Goal: Information Seeking & Learning: Compare options

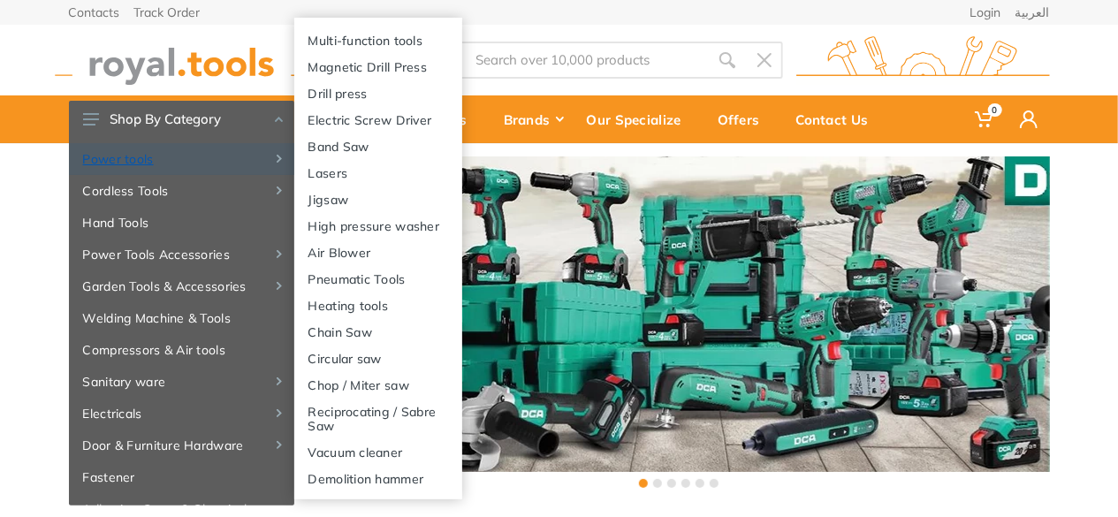
click at [154, 167] on link "Power tools" at bounding box center [181, 159] width 225 height 32
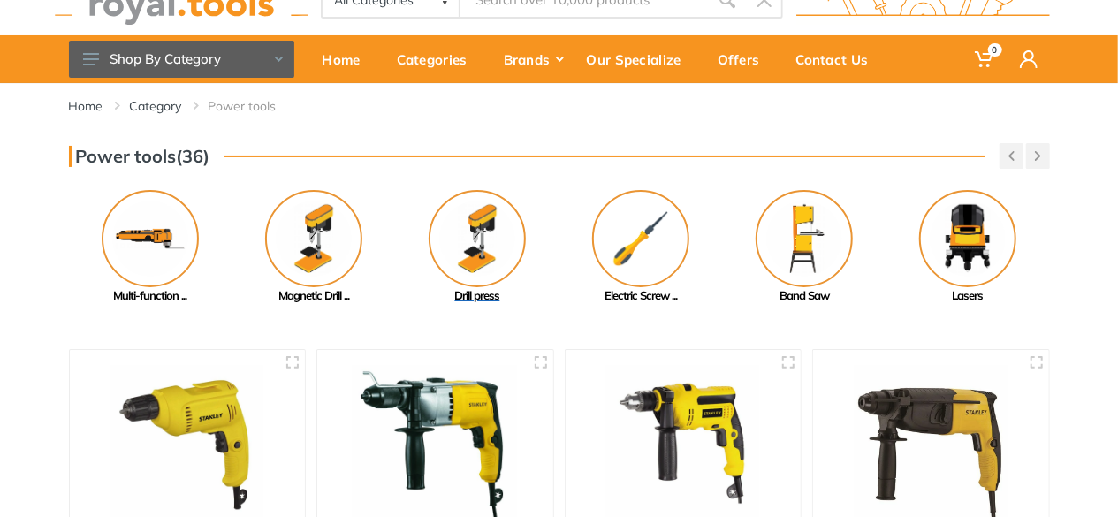
scroll to position [88, 0]
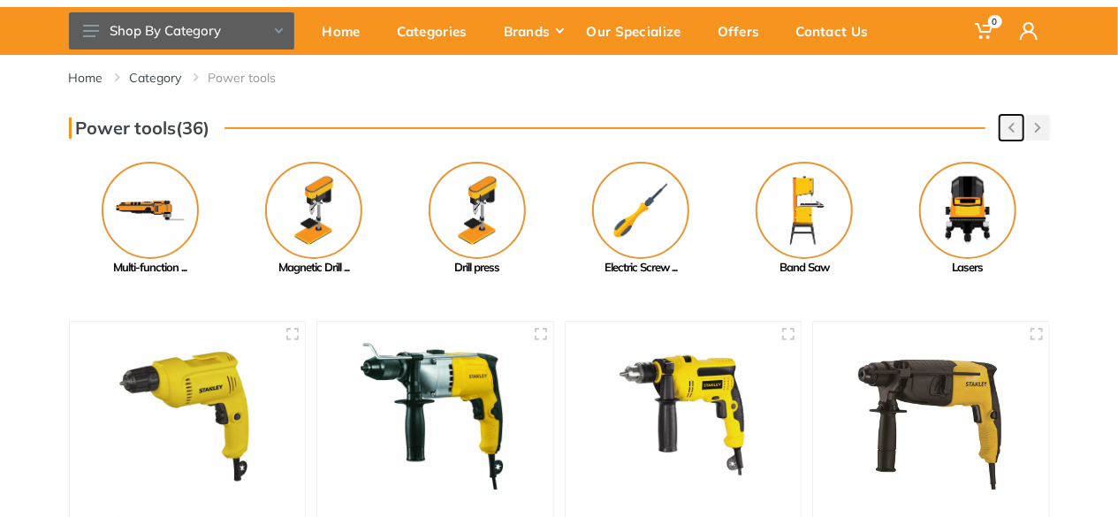
click at [1008, 128] on icon "button" at bounding box center [1011, 128] width 6 height 10
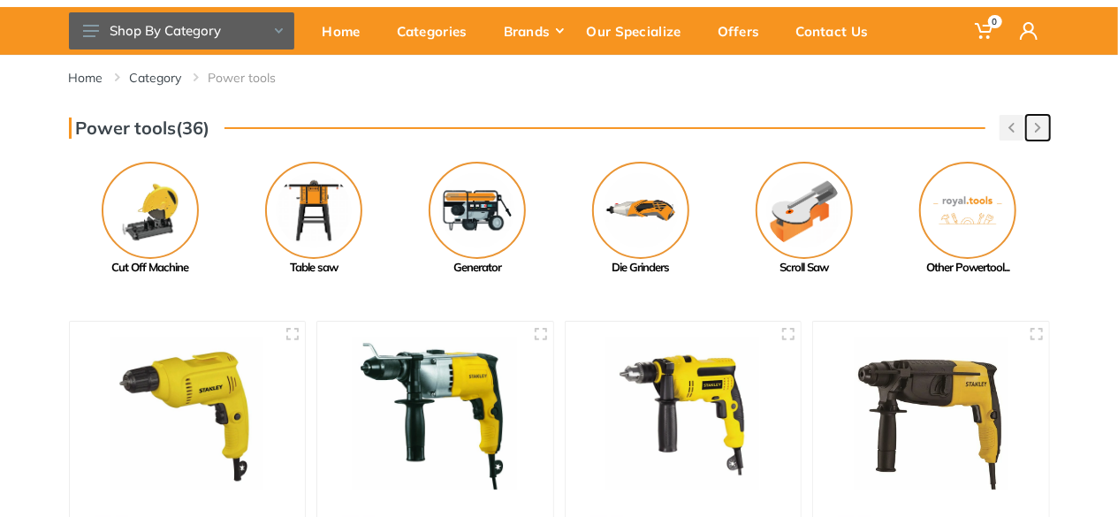
click at [1040, 125] on icon "button" at bounding box center [1038, 128] width 6 height 10
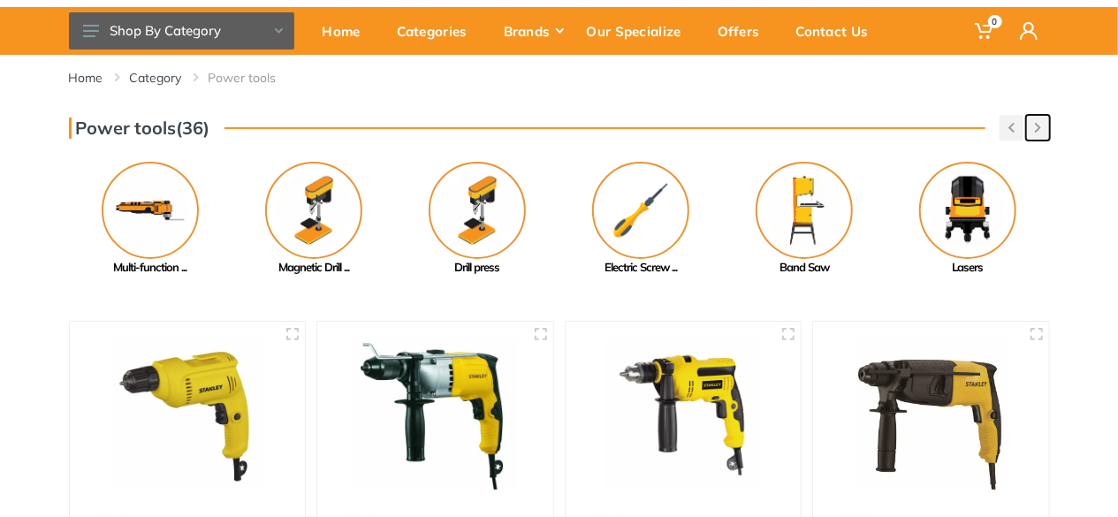
click at [1040, 125] on icon "button" at bounding box center [1038, 128] width 6 height 10
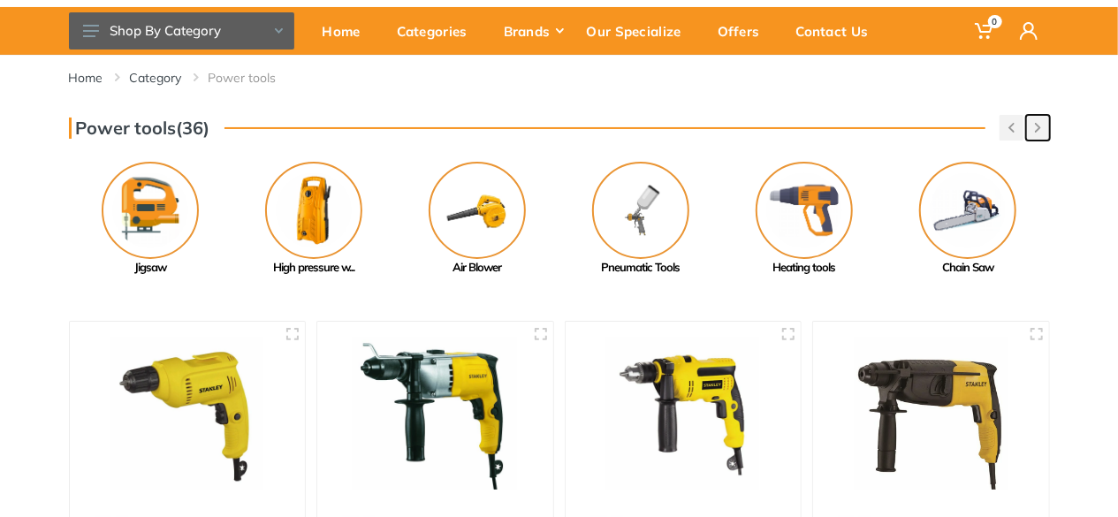
click at [1040, 125] on icon "button" at bounding box center [1038, 128] width 6 height 10
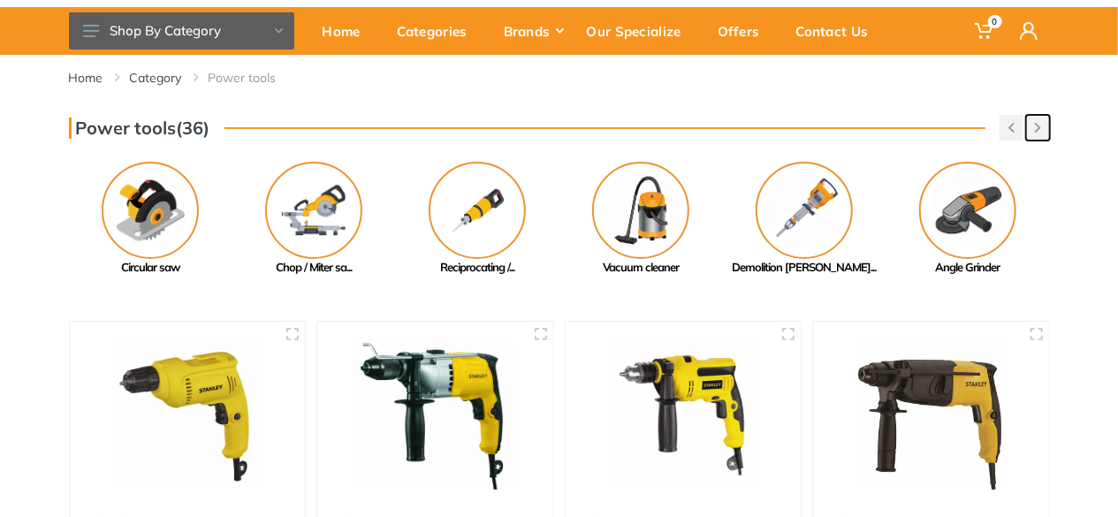
click at [1040, 133] on button "button" at bounding box center [1038, 128] width 24 height 26
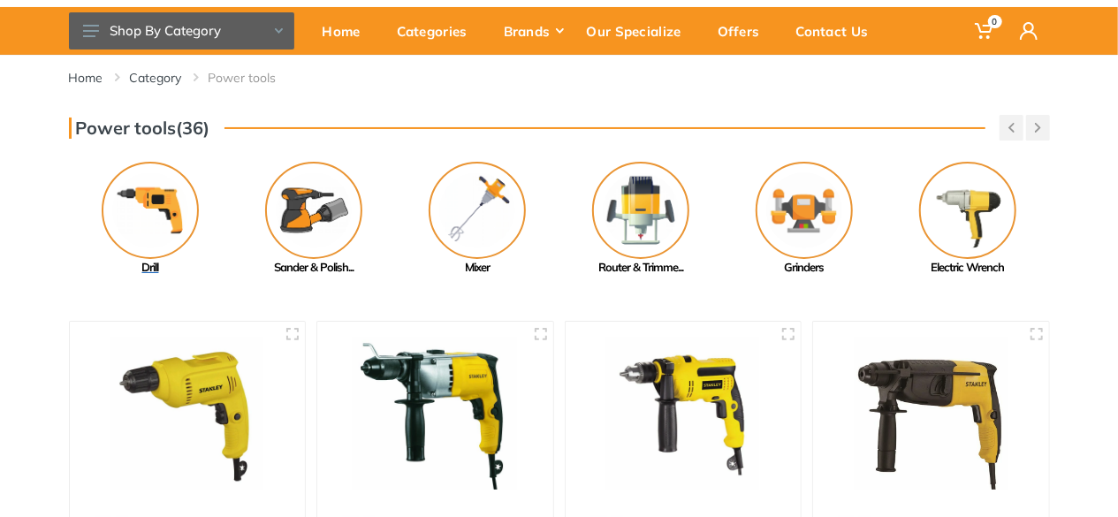
click at [161, 218] on img at bounding box center [150, 210] width 97 height 97
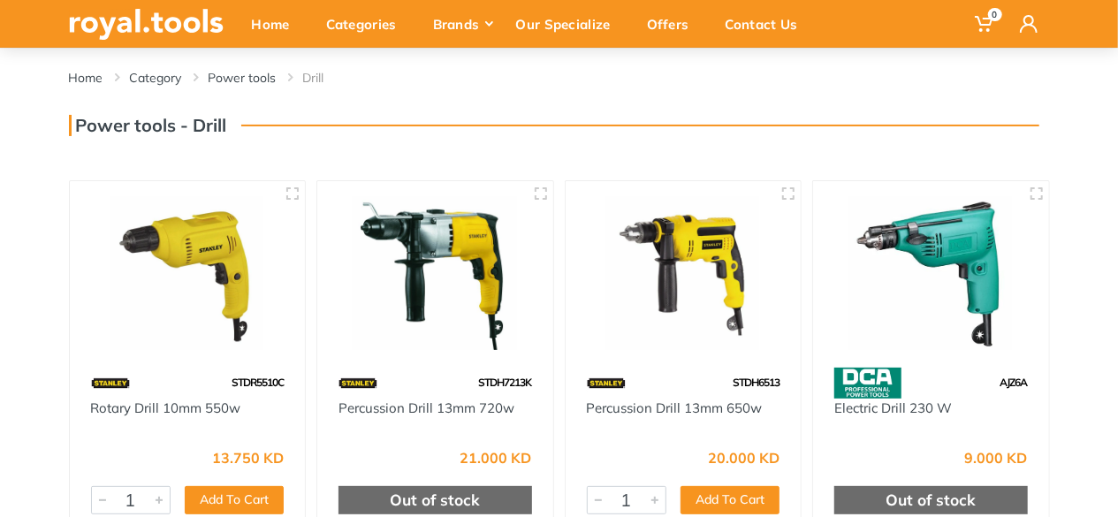
scroll to position [177, 0]
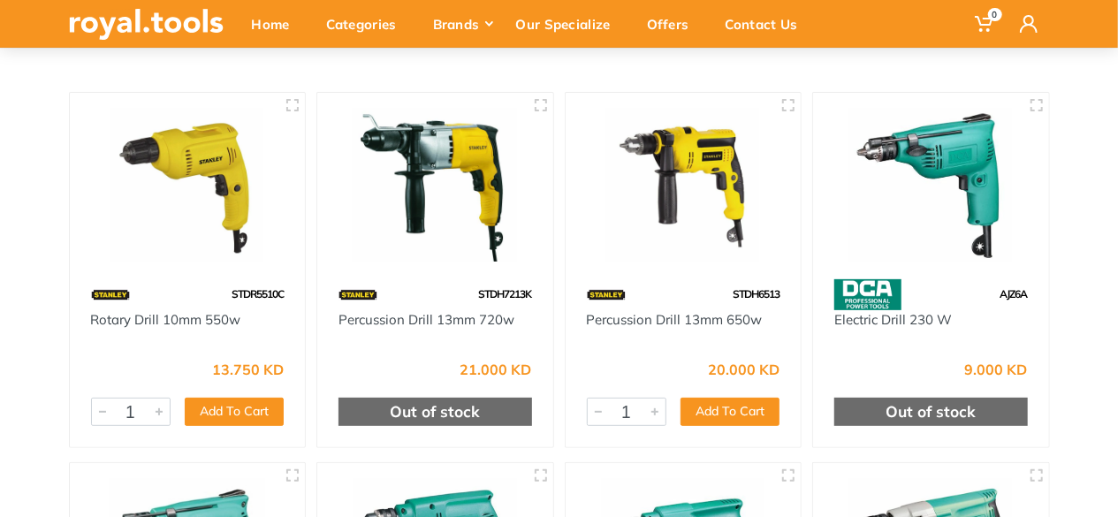
click at [187, 186] on img at bounding box center [188, 185] width 204 height 153
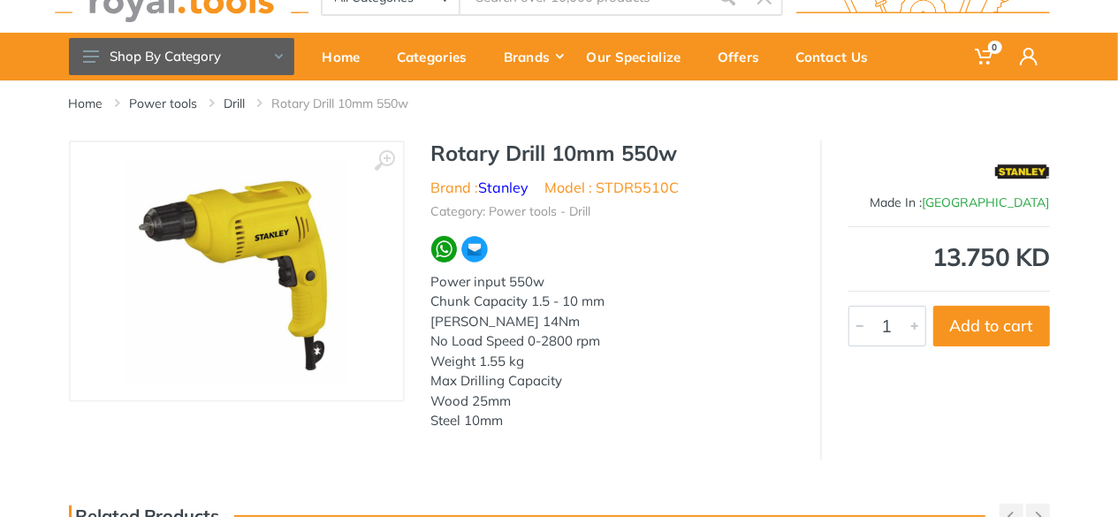
scroll to position [88, 0]
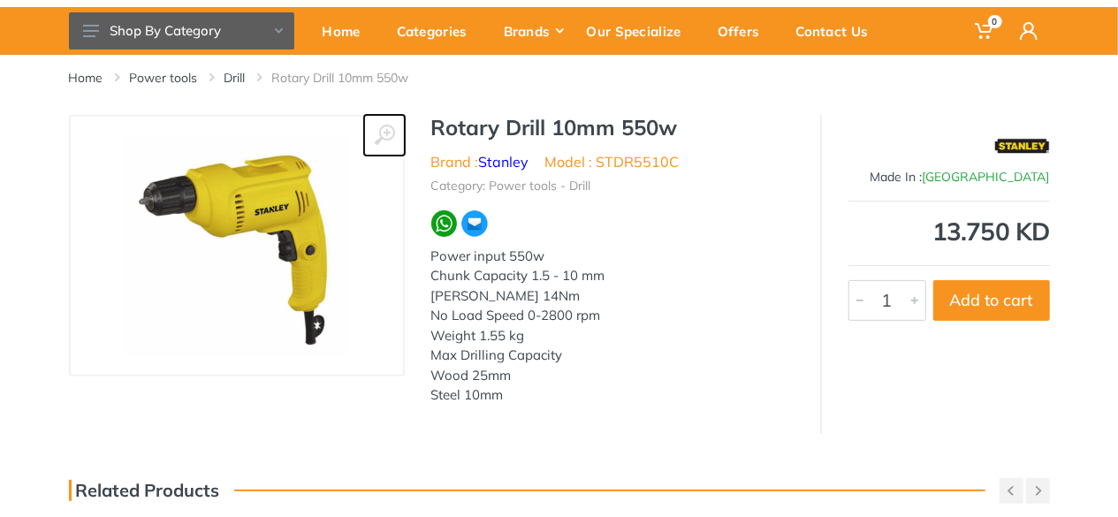
click at [390, 125] on use at bounding box center [384, 135] width 20 height 20
drag, startPoint x: 687, startPoint y: 137, endPoint x: 559, endPoint y: 163, distance: 130.9
click at [559, 163] on div "Rotary Drill 10mm 550w Brand : Stanley Model : STDR5510C Category: Power tools …" at bounding box center [612, 265] width 415 height 301
click at [643, 198] on div "Rotary Drill 10mm 550w Brand : Stanley Model : STDR5510C Category: Power tools …" at bounding box center [612, 265] width 415 height 301
drag, startPoint x: 675, startPoint y: 133, endPoint x: 539, endPoint y: 152, distance: 137.4
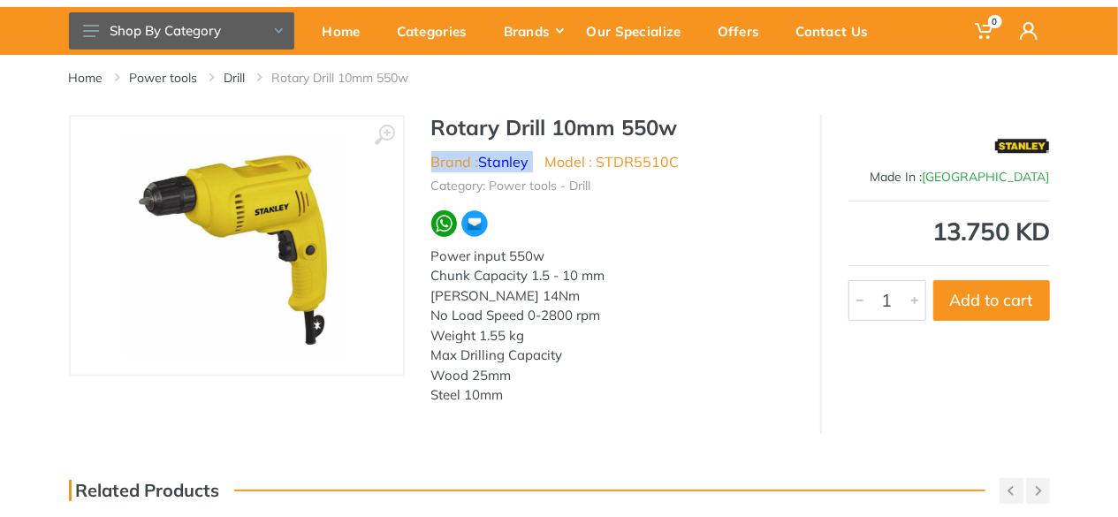
click at [539, 152] on div "Rotary Drill 10mm 550w Brand : Stanley Model : STDR5510C Category: Power tools …" at bounding box center [612, 265] width 415 height 301
click at [635, 186] on ul "Category: Power tools - Drill" at bounding box center [612, 183] width 362 height 23
drag, startPoint x: 597, startPoint y: 158, endPoint x: 673, endPoint y: 162, distance: 76.1
click at [673, 161] on li "Model : STDR5510C" at bounding box center [612, 161] width 134 height 21
copy li "STDR5510C"
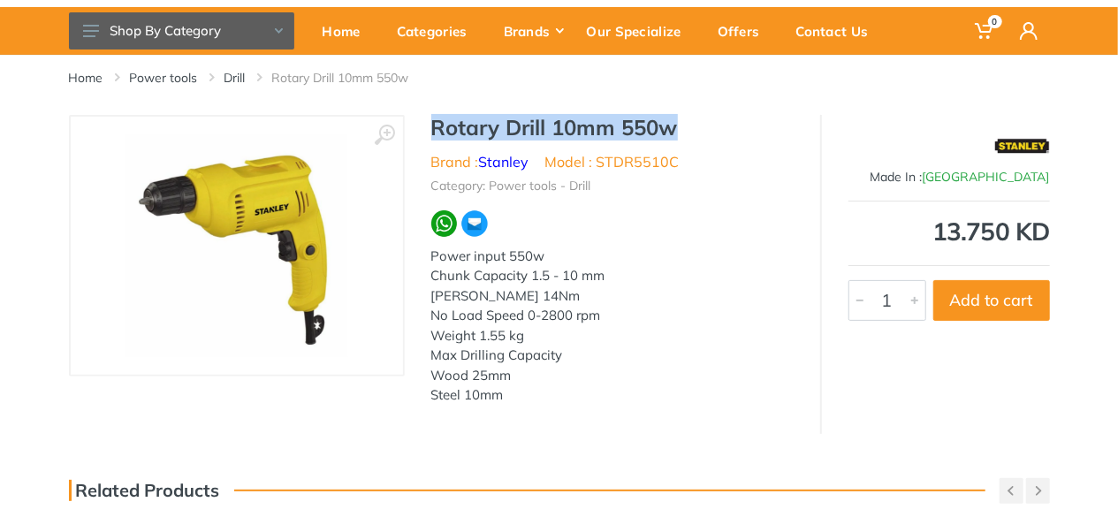
drag, startPoint x: 434, startPoint y: 125, endPoint x: 677, endPoint y: 132, distance: 243.1
click at [677, 130] on h1 "Rotary Drill 10mm 550w" at bounding box center [612, 128] width 362 height 26
copy h1 "Rotary Drill 10mm 550w"
drag, startPoint x: 506, startPoint y: 398, endPoint x: 430, endPoint y: 259, distance: 158.2
click at [432, 257] on div "Power input 550w Chunk Capacity 1.5 - 10 mm Max Torque 14Nm No Load Speed 0-280…" at bounding box center [612, 326] width 362 height 159
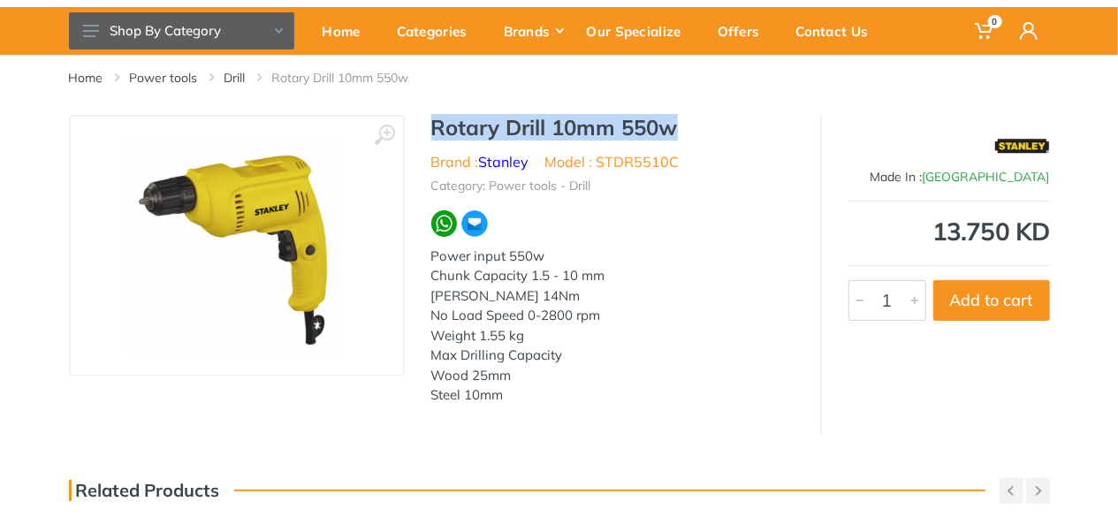
copy div "Power input 550w Chunk Capacity 1.5 - 10 mm Max Torque 14Nm No Load Speed 0-280…"
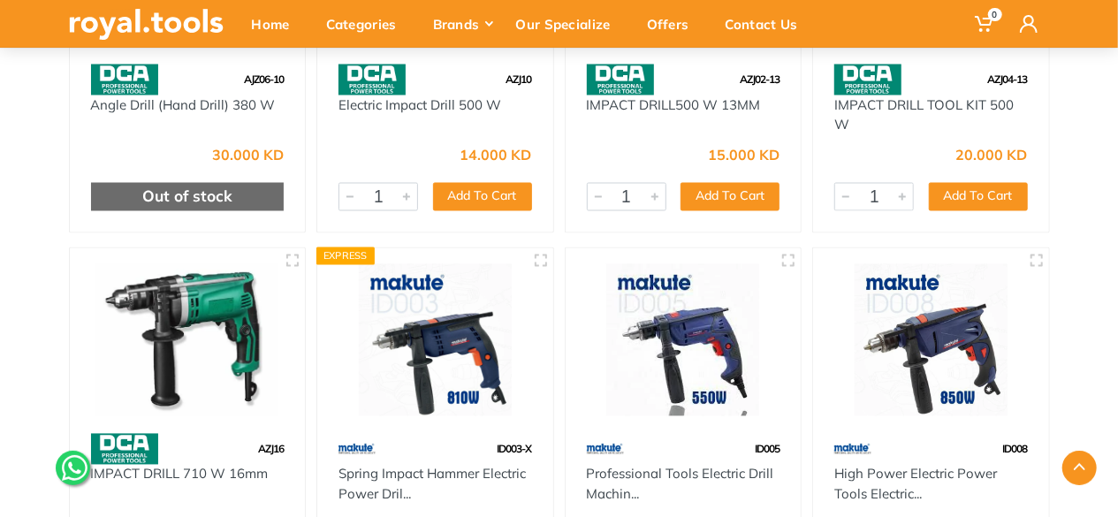
scroll to position [1591, 0]
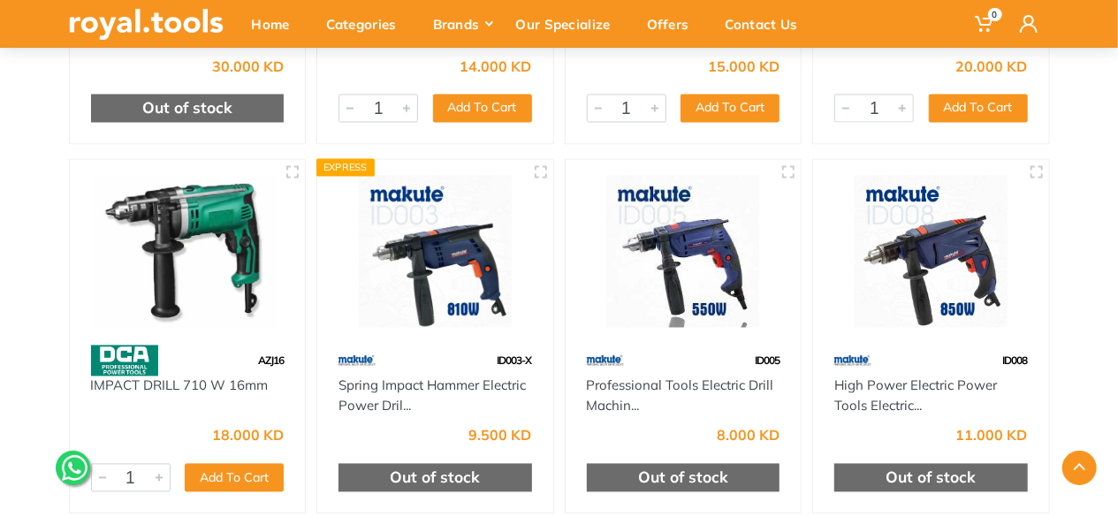
click at [187, 265] on img at bounding box center [188, 252] width 204 height 153
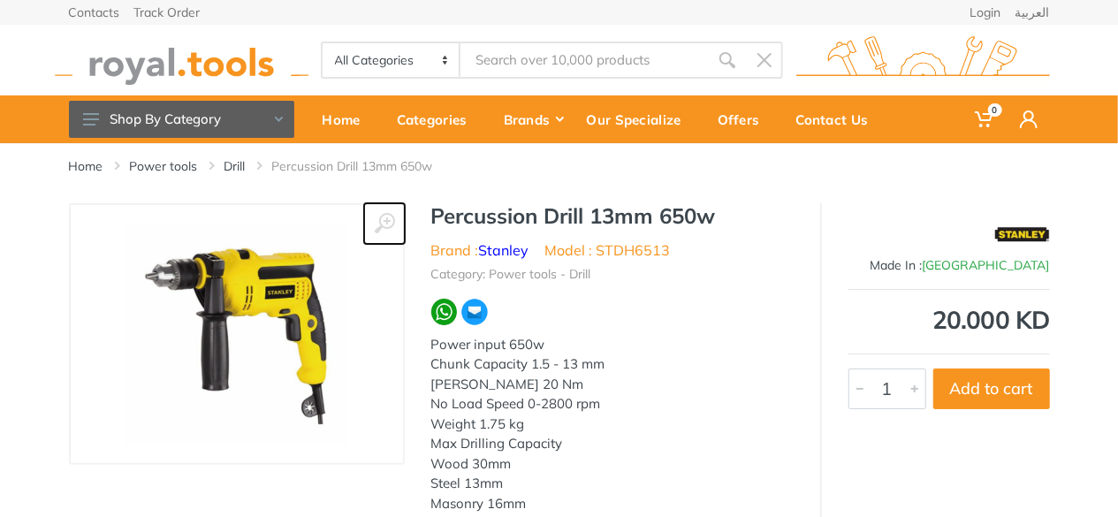
click at [389, 215] on icon at bounding box center [384, 223] width 21 height 21
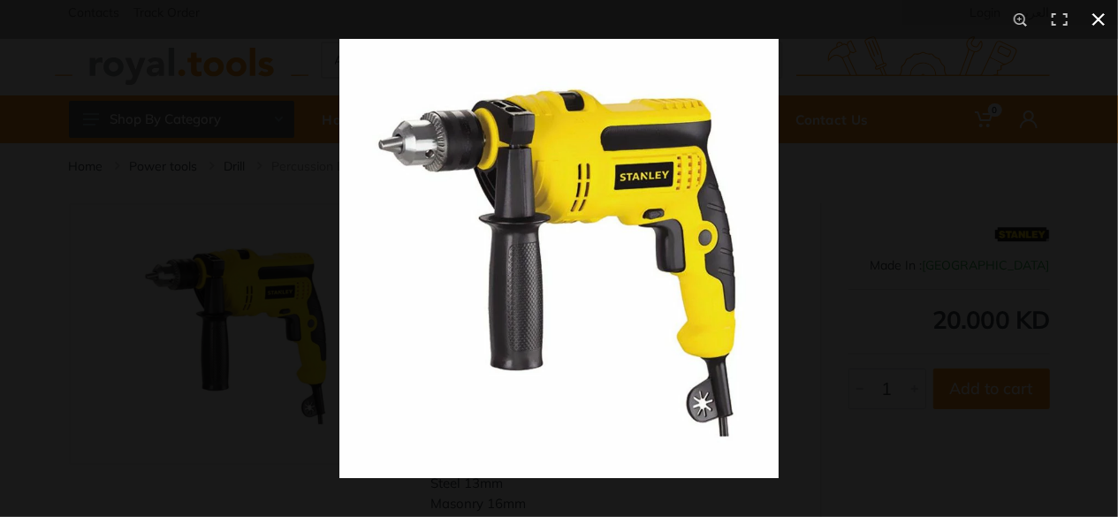
click at [882, 197] on div at bounding box center [898, 297] width 1118 height 517
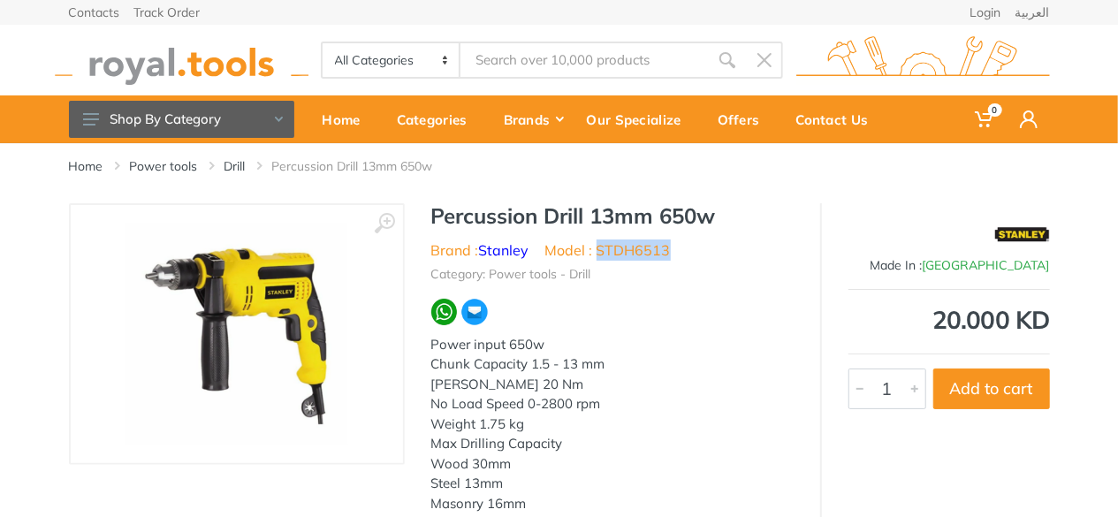
drag, startPoint x: 672, startPoint y: 250, endPoint x: 595, endPoint y: 254, distance: 77.0
click at [595, 254] on ul "Brand : [PERSON_NAME] Model : STDH6513" at bounding box center [612, 250] width 362 height 21
copy li "STDH6513"
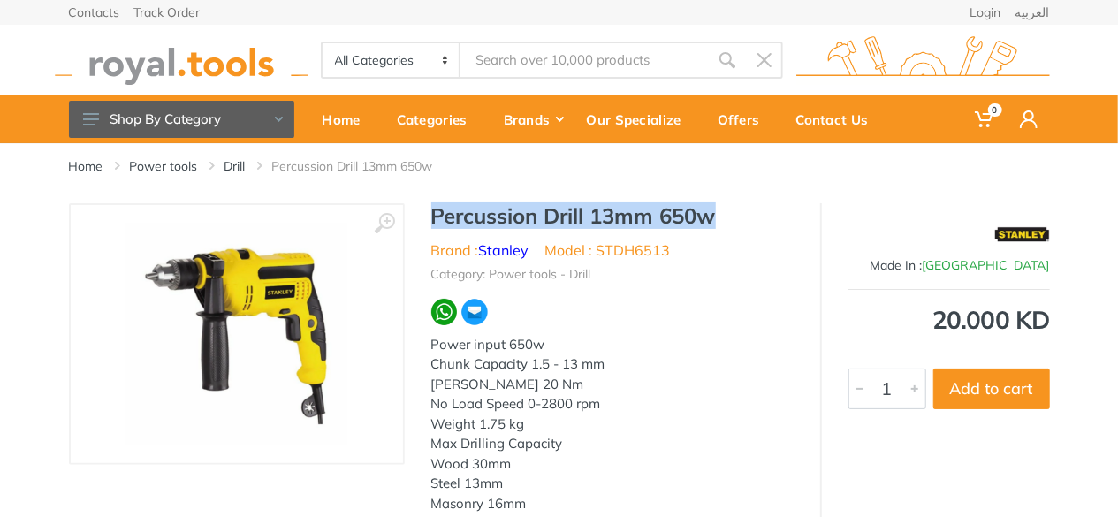
drag, startPoint x: 434, startPoint y: 214, endPoint x: 708, endPoint y: 219, distance: 274.0
click at [709, 220] on h1 "Percussion Drill 13mm 650w" at bounding box center [612, 216] width 362 height 26
copy h1 "Percussion Drill 13mm 650"
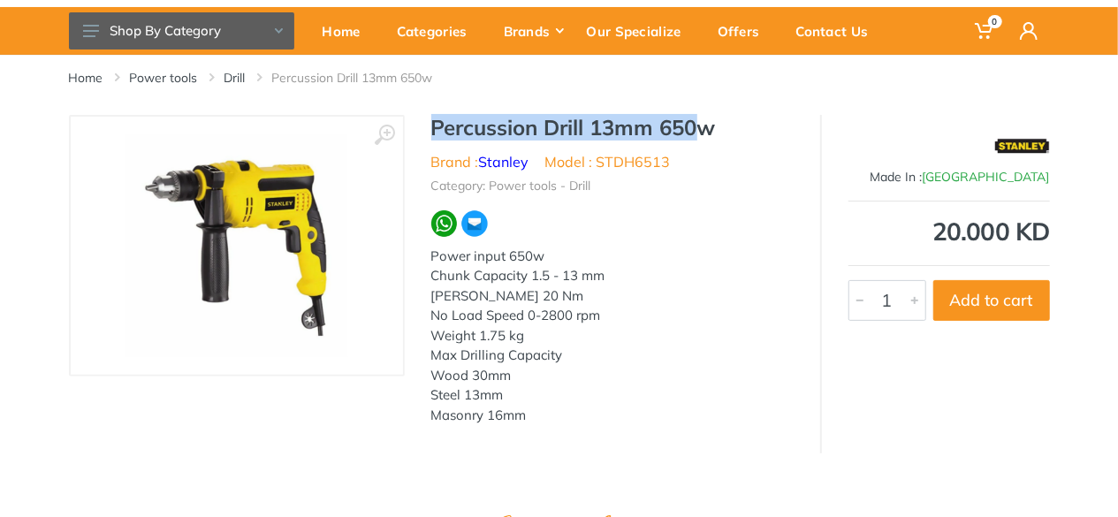
drag, startPoint x: 528, startPoint y: 414, endPoint x: 431, endPoint y: 255, distance: 186.7
click at [431, 255] on div "Power input 650w Chunk Capacity 1.5 - 13 mm Max Torque 20 Nm No Load Speed 0-28…" at bounding box center [612, 336] width 362 height 179
copy div "Power input 650w Chunk Capacity 1.5 - 13 mm Max Torque 20 Nm No Load Speed 0-28…"
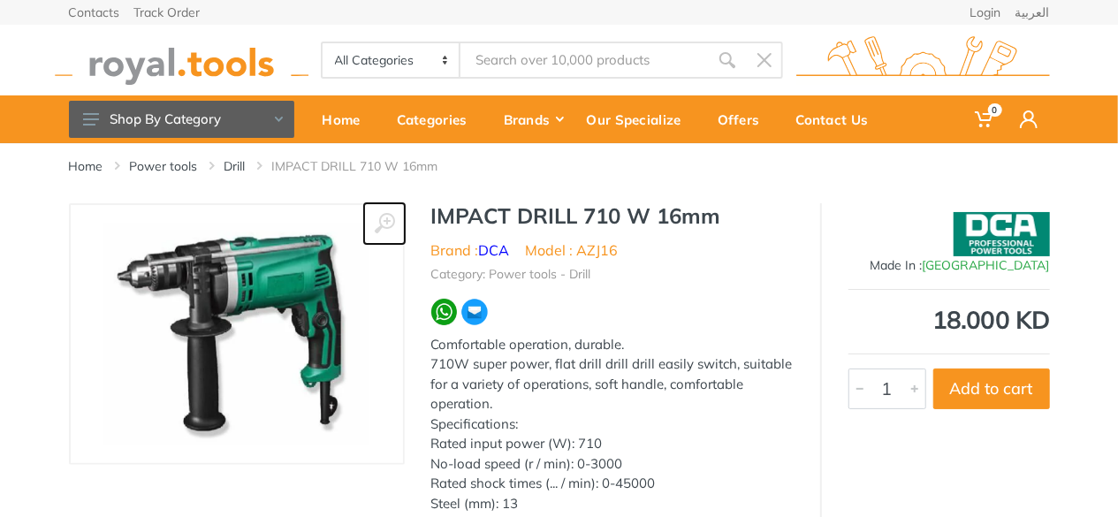
click at [387, 227] on use at bounding box center [384, 223] width 20 height 20
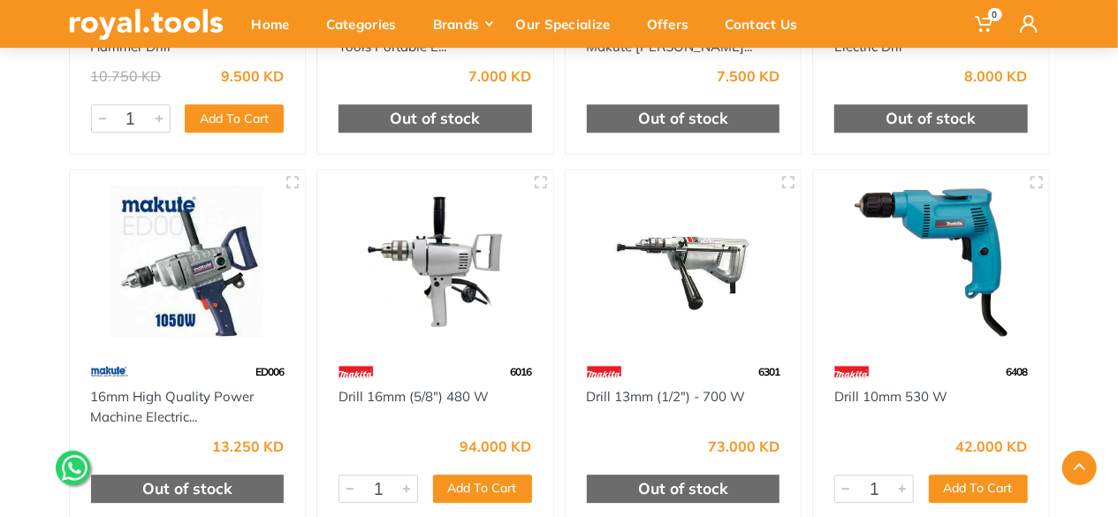
scroll to position [2437, 0]
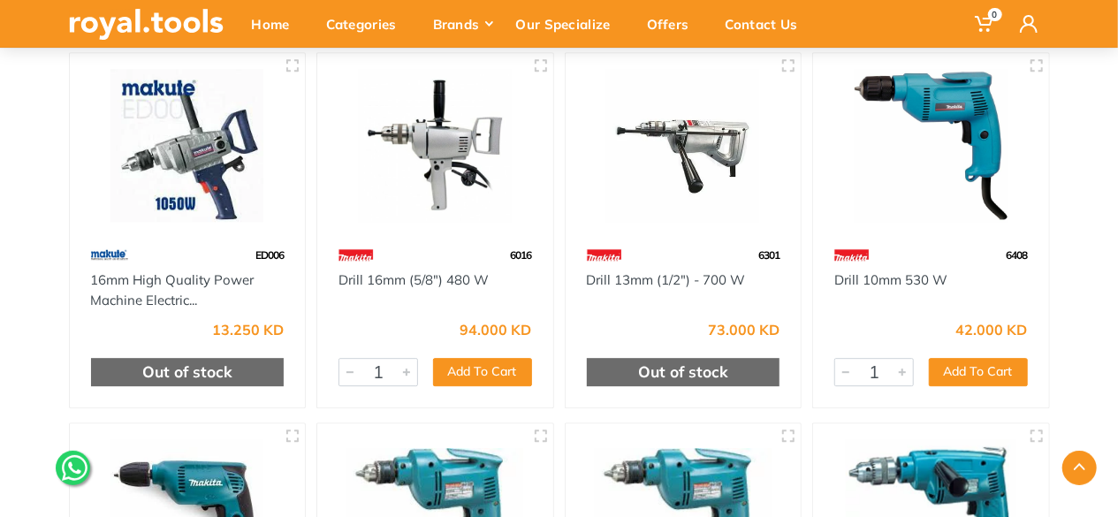
click at [434, 201] on img at bounding box center [435, 145] width 204 height 153
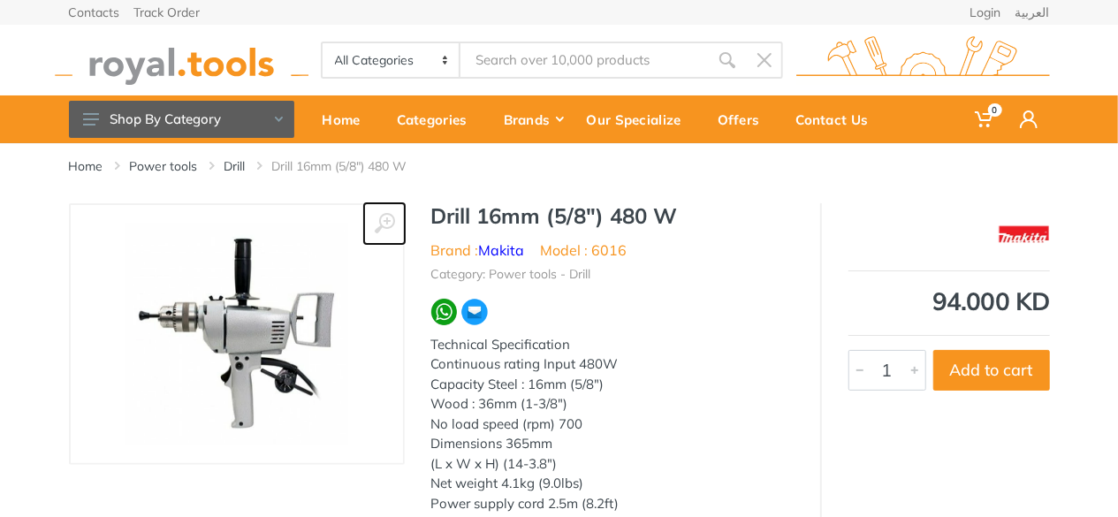
click at [386, 217] on icon at bounding box center [384, 223] width 21 height 21
drag, startPoint x: 596, startPoint y: 247, endPoint x: 627, endPoint y: 247, distance: 31.8
click at [627, 247] on ul "Brand : [PERSON_NAME] Model : 6016" at bounding box center [612, 250] width 362 height 21
copy li "6016"
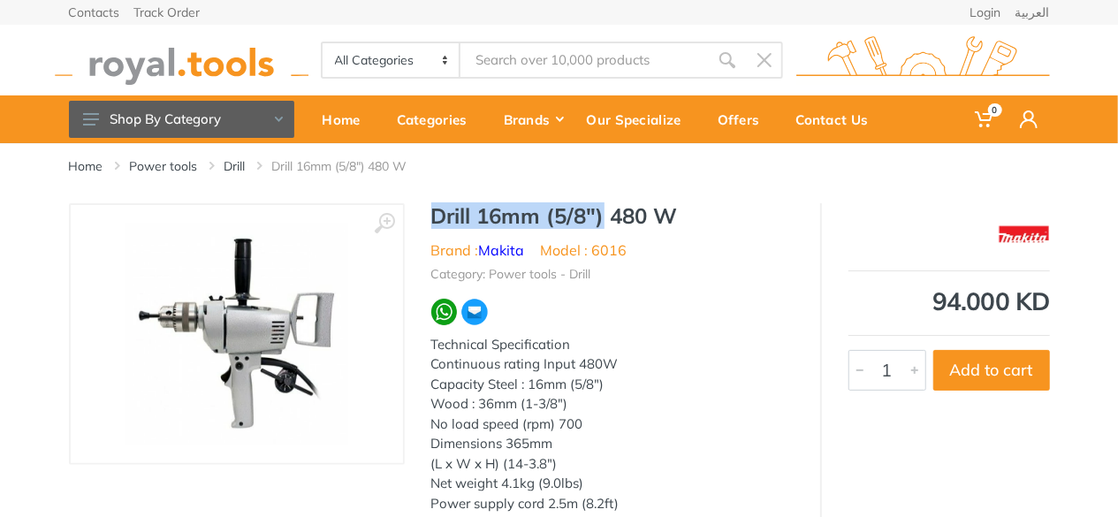
drag, startPoint x: 431, startPoint y: 211, endPoint x: 603, endPoint y: 215, distance: 171.5
click at [603, 215] on h1 "Drill 16mm (5/8") 480 W" at bounding box center [612, 216] width 362 height 26
copy h1 "Drill 16mm (5/8")"
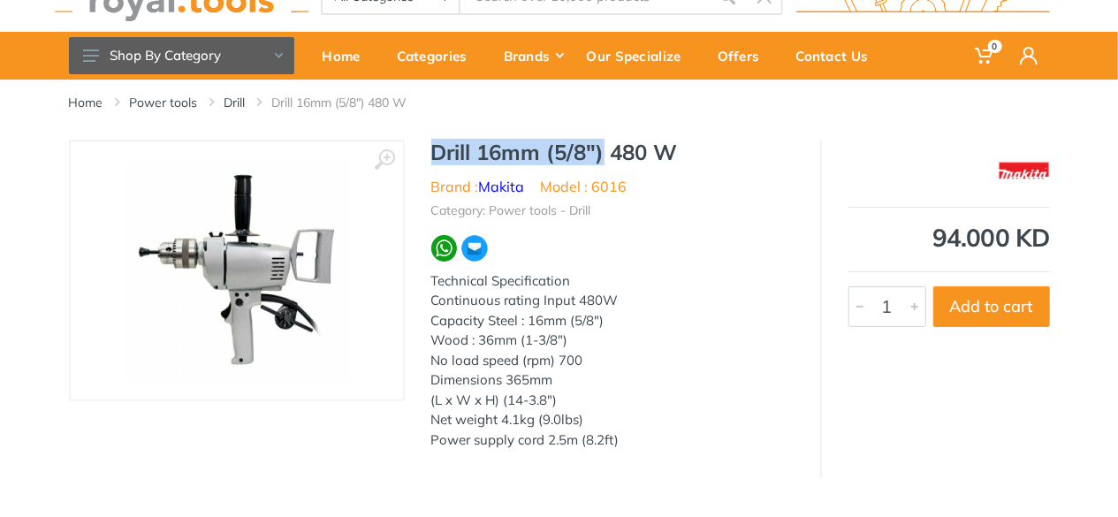
scroll to position [88, 0]
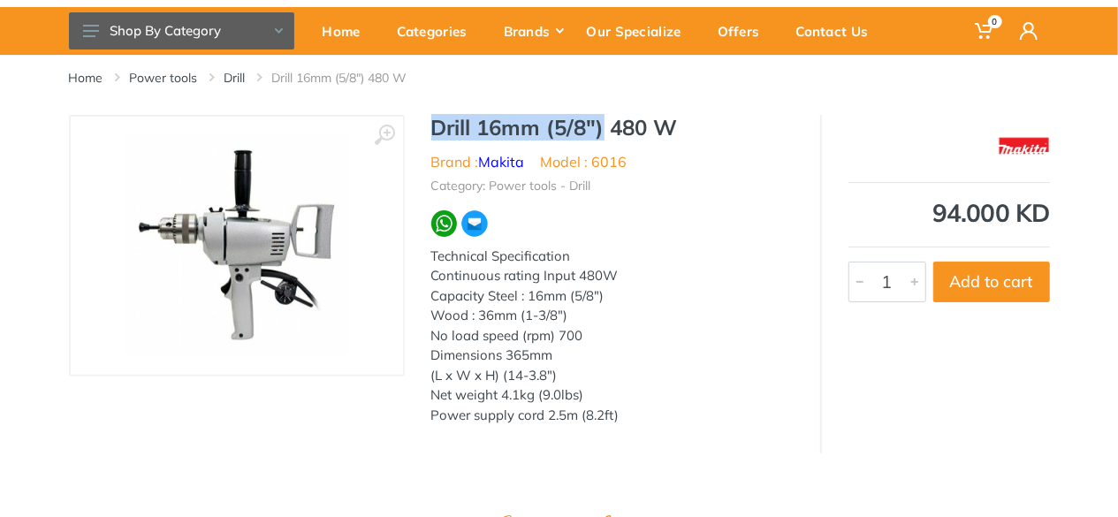
drag, startPoint x: 434, startPoint y: 252, endPoint x: 623, endPoint y: 407, distance: 244.9
click at [622, 409] on div "Technical Specification Continuous rating Input 480W Capacity Steel : 16mm (5/8…" at bounding box center [612, 336] width 362 height 179
click at [598, 285] on div "Technical Specification Continuous rating Input 480W Capacity Steel : 16mm (5/8…" at bounding box center [612, 336] width 362 height 179
click at [474, 301] on div "Technical Specification Continuous rating Input 480W Capacity Steel : 16mm (5/8…" at bounding box center [612, 336] width 362 height 179
click at [739, 230] on div at bounding box center [612, 223] width 362 height 28
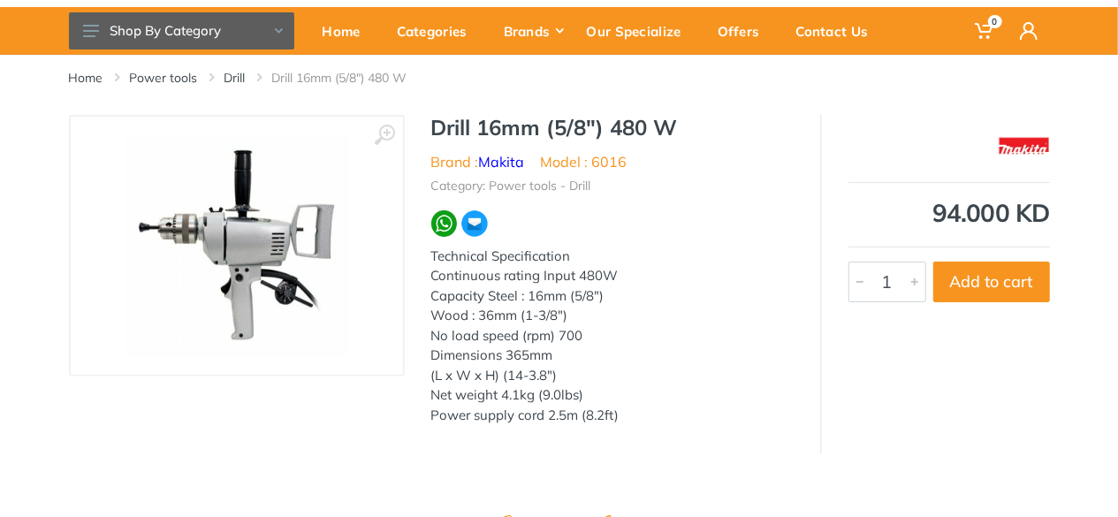
drag, startPoint x: 432, startPoint y: 277, endPoint x: 622, endPoint y: 410, distance: 232.2
click at [622, 411] on div "Technical Specification Continuous rating Input 480W Capacity Steel : 16mm (5/8…" at bounding box center [612, 336] width 362 height 179
copy div "Continuous rating Input 480W Capacity Steel : 16mm (5/8") Wood : 36mm (1-3/8") …"
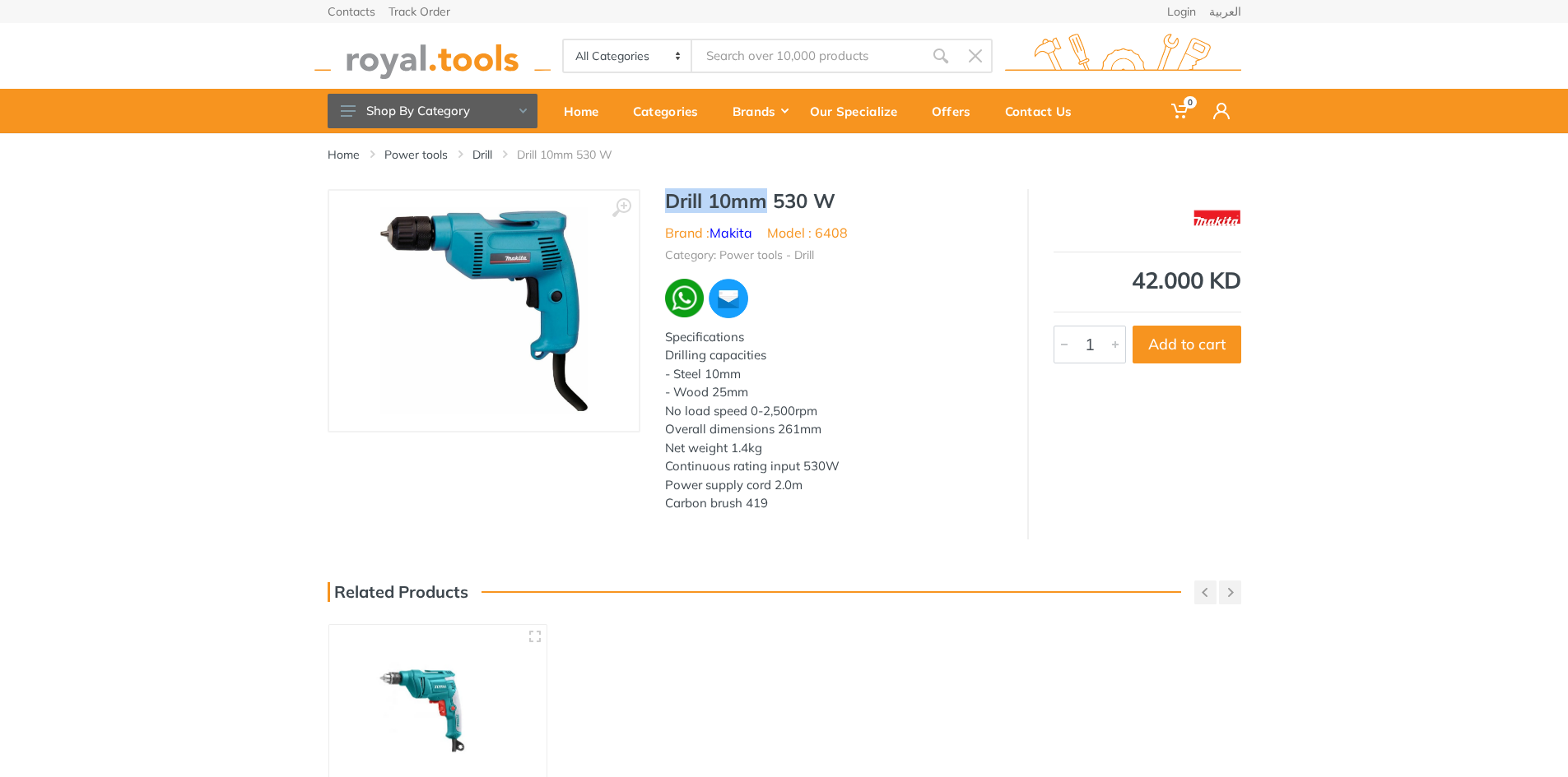
drag, startPoint x: 668, startPoint y: 196, endPoint x: 765, endPoint y: 210, distance: 98.0
click at [765, 210] on h1 "Drill 10mm 530 W" at bounding box center [833, 201] width 337 height 24
copy h1 "Drill 10mm"
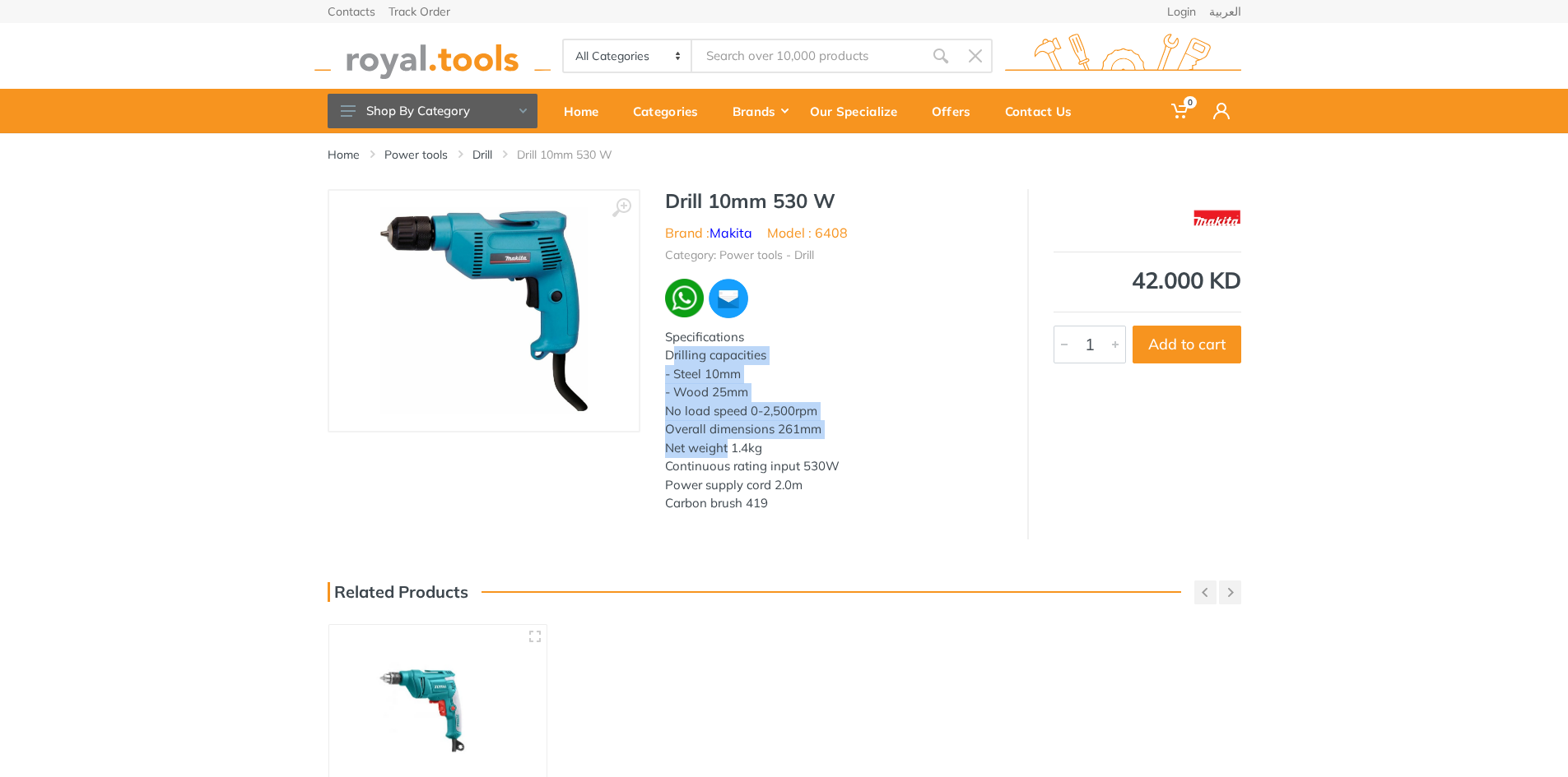
drag, startPoint x: 663, startPoint y: 357, endPoint x: 722, endPoint y: 435, distance: 97.8
click at [725, 449] on div "Drill 10mm 530 W Brand : Makita Model : 6408 Category: Power tools - Drill Spec…" at bounding box center [833, 355] width 386 height 334
click at [669, 352] on div "Specifications Drilling capacities - Steel 10mm - Wood 25mm No load speed 0-2,5…" at bounding box center [833, 421] width 337 height 185
drag, startPoint x: 666, startPoint y: 354, endPoint x: 766, endPoint y: 518, distance: 192.1
click at [766, 480] on div "Drill 10mm 530 W Brand : Makita Model : 6408 Category: Power tools - Drill Spec…" at bounding box center [833, 355] width 386 height 334
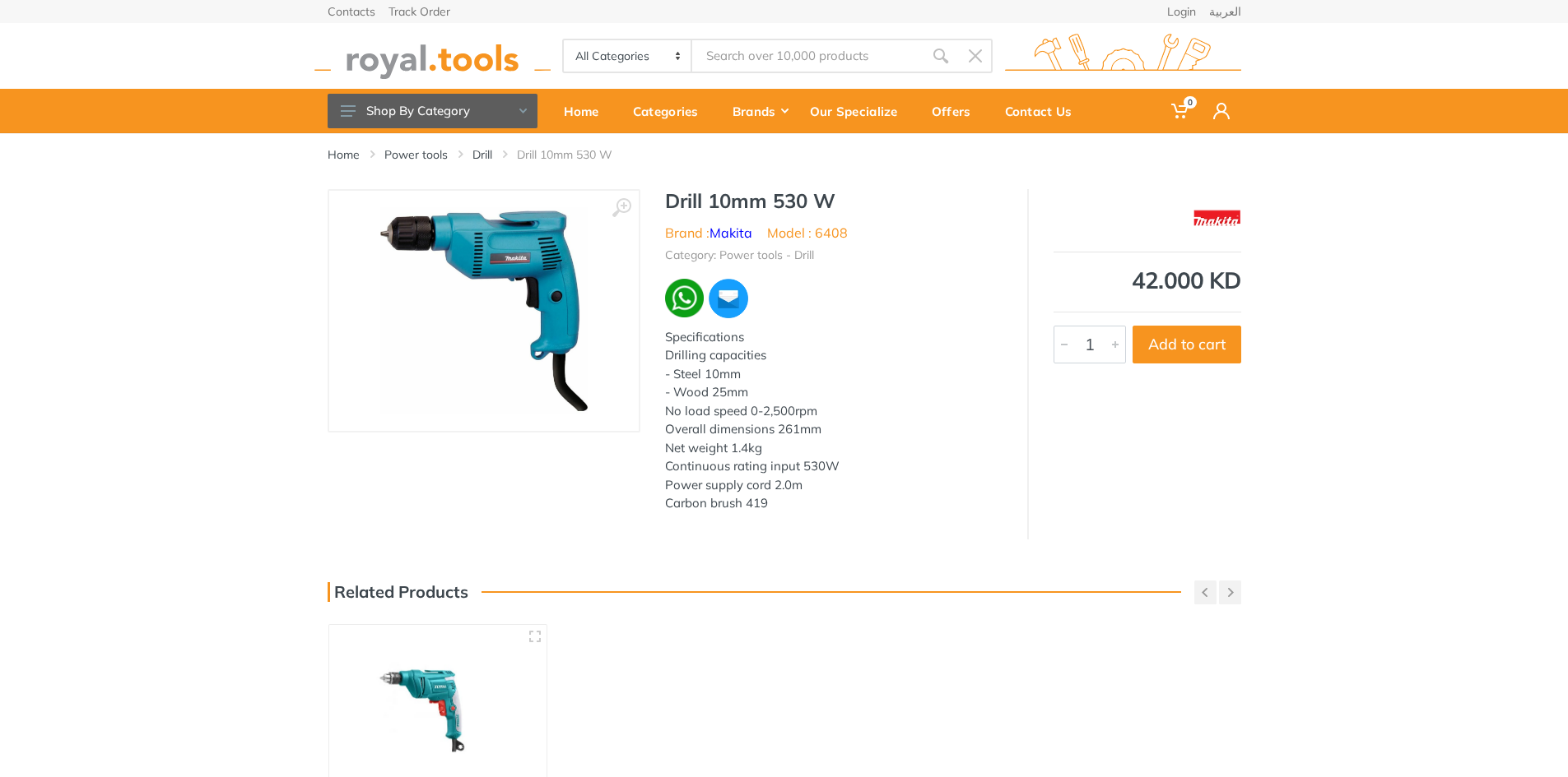
copy div "Drilling capacities - Steel 10mm - Wood 25mm No load speed 0-2,500rpm Overall d…"
click at [500, 280] on img at bounding box center [483, 311] width 208 height 208
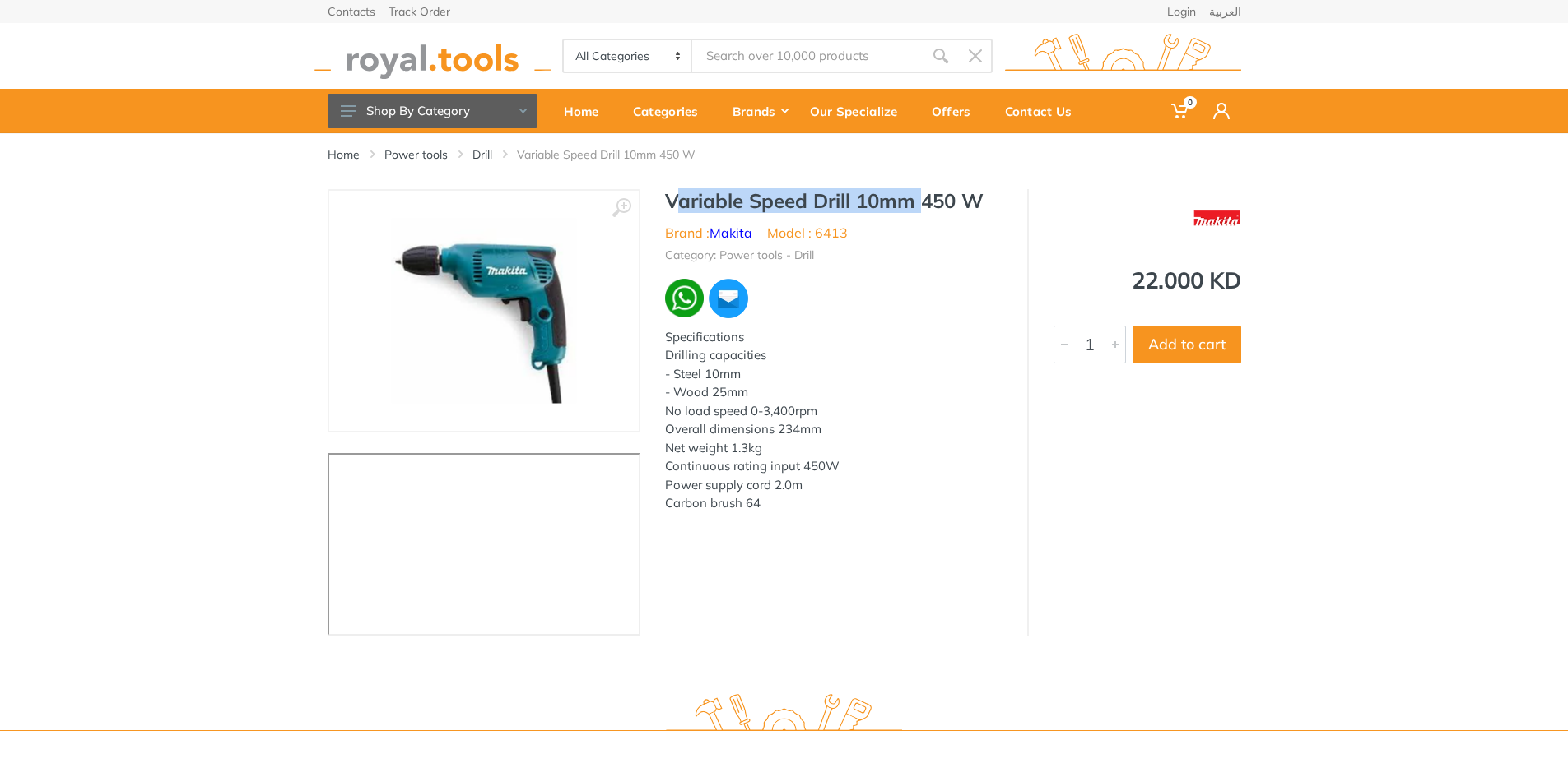
drag, startPoint x: 669, startPoint y: 199, endPoint x: 912, endPoint y: 208, distance: 243.2
click at [912, 208] on h1 "Variable Speed Drill 10mm 450 W" at bounding box center [833, 201] width 337 height 24
copy h1 "Variable Speed Drill 10mm"
drag, startPoint x: 666, startPoint y: 355, endPoint x: 765, endPoint y: 502, distance: 177.2
click at [765, 480] on div "Specifications Drilling capacities - Steel 10mm - Wood 25mm No load speed 0-3,4…" at bounding box center [833, 421] width 337 height 185
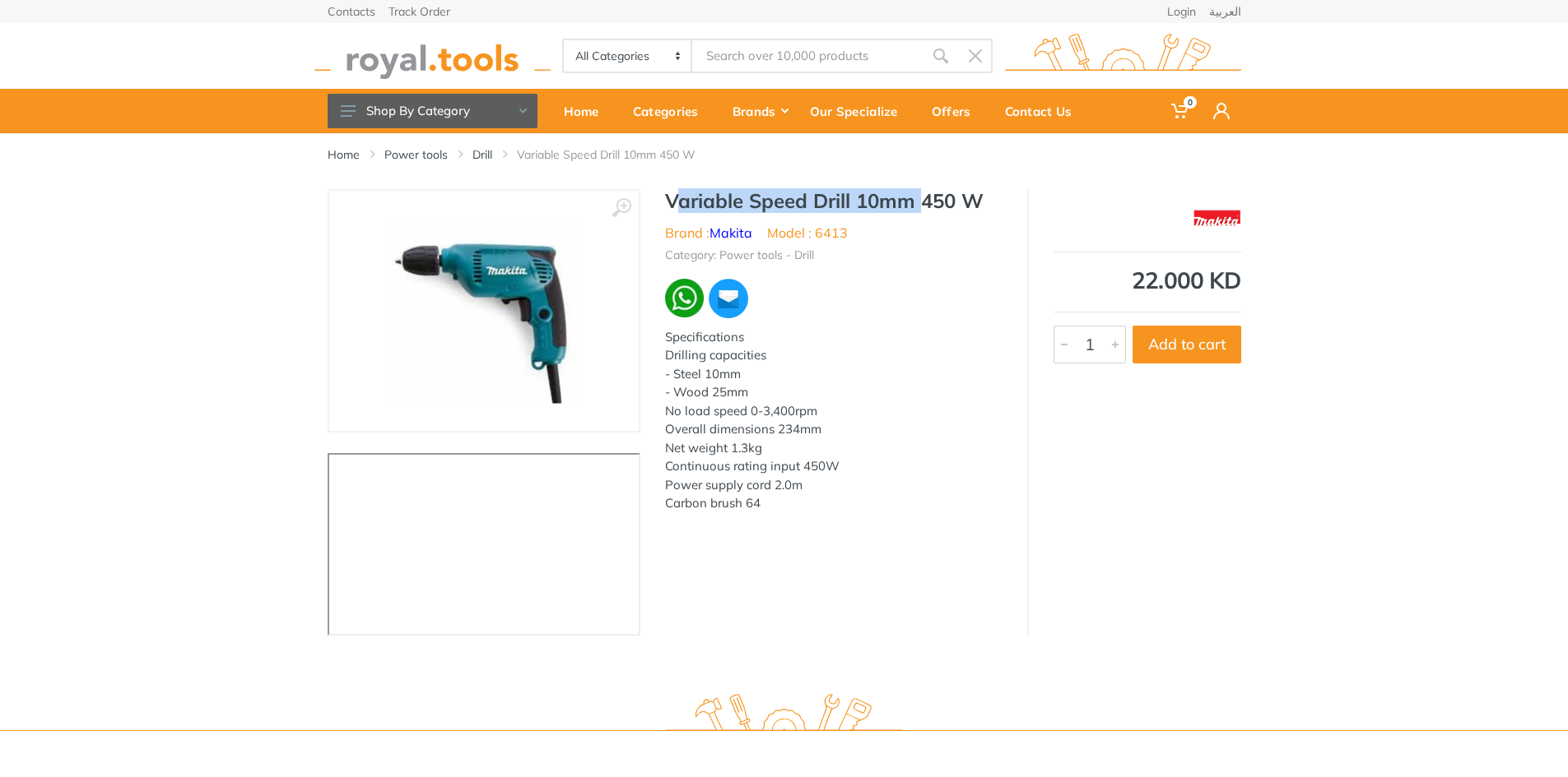
copy div "Drilling capacities - Steel 10mm - Wood 25mm No load speed 0-3,400rpm Overall d…"
click at [488, 321] on img at bounding box center [483, 311] width 185 height 185
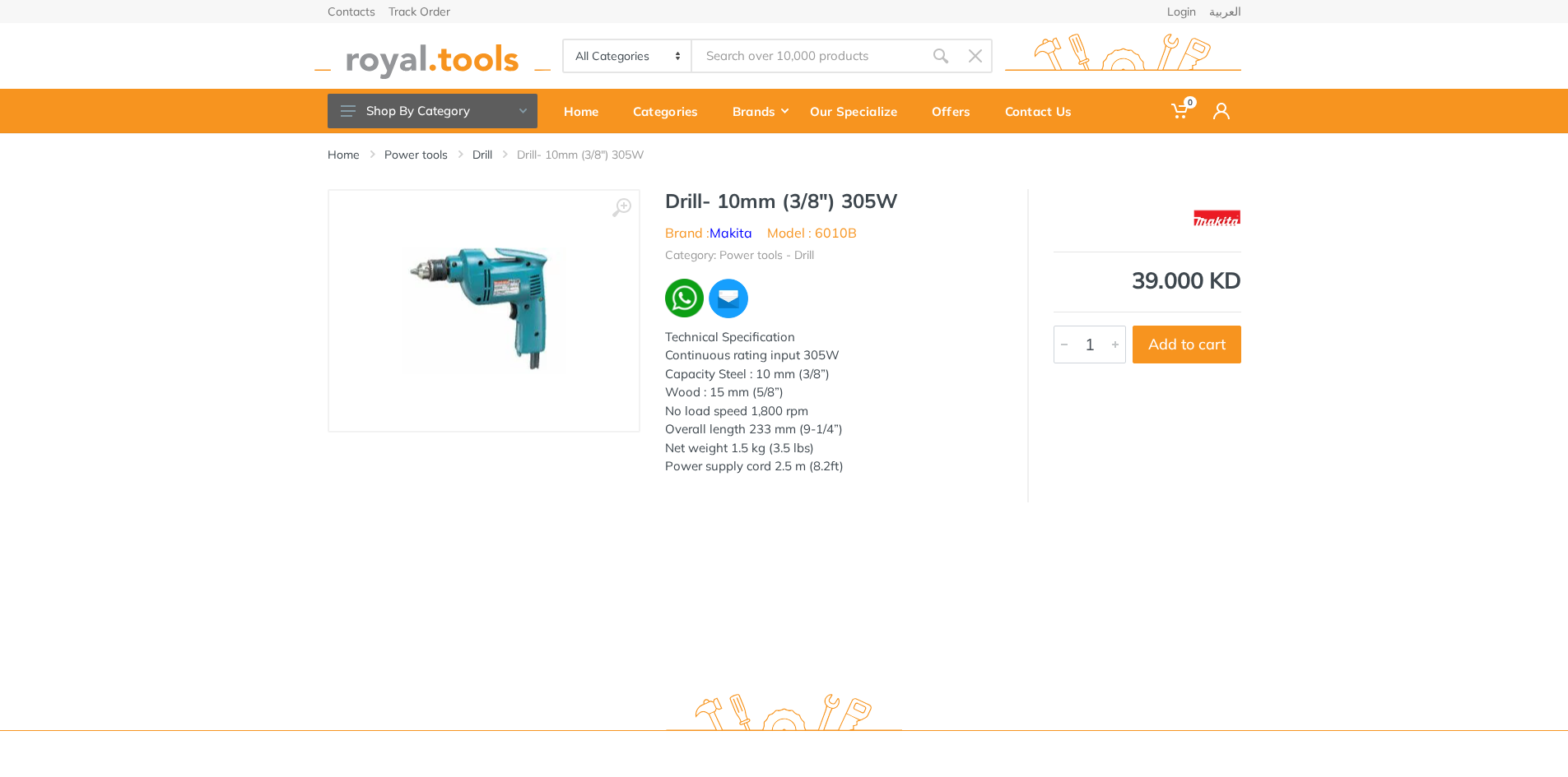
drag, startPoint x: 844, startPoint y: 468, endPoint x: 669, endPoint y: 355, distance: 208.3
click at [669, 355] on div "Technical Specification Continuous rating input 305W Capacity Steel : 10 mm (3/…" at bounding box center [833, 402] width 337 height 148
copy div "Continuous rating input 305W Capacity Steel : 10 mm (3/8”) Wood : 15 mm (5/8”) …"
click at [474, 261] on img at bounding box center [483, 311] width 165 height 126
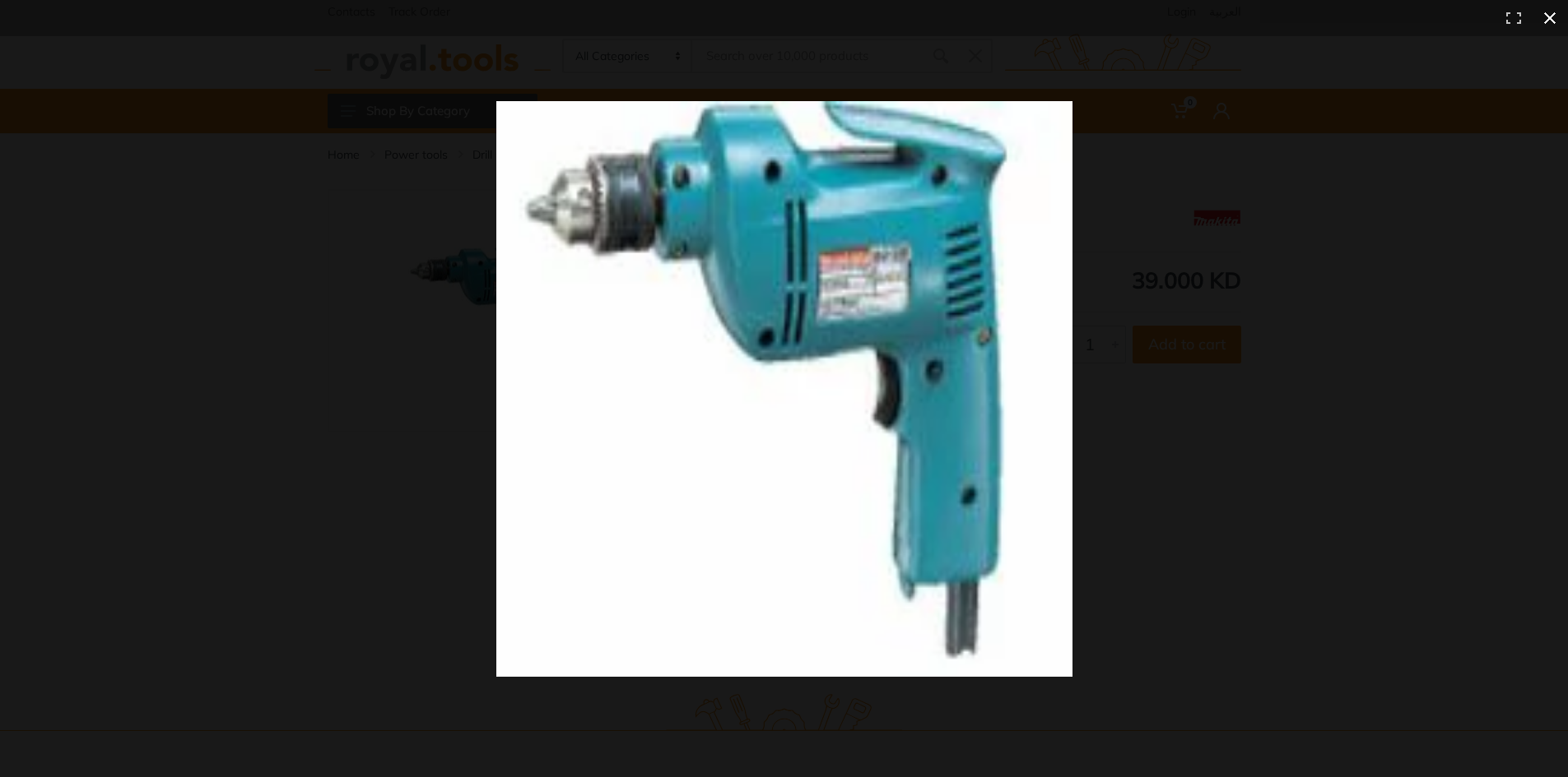
click at [1040, 428] on div at bounding box center [1136, 419] width 1280 height 635
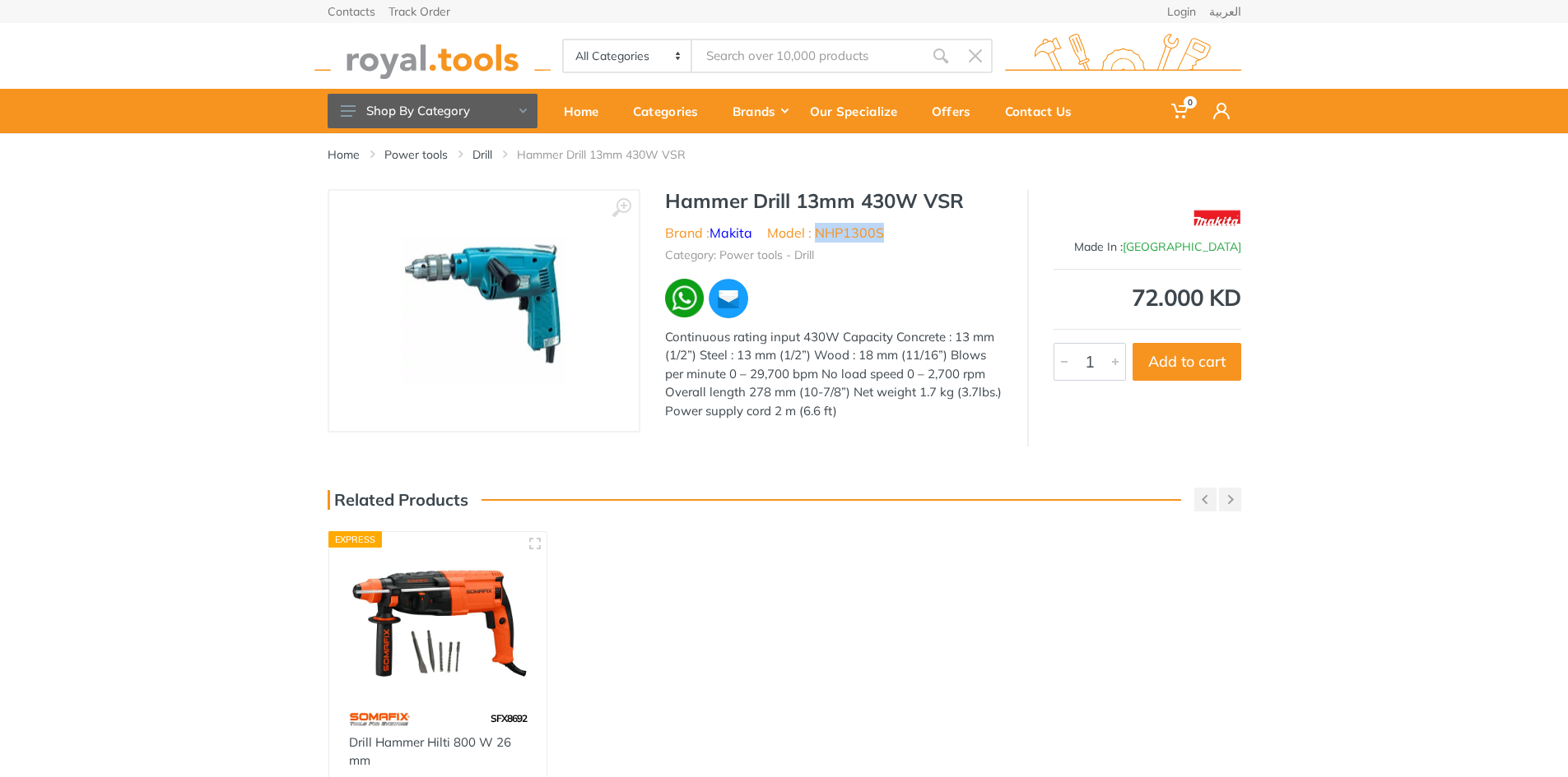
drag, startPoint x: 818, startPoint y: 231, endPoint x: 884, endPoint y: 232, distance: 66.0
click at [884, 232] on ul "Brand : [PERSON_NAME] Model : NHP1300S" at bounding box center [833, 233] width 337 height 20
copy li "NHP1300S"
drag, startPoint x: 839, startPoint y: 414, endPoint x: 664, endPoint y: 340, distance: 190.0
click at [665, 340] on div "Continuous rating input 430W Capacity Concrete : 13 mm (1/2”) Steel : 13 mm (1/…" at bounding box center [833, 375] width 337 height 93
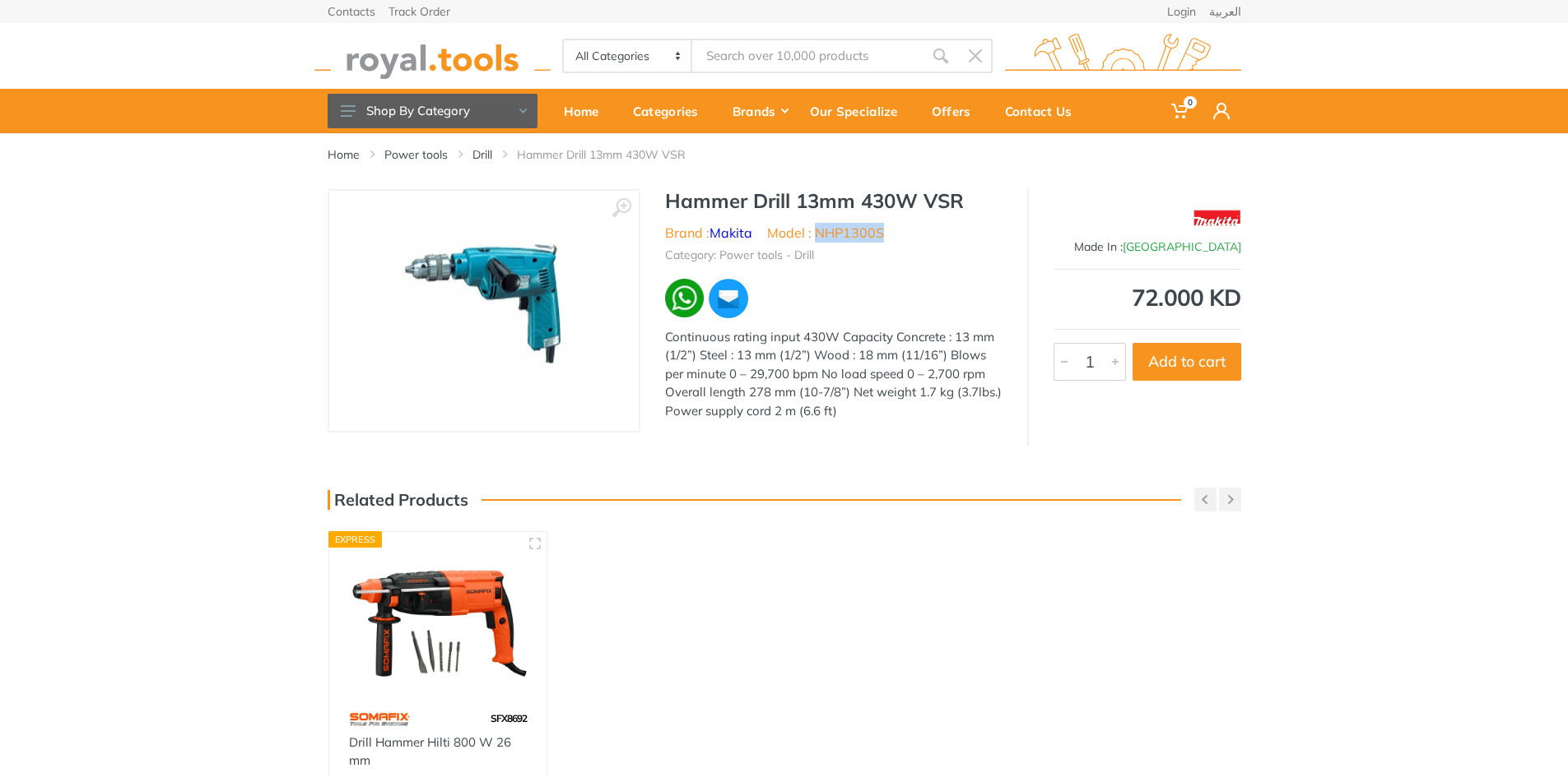
copy div "Continuous rating input 430W Capacity Concrete : 13 mm (1/2”) Steel : 13 mm (1/…"
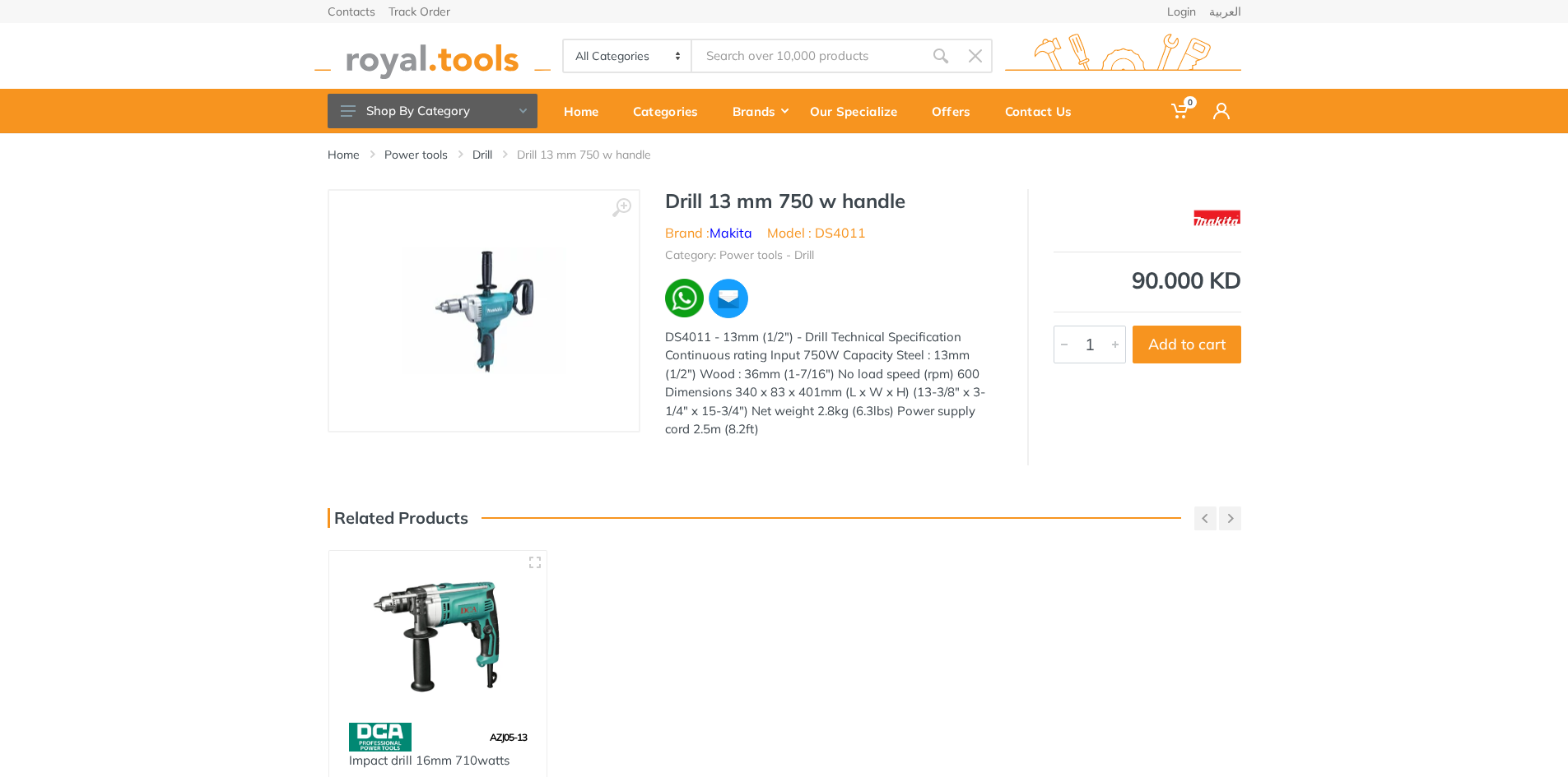
drag, startPoint x: 669, startPoint y: 194, endPoint x: 912, endPoint y: 202, distance: 243.1
click at [912, 202] on h1 "Drill 13 mm 750 w handle" at bounding box center [833, 201] width 337 height 24
copy h1 "Drill 13 mm 750 w handle"
drag, startPoint x: 780, startPoint y: 433, endPoint x: 661, endPoint y: 338, distance: 152.3
click at [661, 338] on div "Drill 13 mm 750 w handle Brand : Makita Model : DS4011 Category: Power tools - …" at bounding box center [833, 318] width 386 height 260
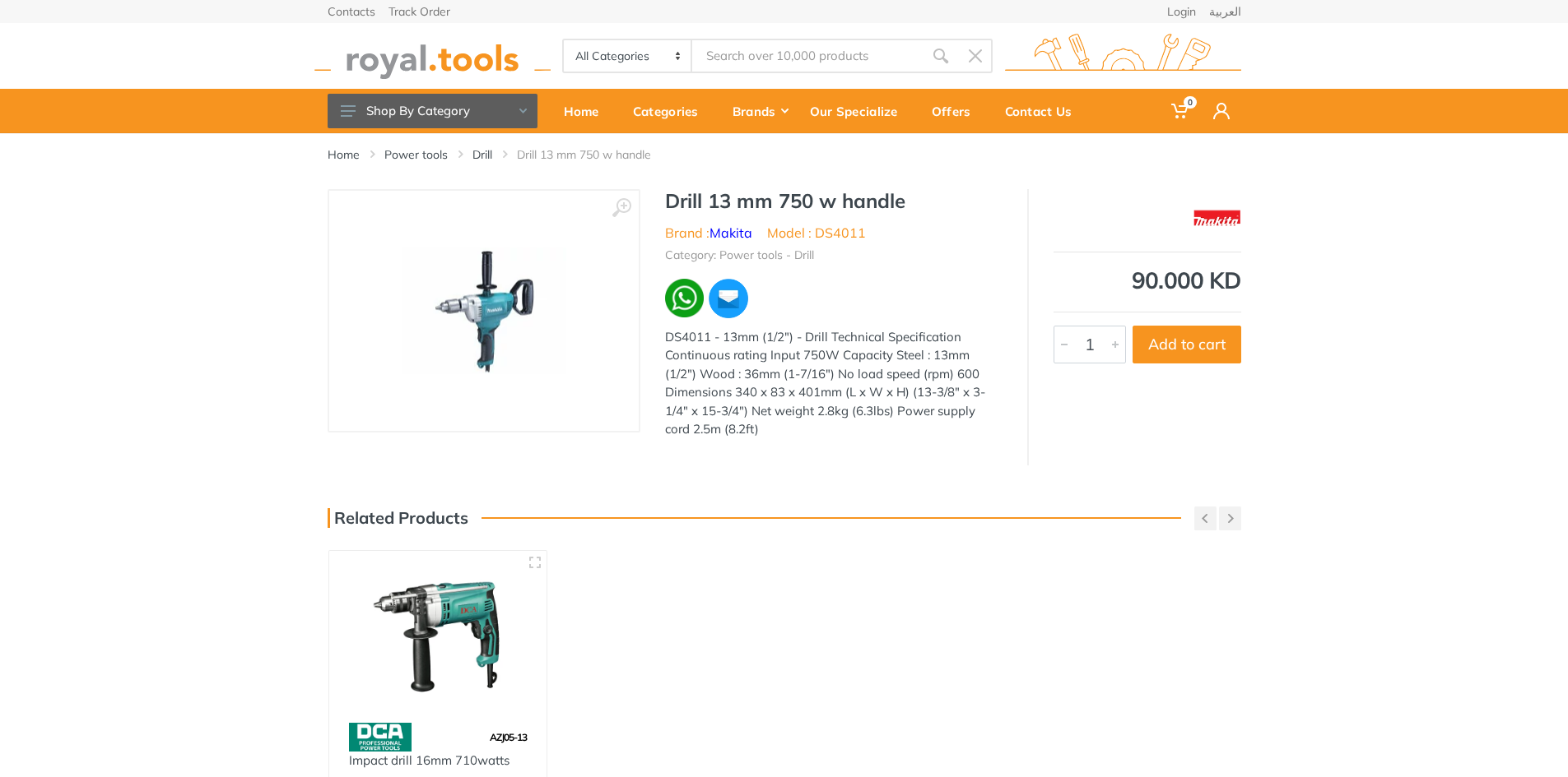
copy div "DS4011 - 13mm (1/2") - Drill Technical Specification Continuous rating Input 75…"
click at [514, 311] on img at bounding box center [483, 311] width 165 height 126
click at [587, 292] on link at bounding box center [483, 311] width 277 height 208
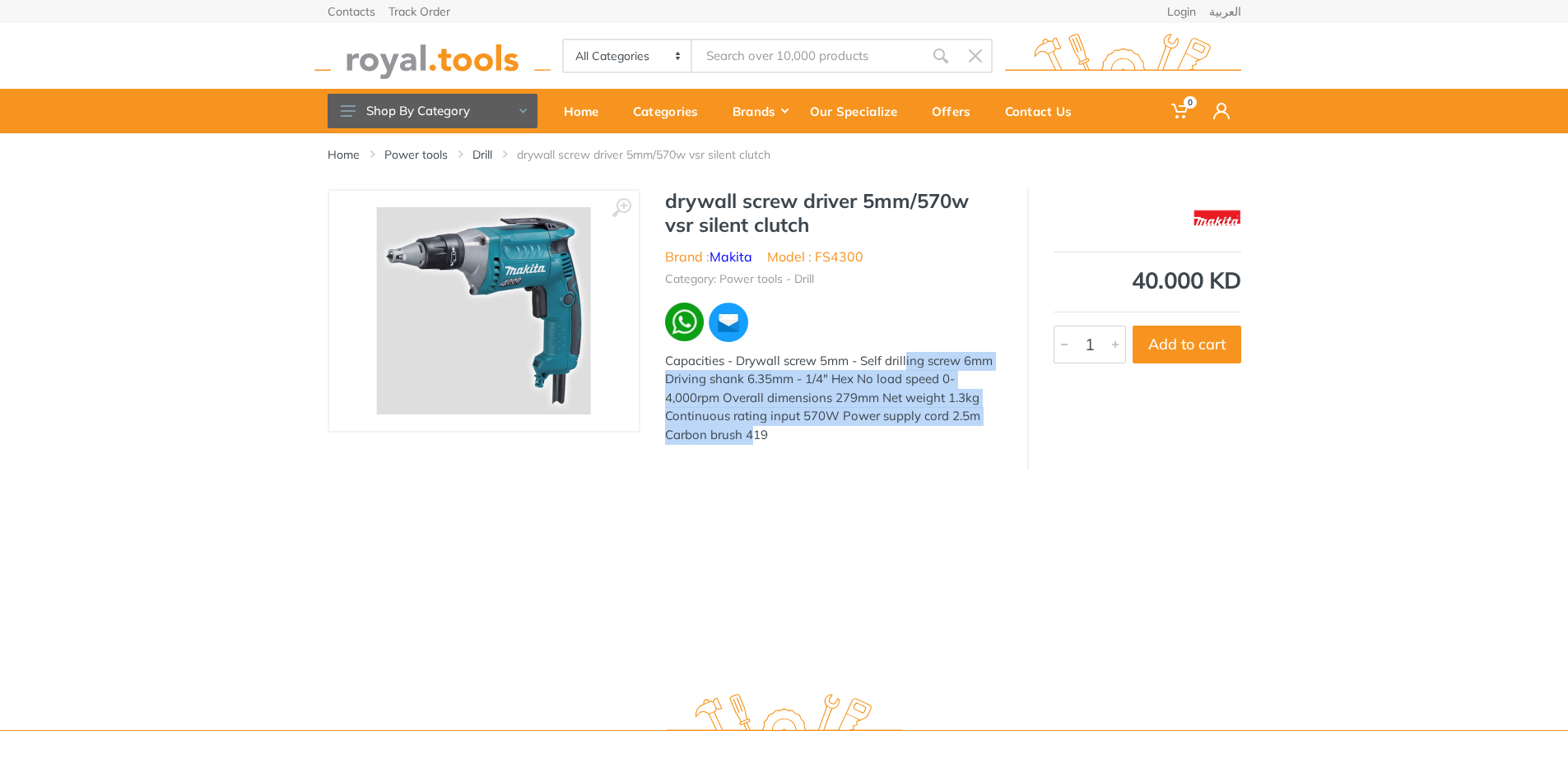
drag, startPoint x: 791, startPoint y: 424, endPoint x: 768, endPoint y: 438, distance: 26.9
click at [681, 378] on div "Capacities - Drywall screw 5mm - Self drilling screw 6mm Driving shank 6.35mm -…" at bounding box center [833, 398] width 337 height 93
drag, startPoint x: 777, startPoint y: 441, endPoint x: 737, endPoint y: 361, distance: 89.4
click at [737, 361] on div "Capacities - Drywall screw 5mm - Self drilling screw 6mm Driving shank 6.35mm -…" at bounding box center [833, 398] width 337 height 93
copy div "Drywall screw 5mm - Self drilling screw 6mm Driving shank 6.35mm - 1/4" Hex No …"
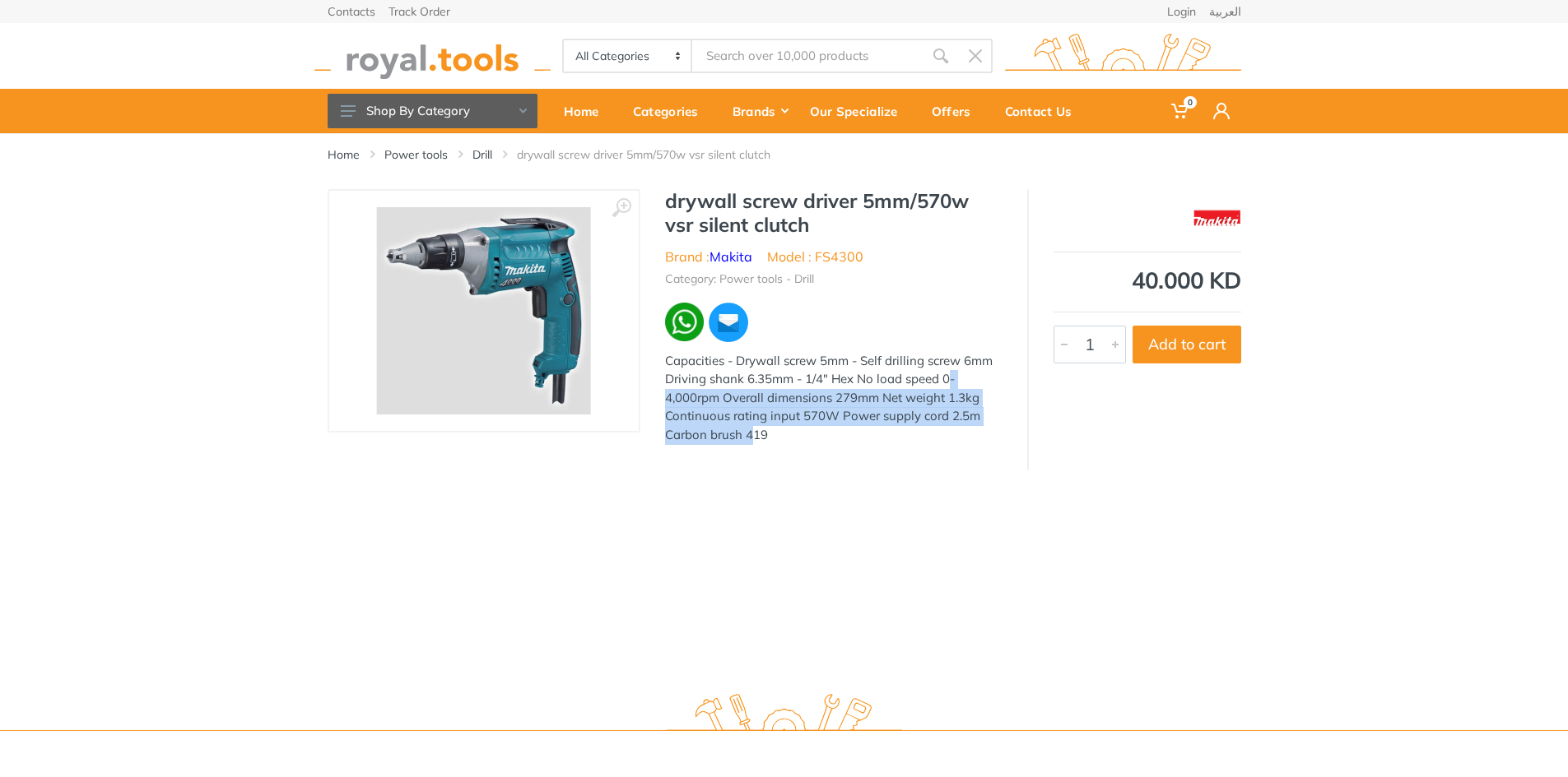
click at [529, 270] on img at bounding box center [483, 311] width 215 height 208
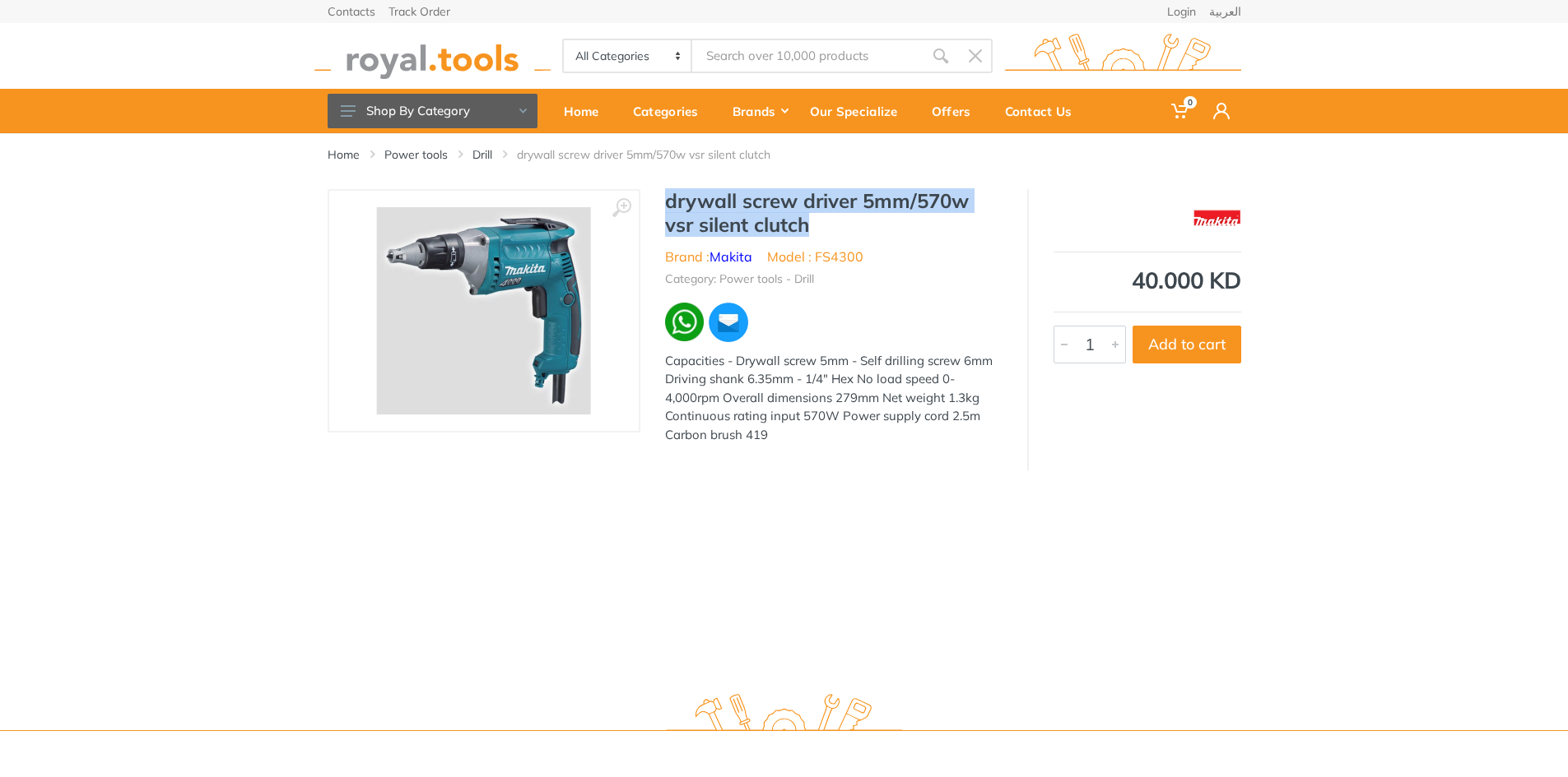
drag, startPoint x: 669, startPoint y: 202, endPoint x: 814, endPoint y: 234, distance: 148.5
click at [814, 234] on h1 "drywall screw driver 5mm/570w vsr silent clutch" at bounding box center [833, 212] width 337 height 47
copy h1 "drywall screw driver 5mm/570w vsr silent clutch"
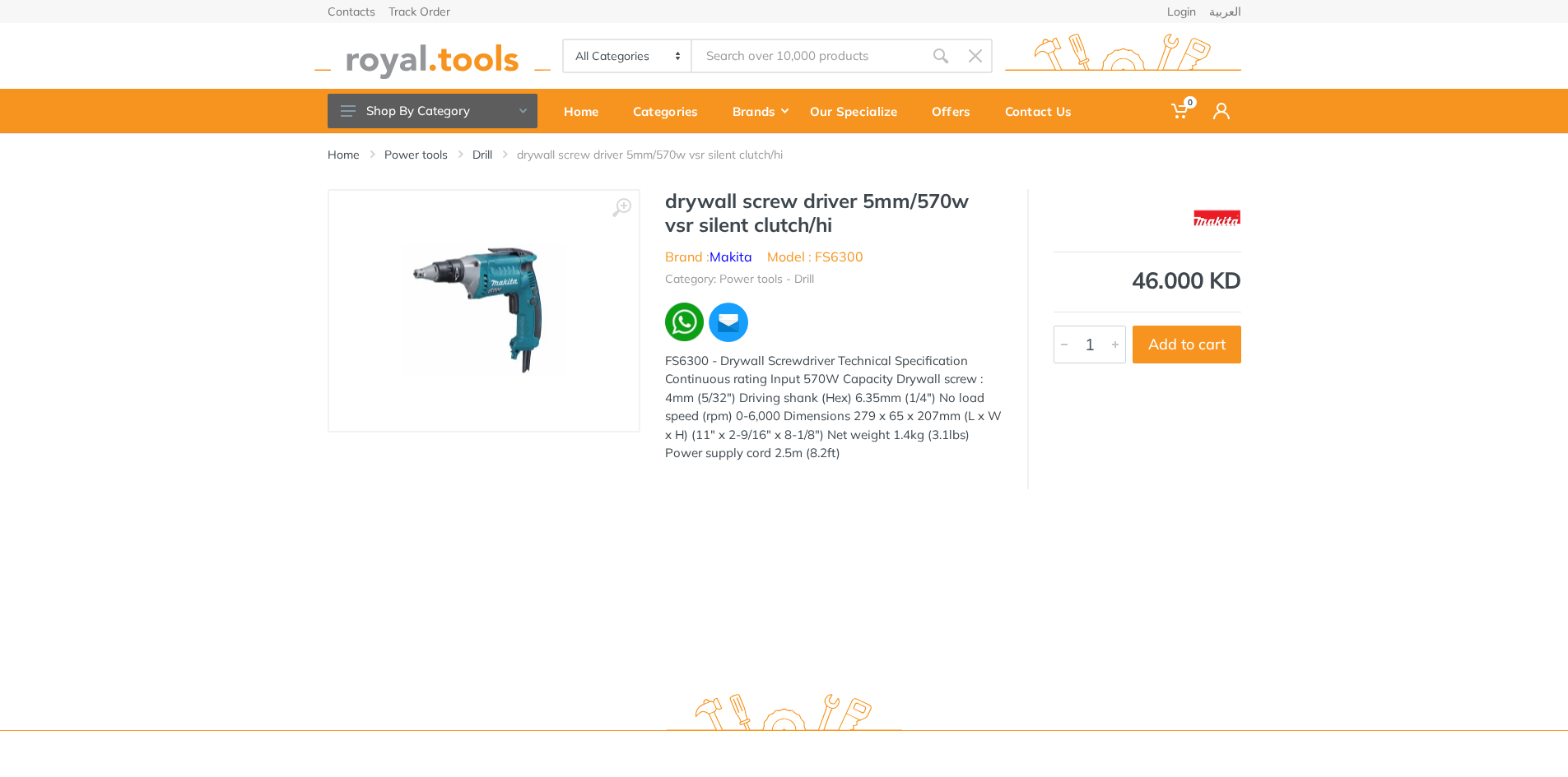
drag, startPoint x: 851, startPoint y: 447, endPoint x: 723, endPoint y: 359, distance: 155.3
click at [723, 359] on div "FS6300 - Drywall Screwdriver Technical Specification Continuous rating Input 57…" at bounding box center [833, 407] width 337 height 111
copy div "Drywall Screwdriver Technical Specification Continuous rating Input 570W Capaci…"
click at [520, 273] on img at bounding box center [483, 311] width 165 height 132
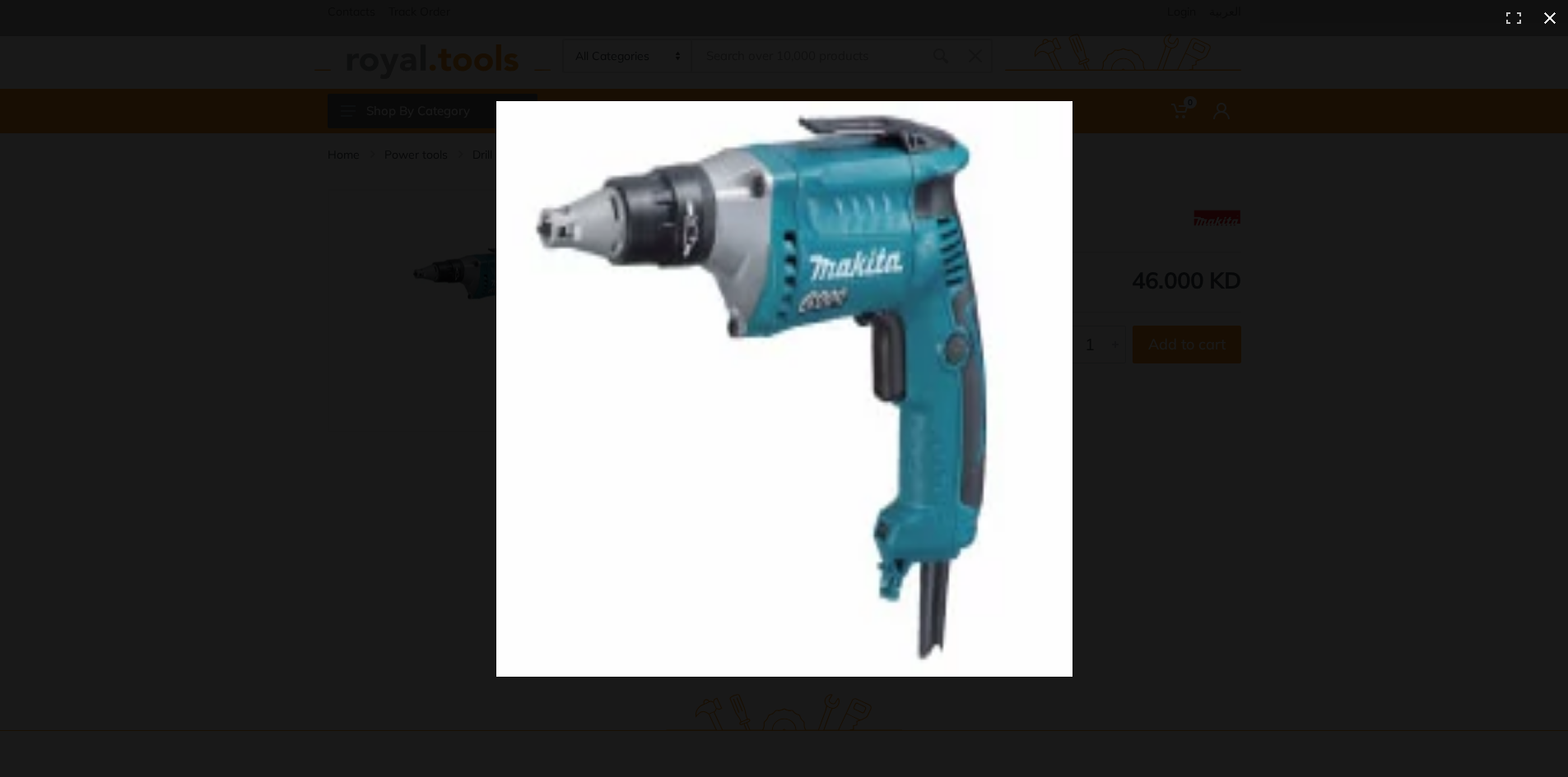
click at [1040, 480] on div at bounding box center [1136, 419] width 1280 height 635
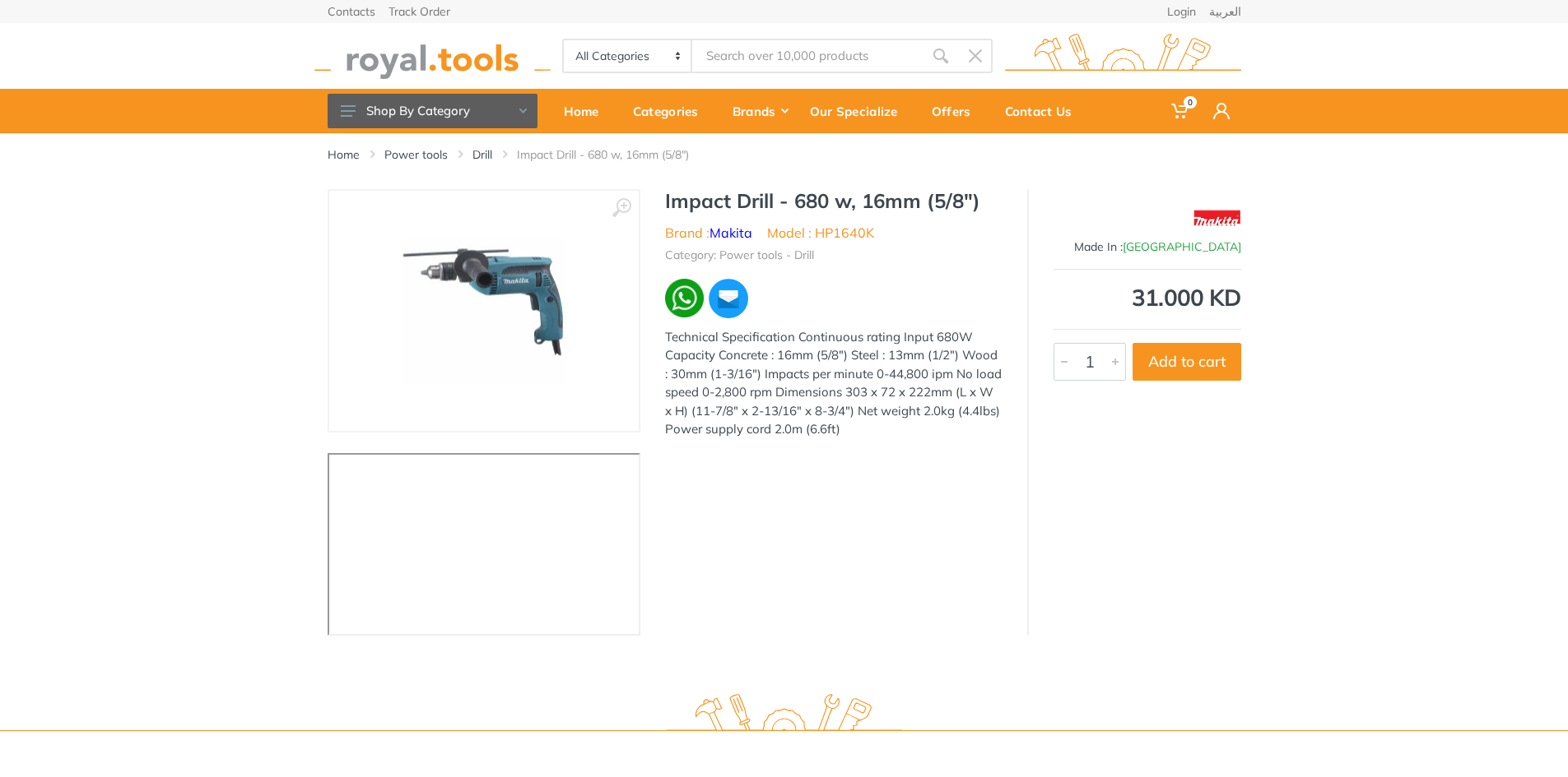
drag, startPoint x: 662, startPoint y: 195, endPoint x: 984, endPoint y: 202, distance: 322.1
click at [984, 202] on div "Impact Drill - 680 w, 16mm (5/8") Brand : Makita Model : HP1640K Category: Powe…" at bounding box center [833, 318] width 386 height 260
copy h1 "Impact Drill - 680 w, 16mm (5/8")"
drag, startPoint x: 845, startPoint y: 434, endPoint x: 796, endPoint y: 335, distance: 110.5
click at [796, 335] on div "Technical Specification Continuous rating Input 680W Capacity Concrete : 16mm (…" at bounding box center [833, 383] width 337 height 111
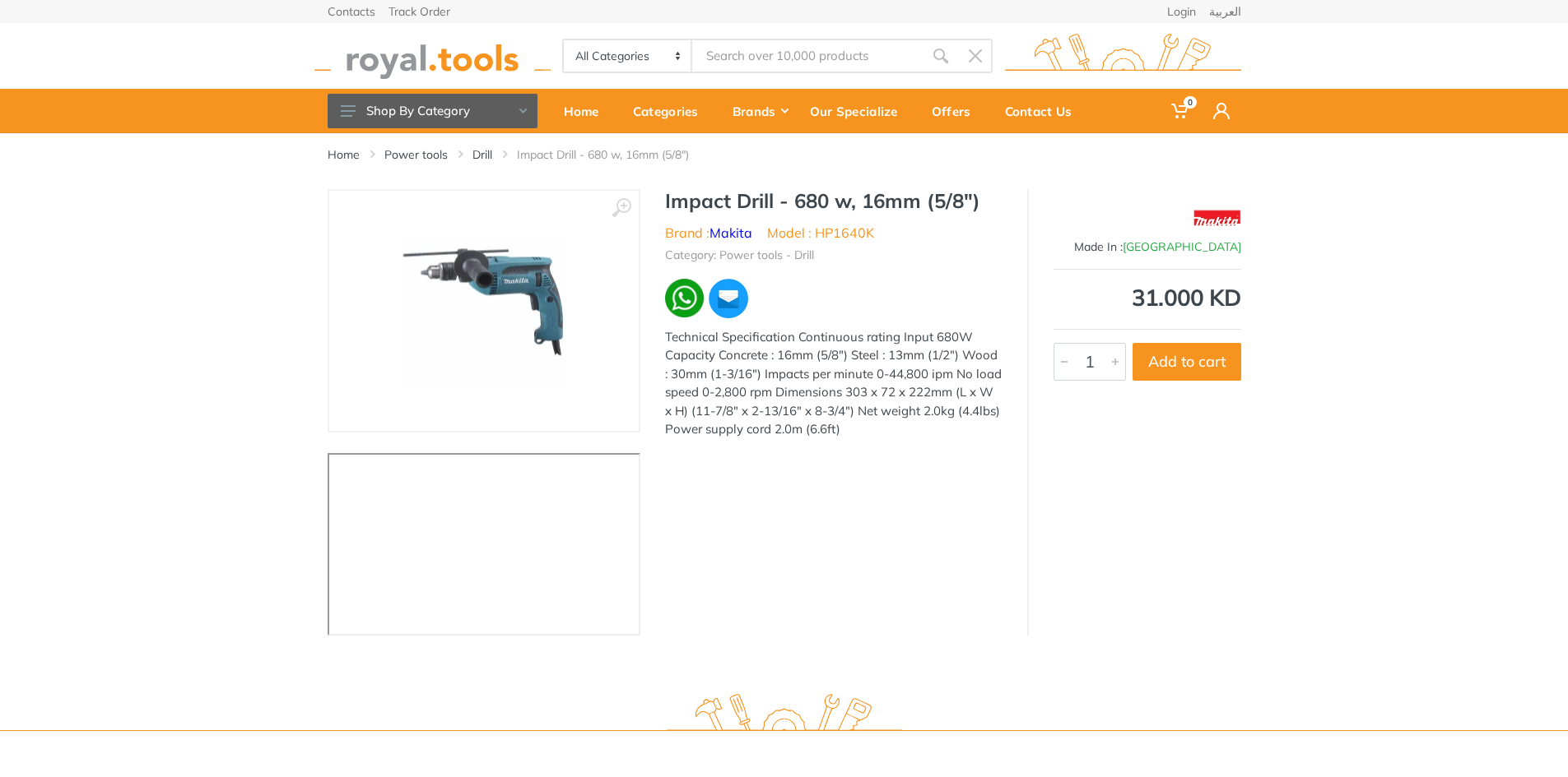
copy div "Continuous rating Input 680W Capacity Concrete : 16mm (5/8") Steel : 13mm (1/2"…"
click at [620, 208] on icon at bounding box center [621, 208] width 20 height 20
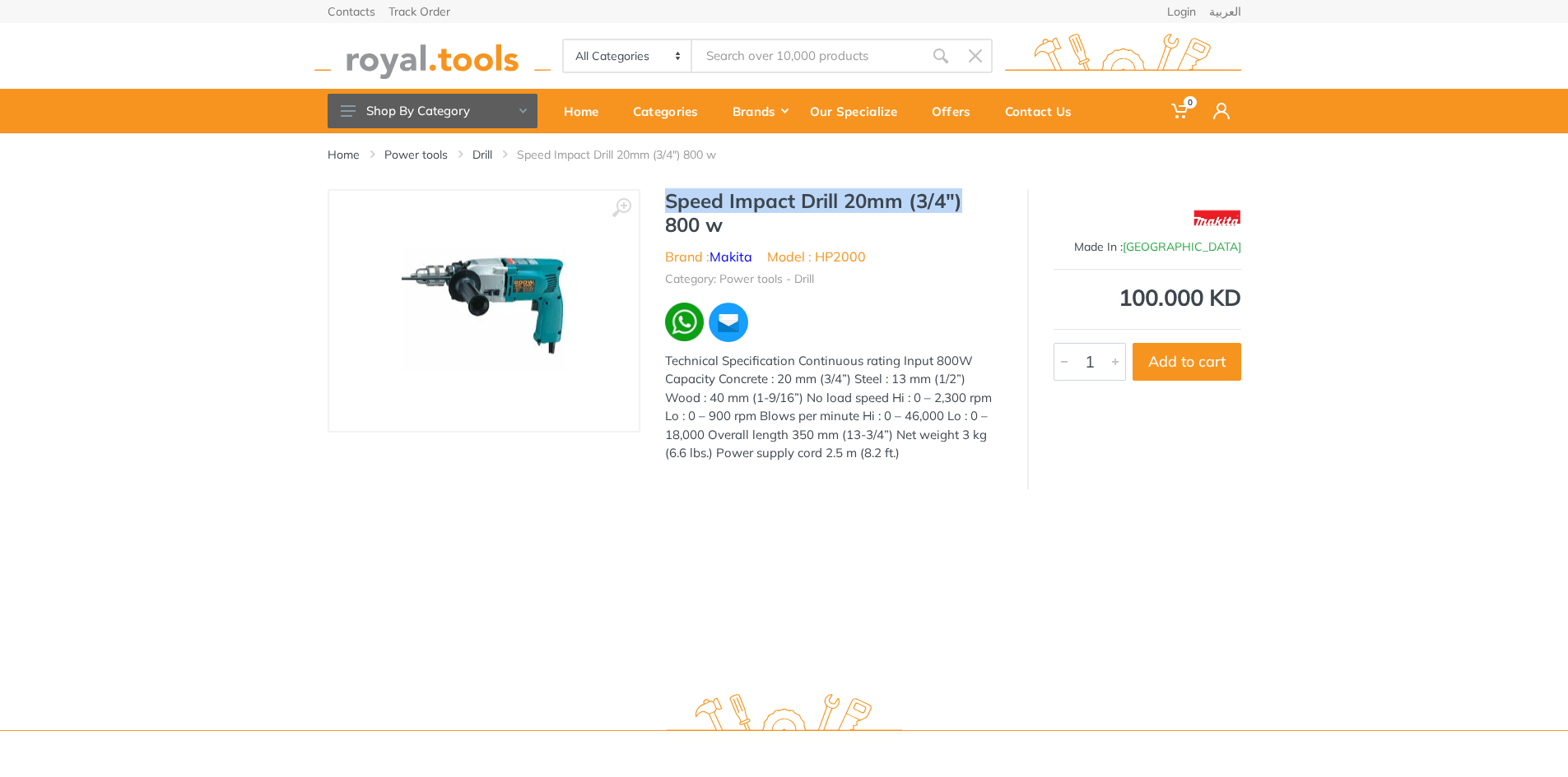
drag, startPoint x: 664, startPoint y: 197, endPoint x: 964, endPoint y: 212, distance: 300.4
click at [964, 212] on h1 "Speed Impact Drill 20mm (3/4") 800 w" at bounding box center [833, 212] width 337 height 47
copy h1 "Speed Impact Drill 20mm (3/4")"
drag, startPoint x: 919, startPoint y: 455, endPoint x: 798, endPoint y: 364, distance: 151.4
click at [798, 364] on div "Technical Specification Continuous rating Input 800W Capacity Concrete : 20 mm …" at bounding box center [833, 407] width 337 height 111
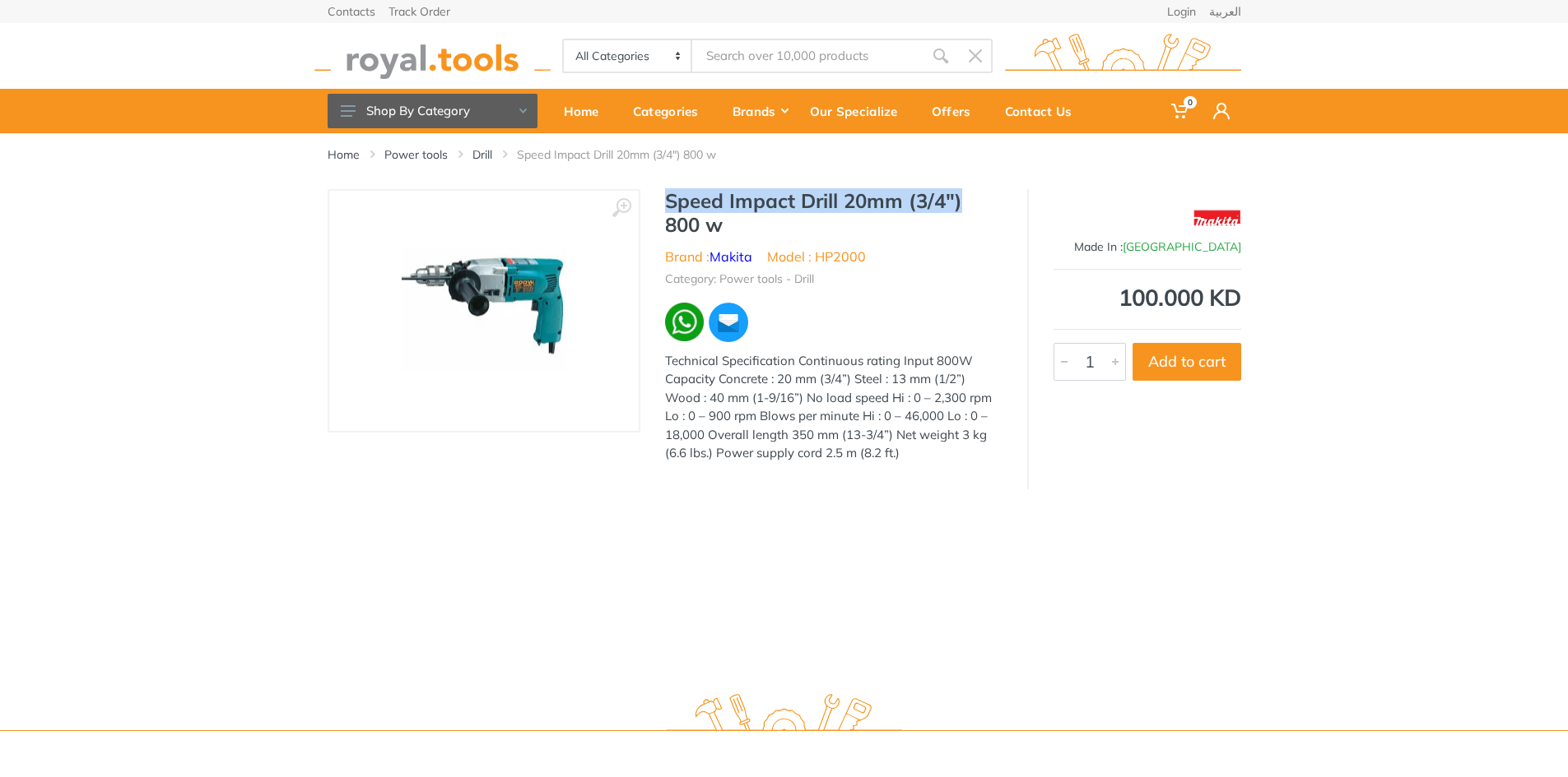
copy div "Continuous rating Input 800W Capacity Concrete : 20 mm (3/4”) Steel : 13 mm (1/…"
click at [624, 204] on use at bounding box center [621, 208] width 19 height 19
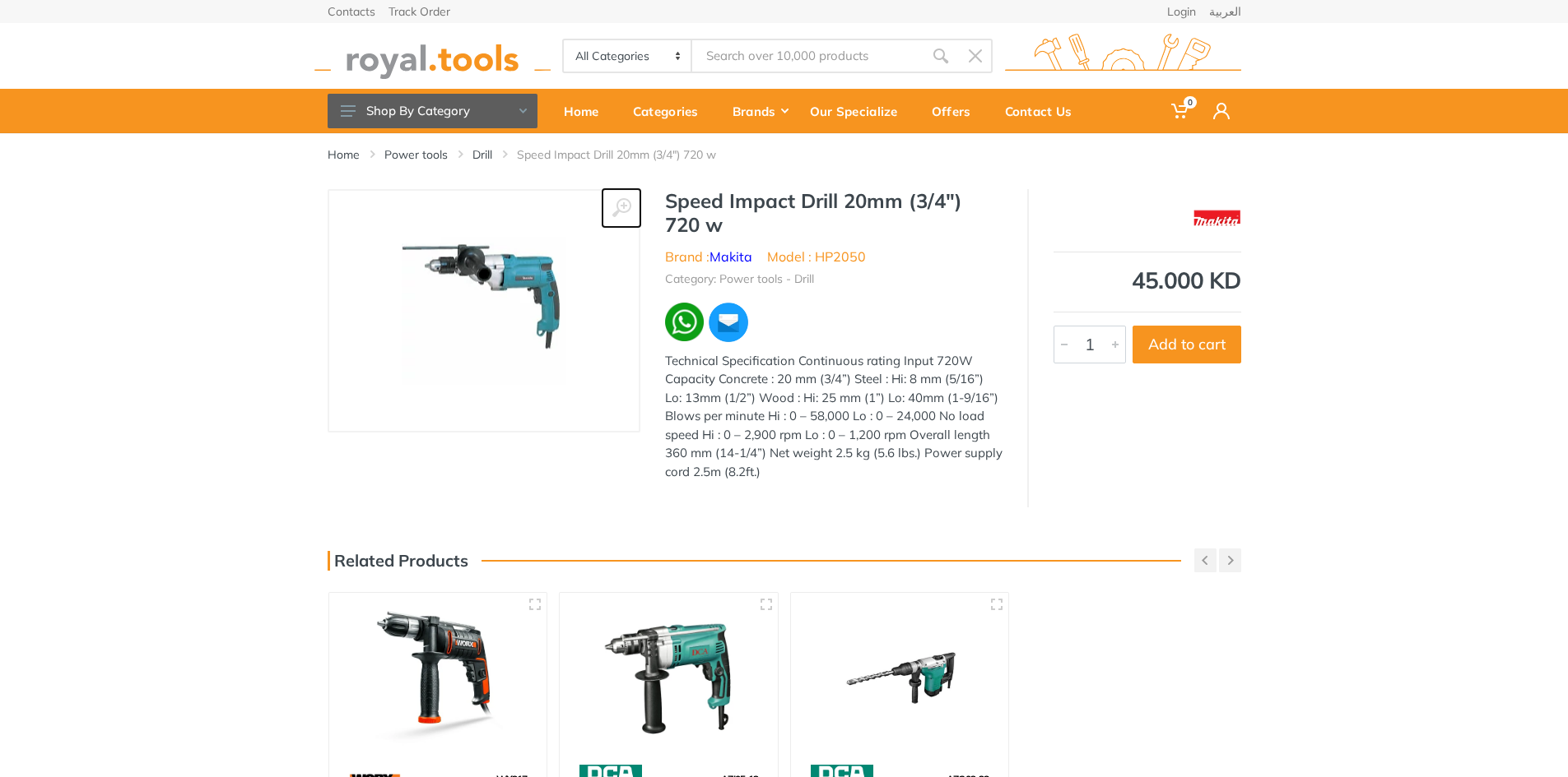
click at [626, 205] on use at bounding box center [621, 208] width 19 height 19
drag, startPoint x: 665, startPoint y: 202, endPoint x: 960, endPoint y: 211, distance: 295.1
click at [960, 211] on h1 "Speed Impact Drill 20mm (3/4") 720 w" at bounding box center [833, 212] width 337 height 47
copy h1 "Speed Impact Drill 20mm (3/4")"
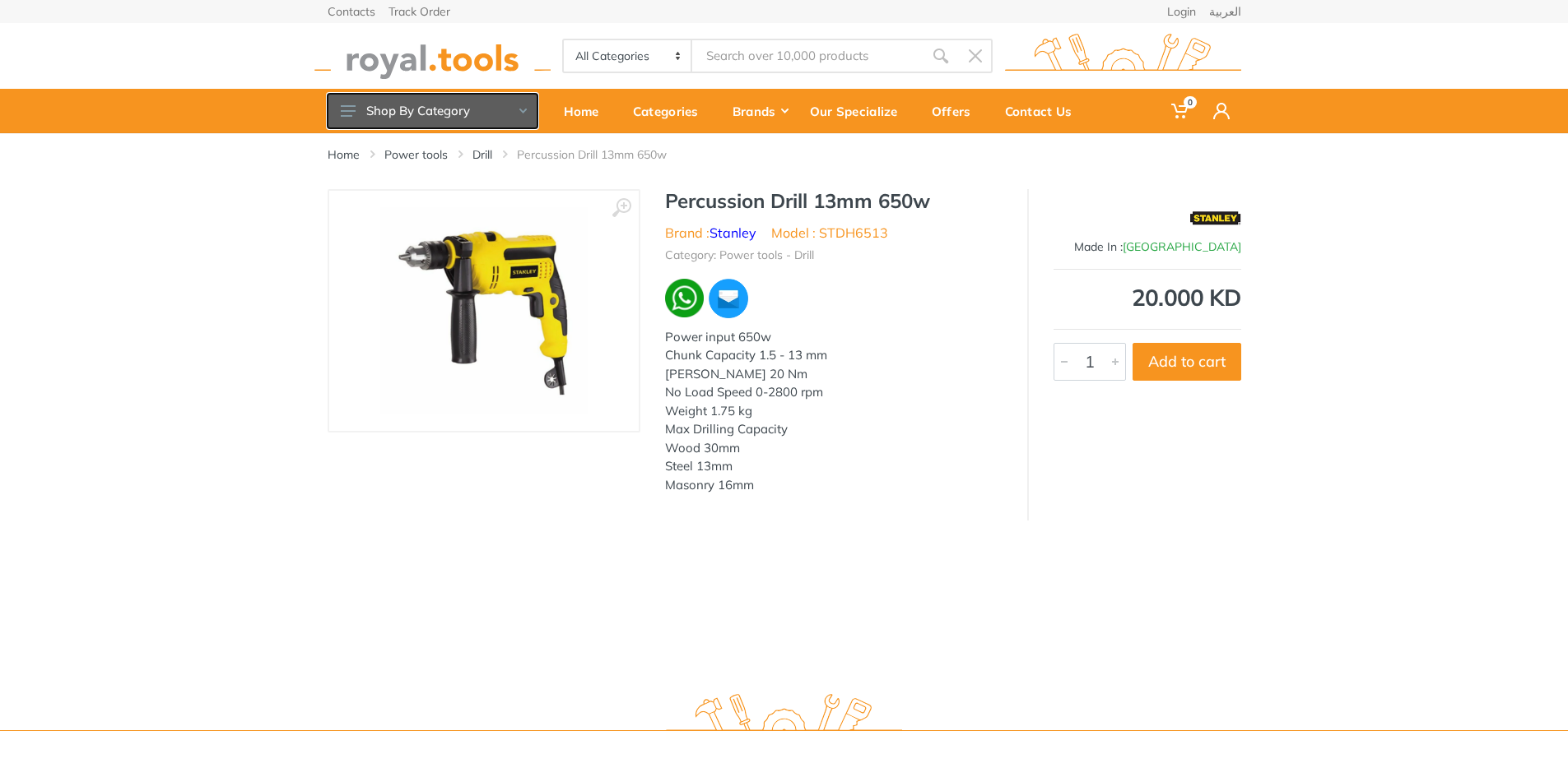
click at [487, 113] on button "Shop By Category" at bounding box center [432, 111] width 210 height 34
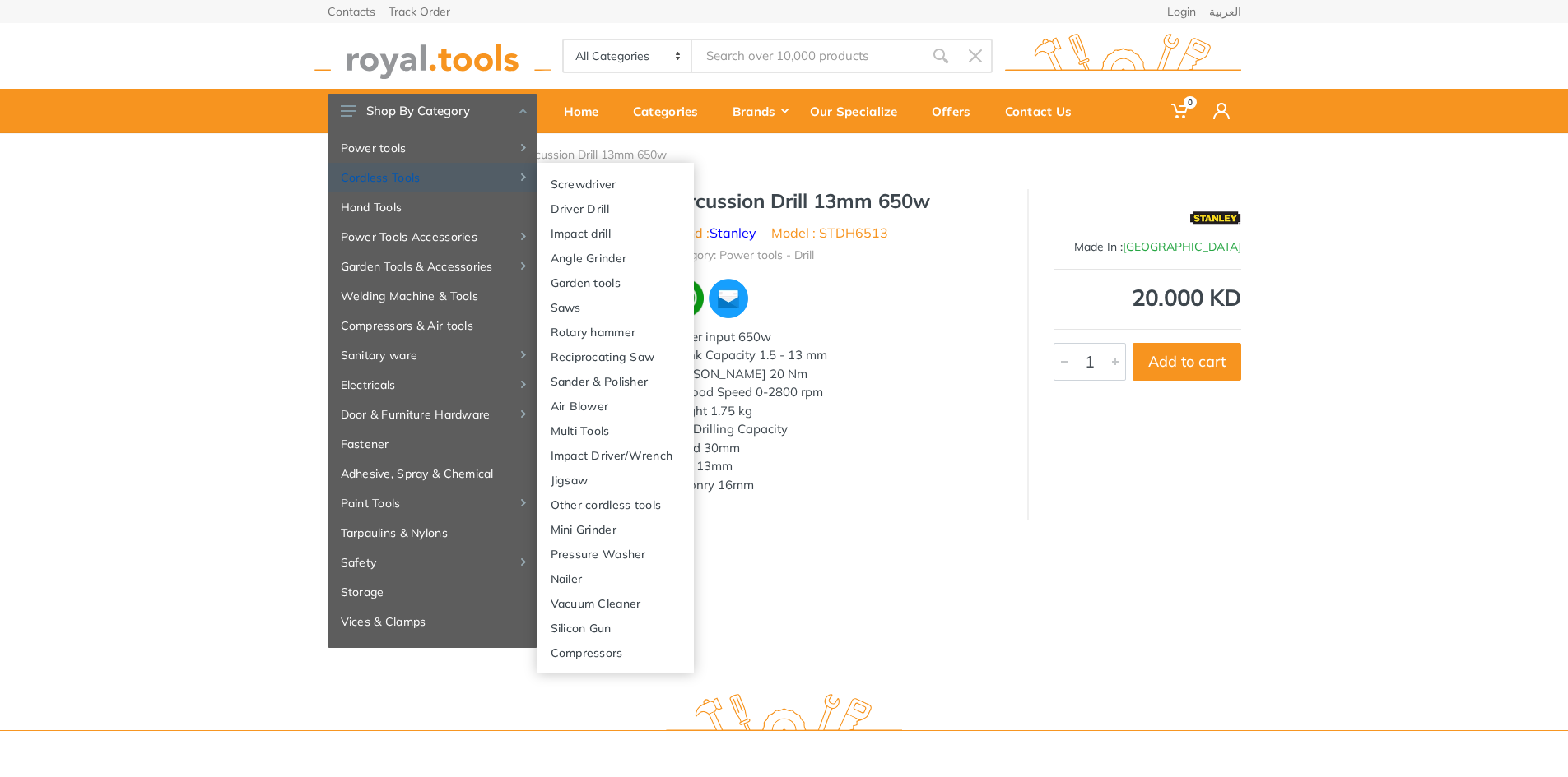
click at [448, 173] on link "Cordless Tools" at bounding box center [432, 178] width 210 height 30
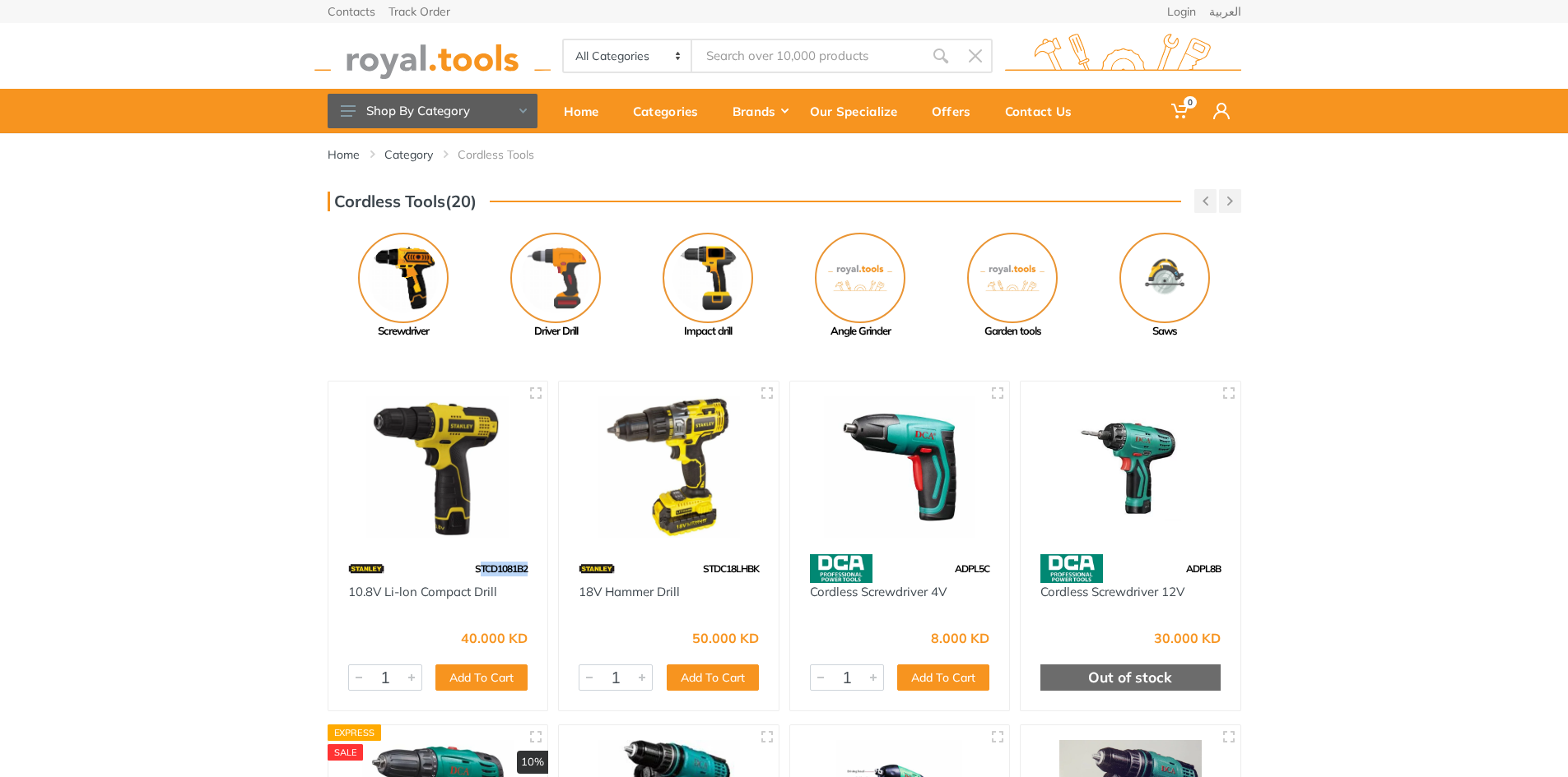
drag, startPoint x: 477, startPoint y: 569, endPoint x: 526, endPoint y: 569, distance: 49.0
click at [526, 569] on span "STCD1081B2" at bounding box center [501, 569] width 53 height 12
copy span "TCD1081B2"
drag, startPoint x: 697, startPoint y: 568, endPoint x: 759, endPoint y: 569, distance: 62.0
click at [759, 569] on div "STDC18LHBK" at bounding box center [669, 569] width 220 height 29
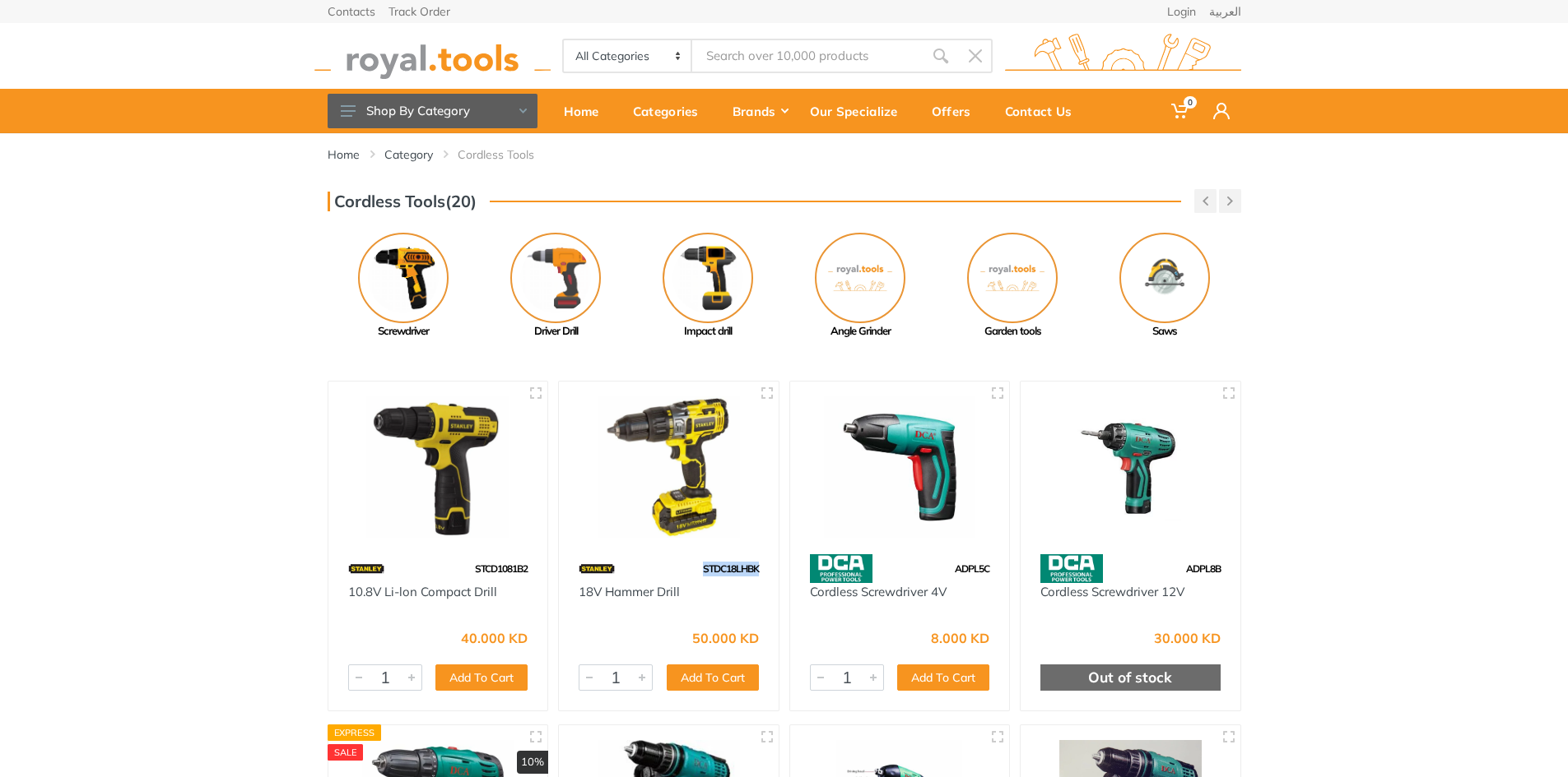
copy span "STDC18LHBK"
drag, startPoint x: 953, startPoint y: 570, endPoint x: 990, endPoint y: 569, distance: 37.0
click at [990, 569] on div "ADPL5C" at bounding box center [899, 569] width 220 height 29
copy span "ADPL5C"
drag, startPoint x: 1185, startPoint y: 568, endPoint x: 1219, endPoint y: 569, distance: 34.0
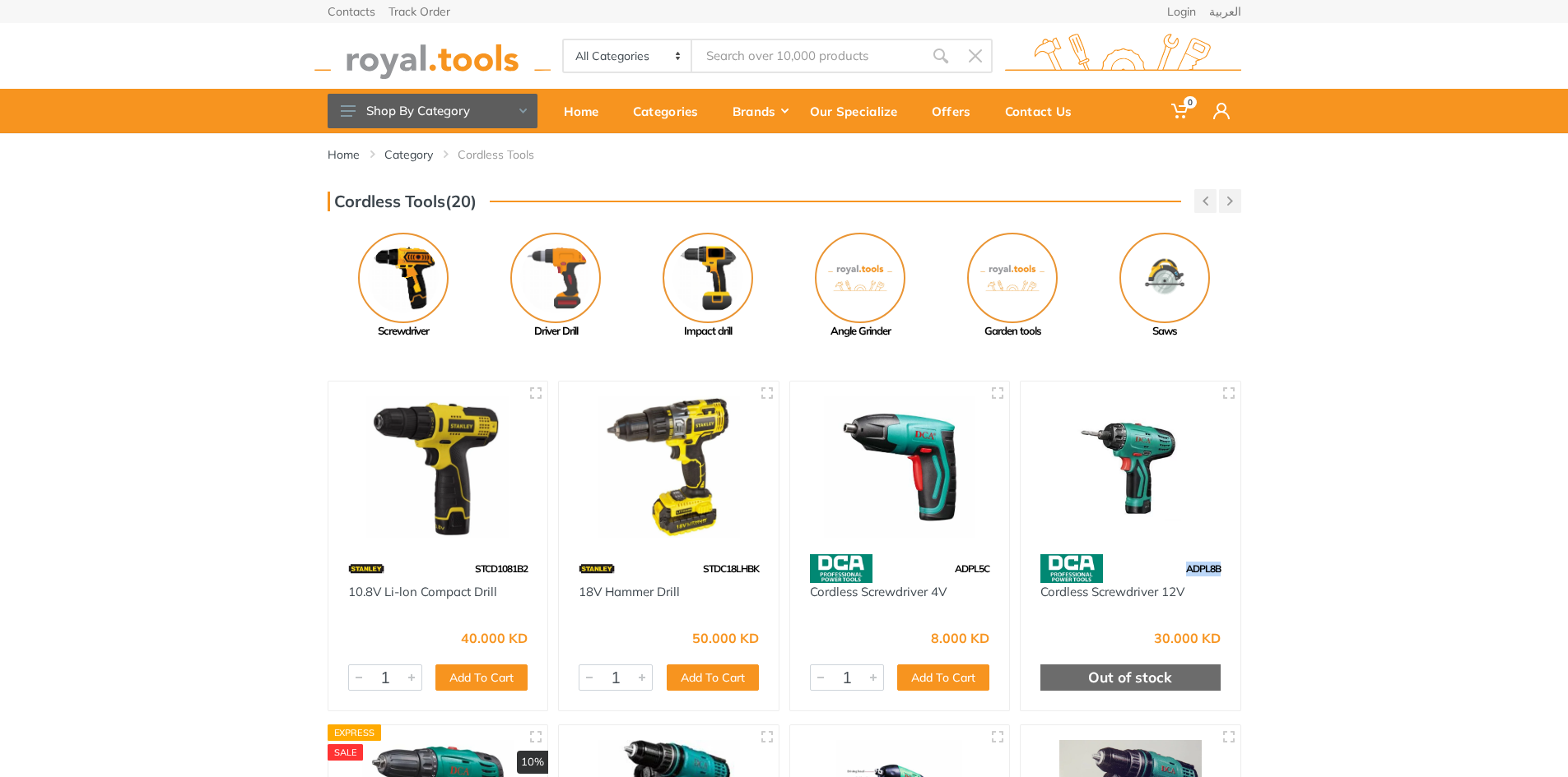
click at [1219, 569] on span "ADPL8B" at bounding box center [1203, 569] width 34 height 12
copy span "ADPL8B"
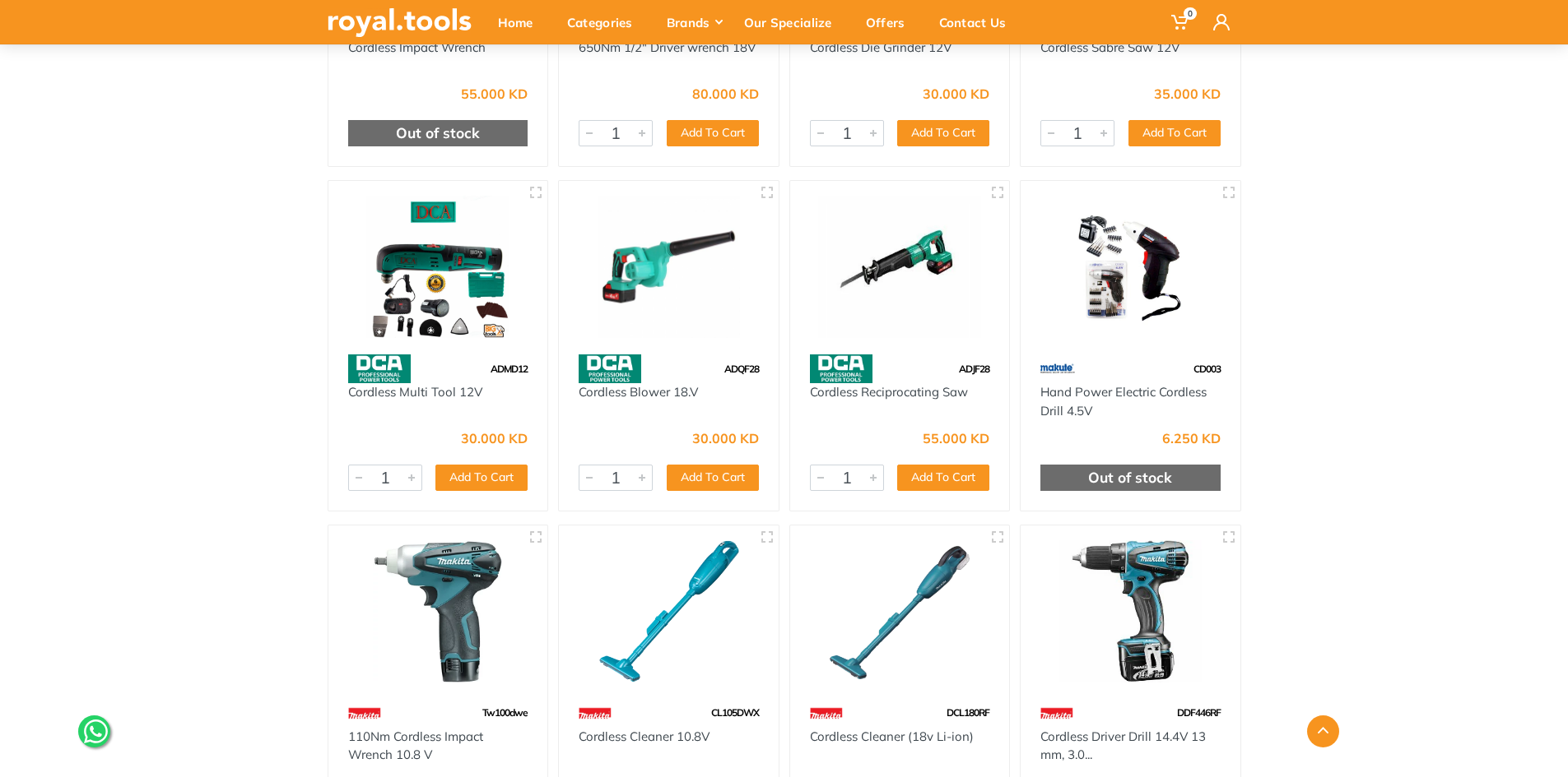
scroll to position [1316, 0]
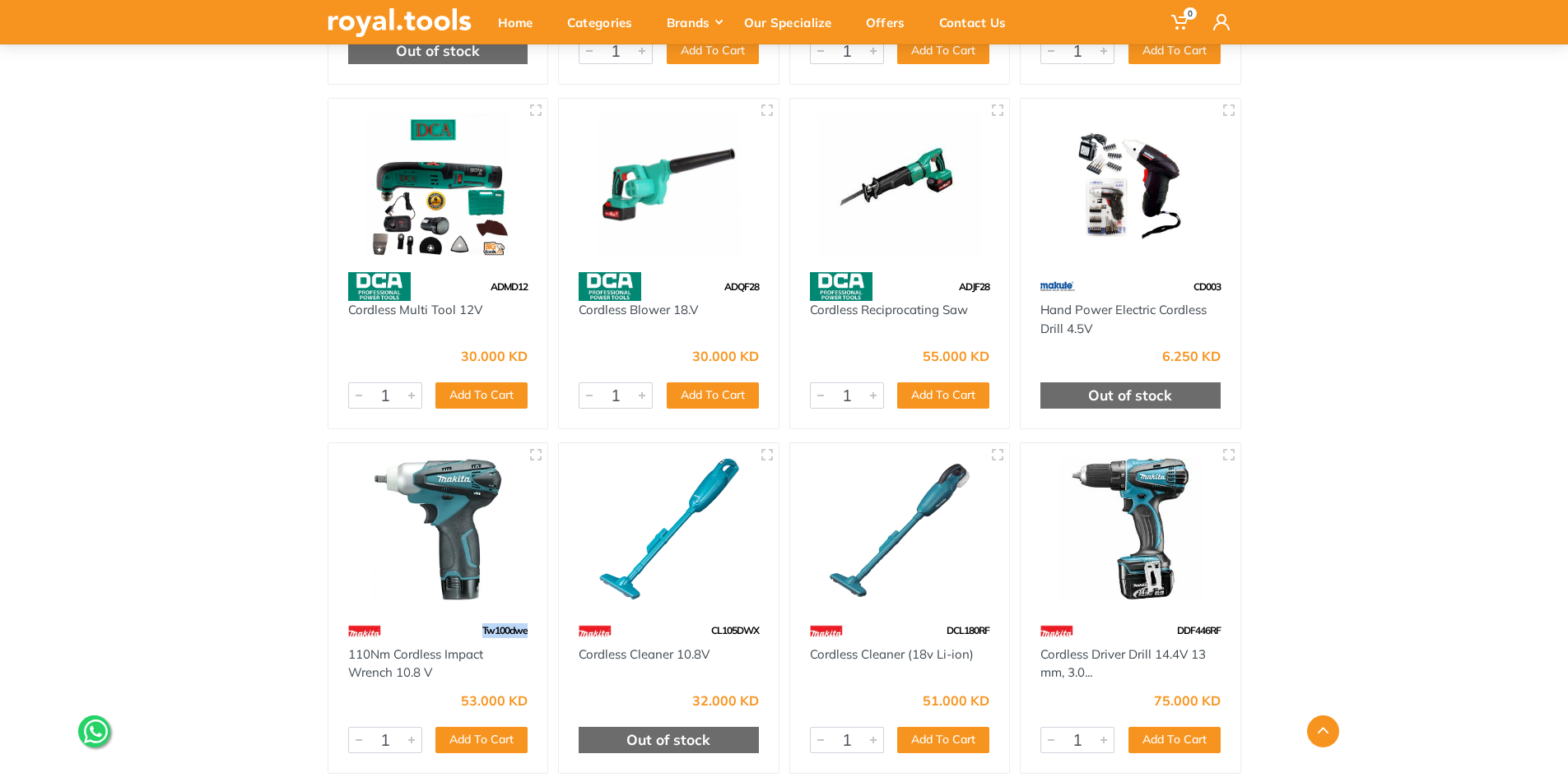
drag, startPoint x: 482, startPoint y: 626, endPoint x: 527, endPoint y: 627, distance: 45.0
click at [527, 627] on span "Tw100dwe" at bounding box center [505, 630] width 46 height 12
copy span "Tw100dwe"
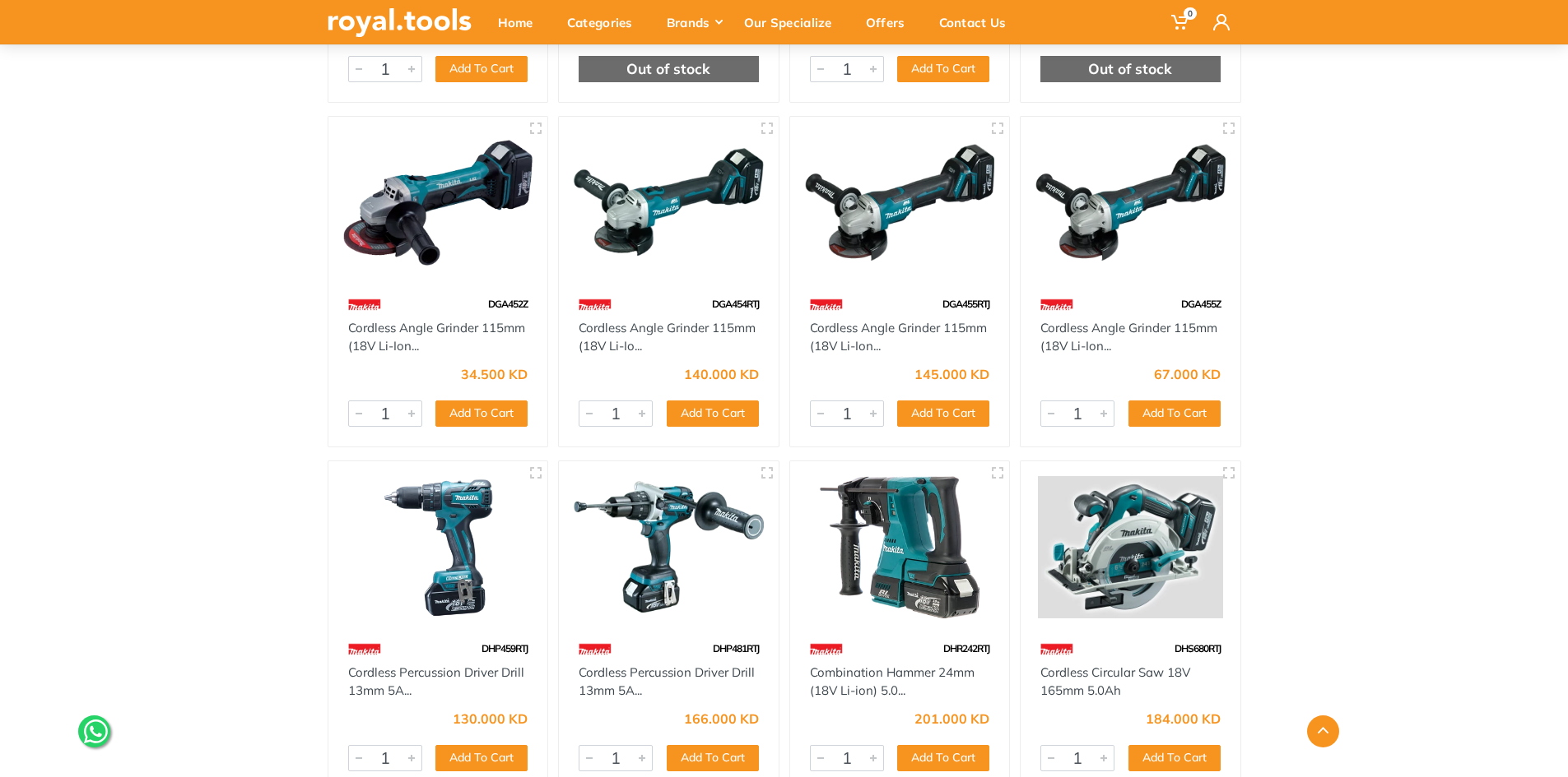
scroll to position [2303, 0]
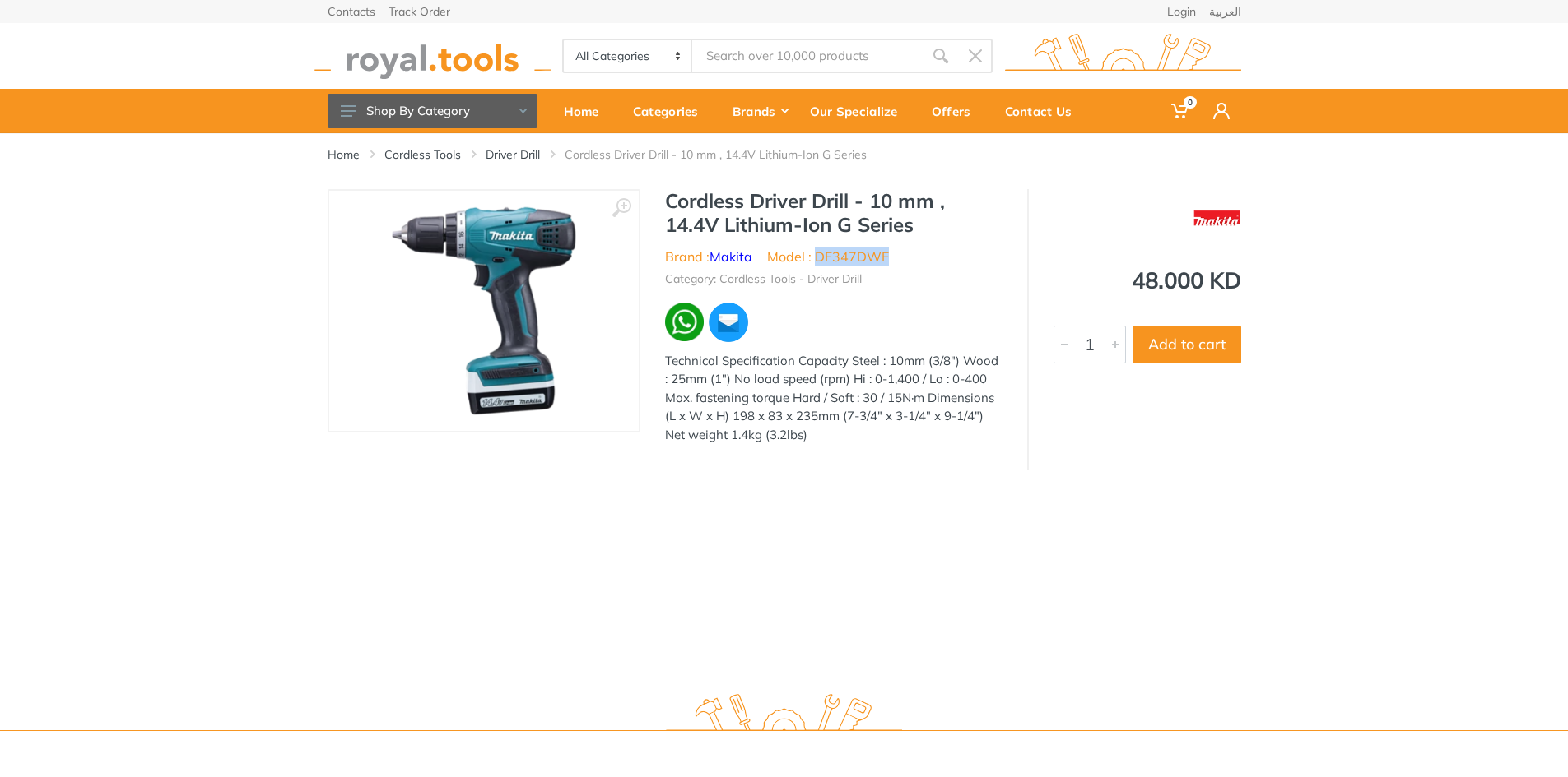
drag, startPoint x: 814, startPoint y: 253, endPoint x: 896, endPoint y: 259, distance: 82.2
click at [896, 259] on ul "Brand : Makita Model : DF347DWE" at bounding box center [833, 256] width 337 height 20
copy li "DF347DWE"
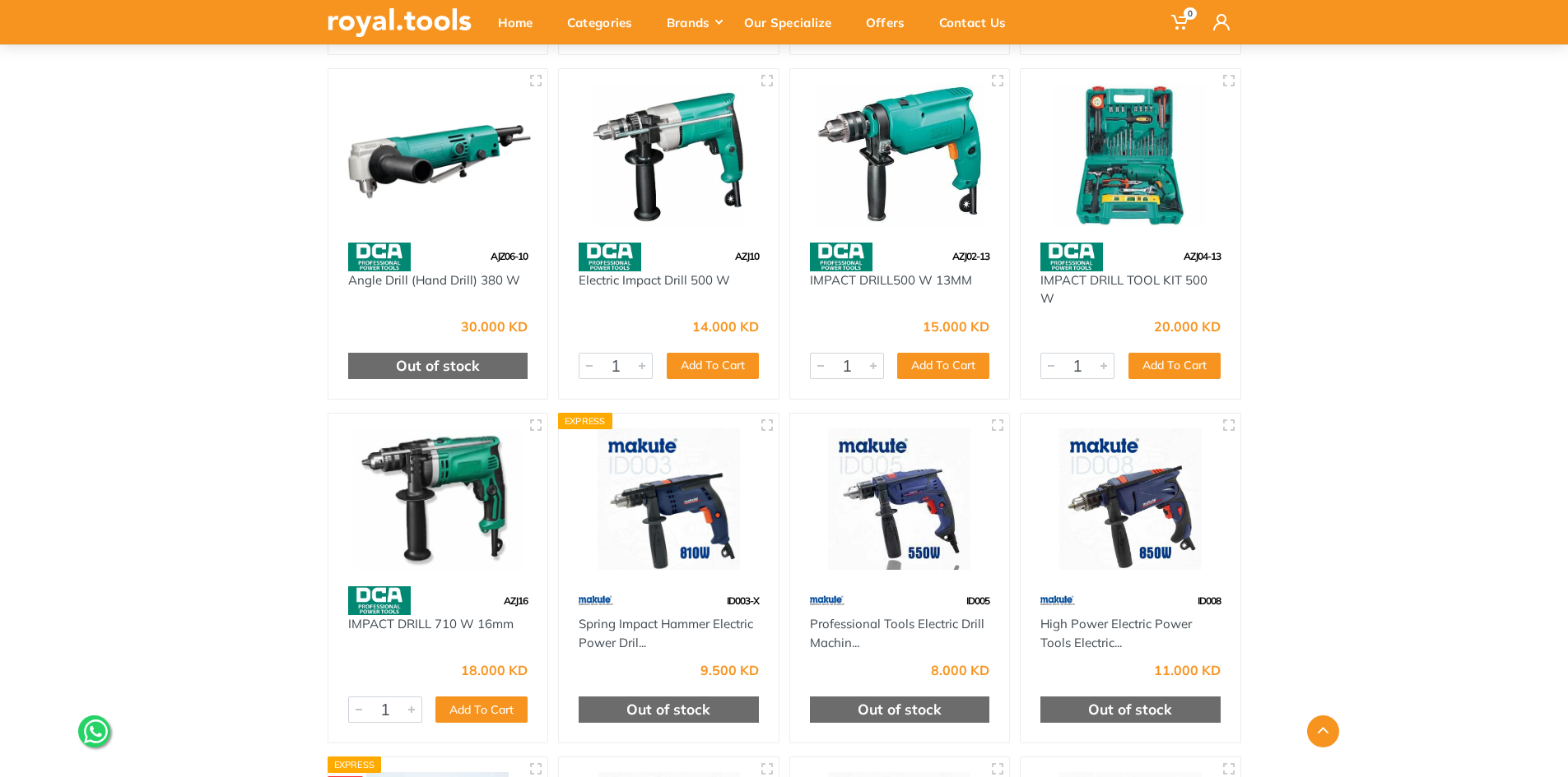
scroll to position [1234, 0]
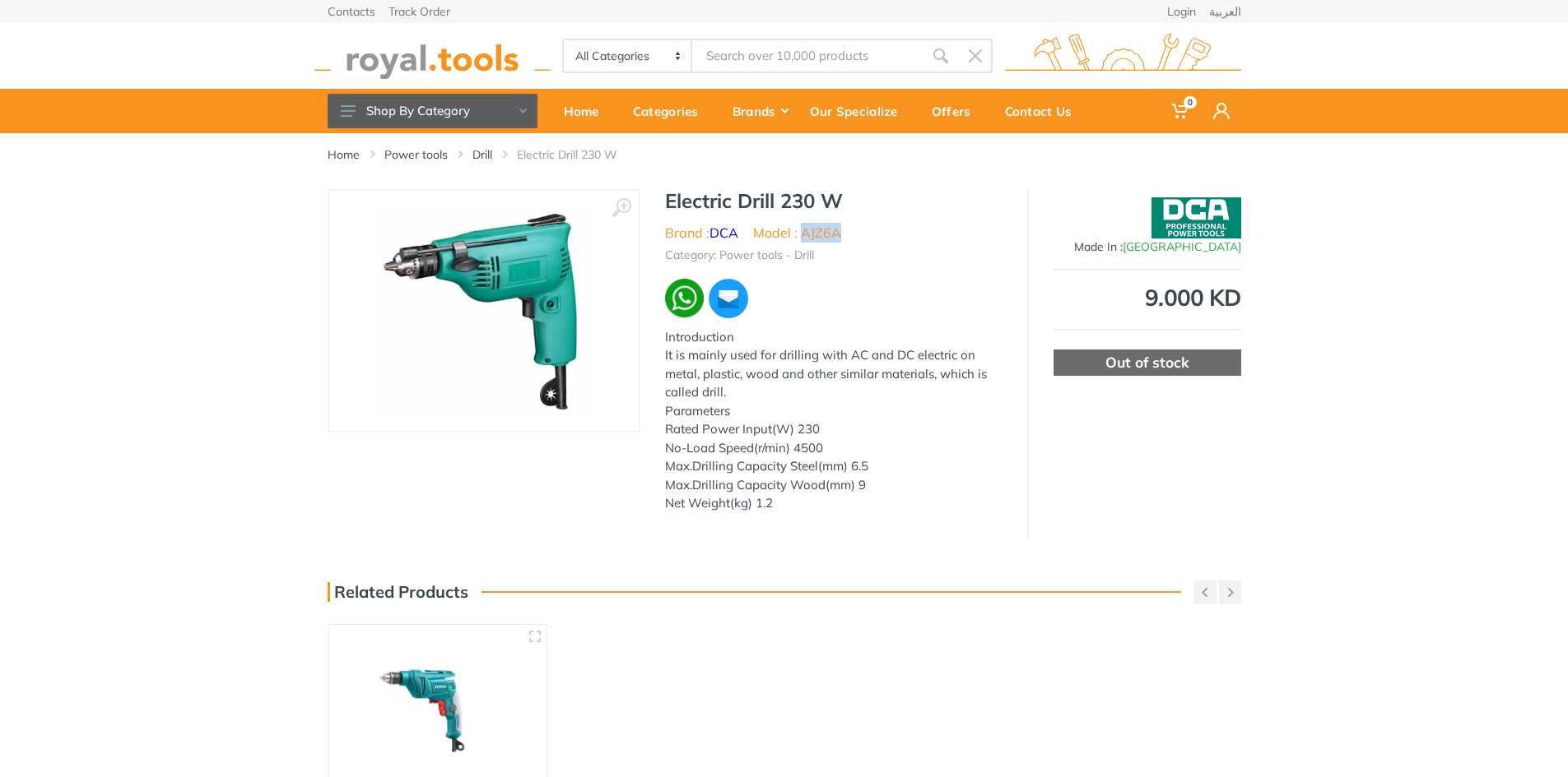
drag, startPoint x: 802, startPoint y: 234, endPoint x: 840, endPoint y: 234, distance: 38.0
click at [840, 234] on li "Model : AJZ6A" at bounding box center [797, 233] width 88 height 20
copy li "AJZ6A"
drag, startPoint x: 786, startPoint y: 506, endPoint x: 668, endPoint y: 433, distance: 138.8
click at [668, 433] on div "Introduction It is mainly used for drilling with AC and DC electric on metal, p…" at bounding box center [833, 421] width 337 height 185
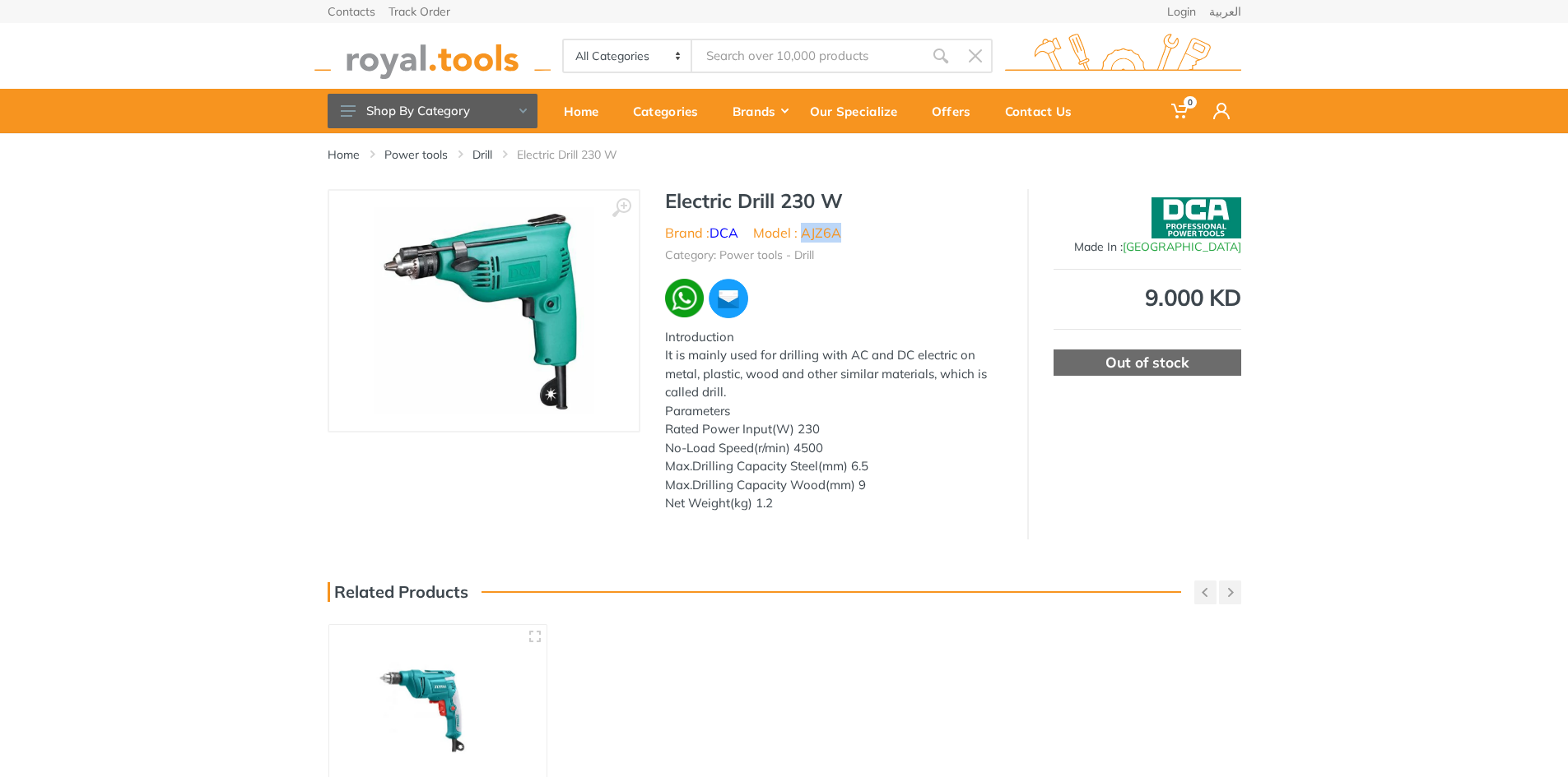
copy div "Rated Power Input(W) 230 No-Load Speed(r/min) 4500 Max.Drilling Capacity Steel(…"
click at [625, 208] on icon at bounding box center [621, 208] width 20 height 20
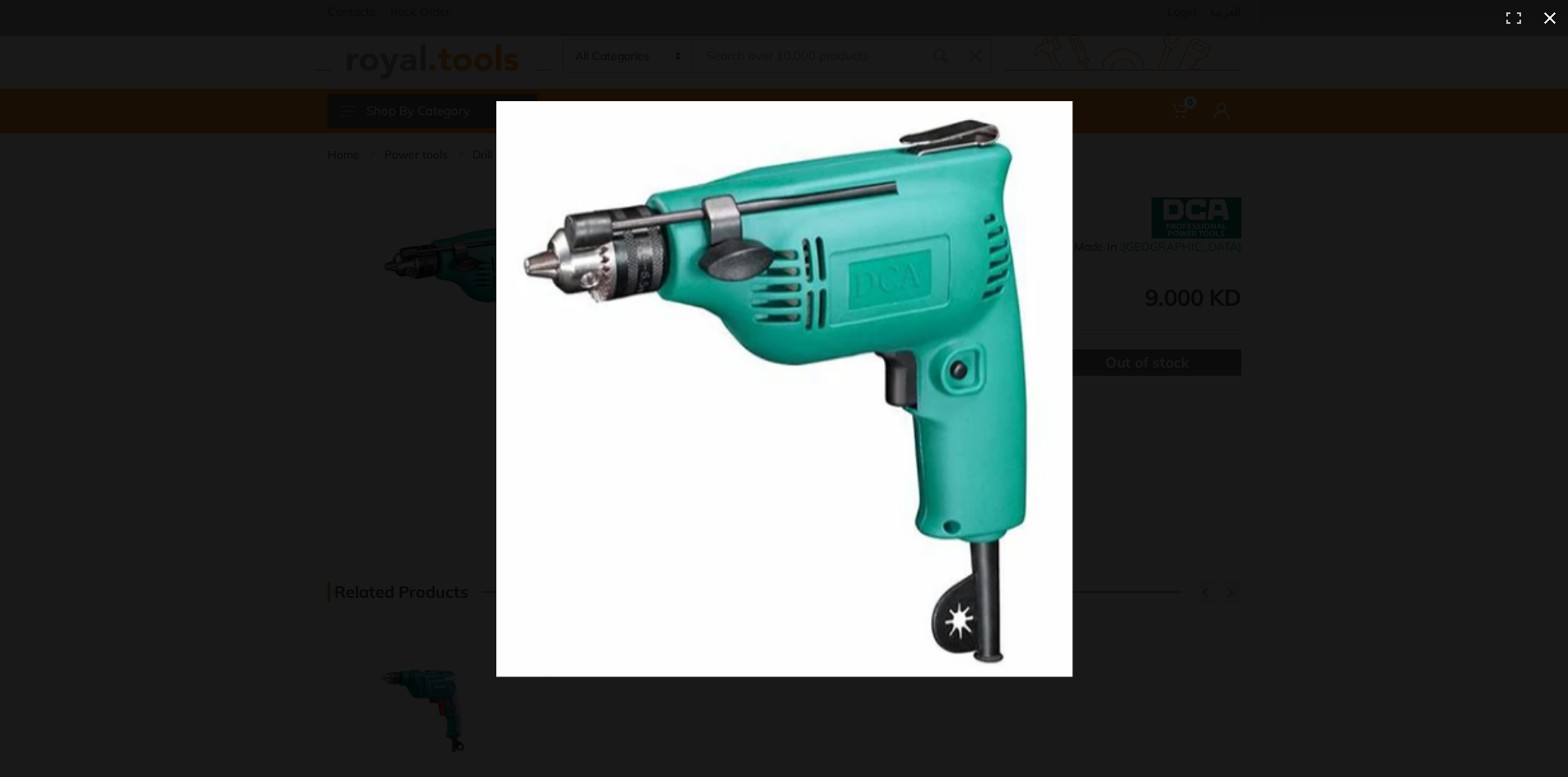
click at [1338, 181] on div at bounding box center [1136, 419] width 1280 height 635
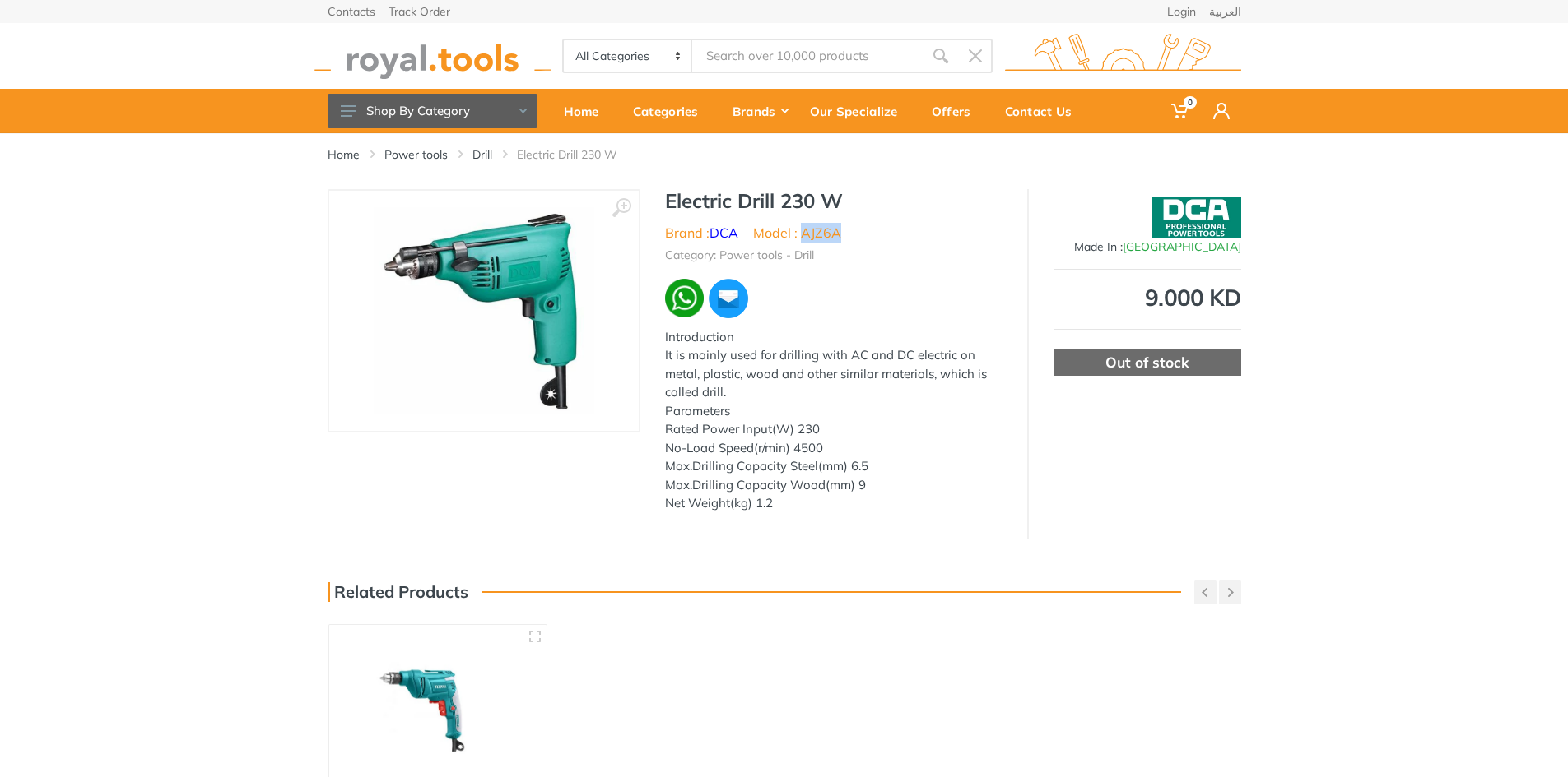
click at [936, 453] on div "Introduction It is mainly used for drilling with AC and DC electric on metal, p…" at bounding box center [833, 421] width 337 height 185
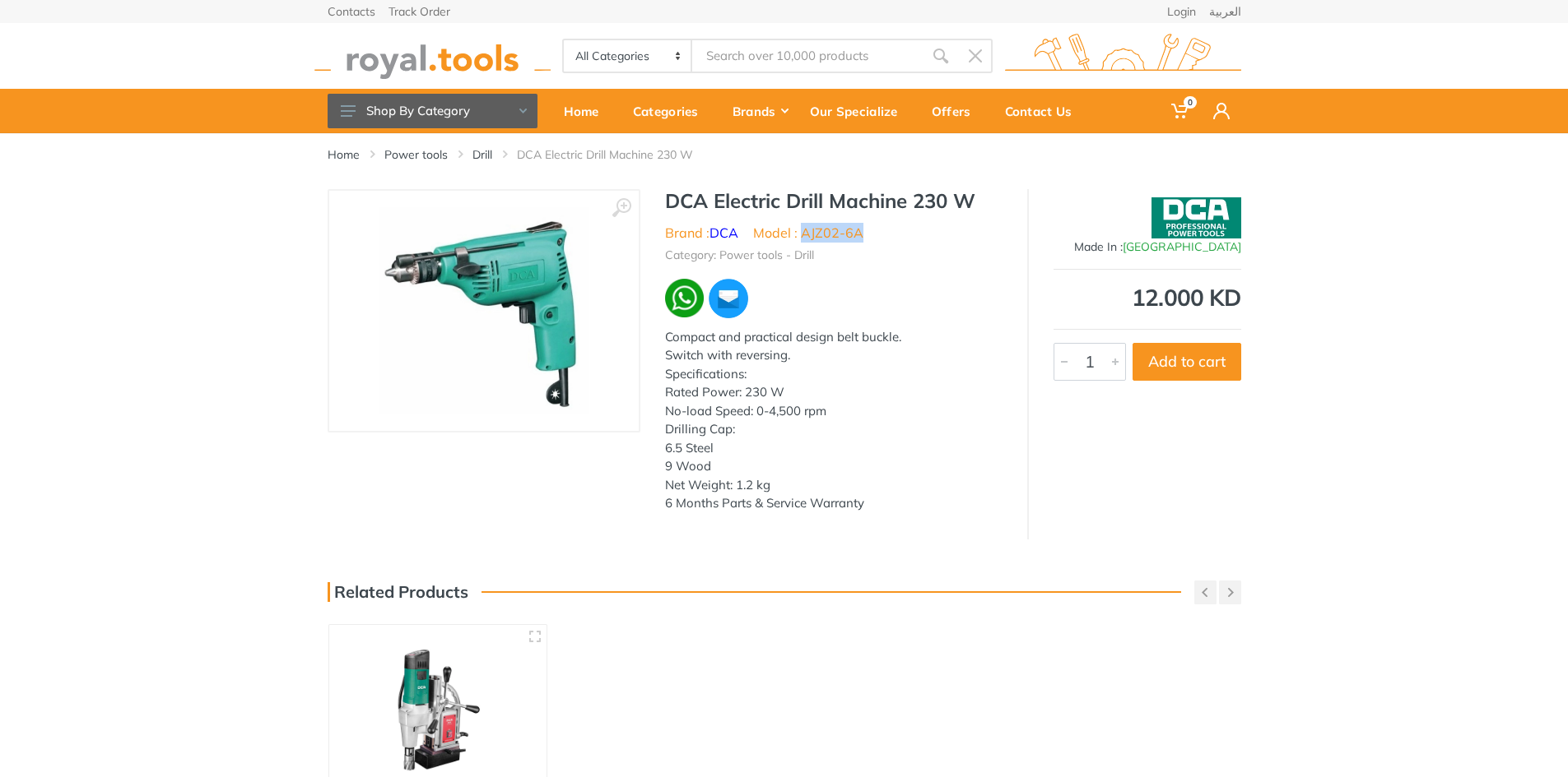
drag, startPoint x: 802, startPoint y: 233, endPoint x: 868, endPoint y: 236, distance: 66.1
click at [868, 236] on ul "Brand : DCA Model : AJZ02-6A" at bounding box center [833, 233] width 337 height 20
copy li "AJZ02-6A"
drag, startPoint x: 874, startPoint y: 516, endPoint x: 662, endPoint y: 391, distance: 246.1
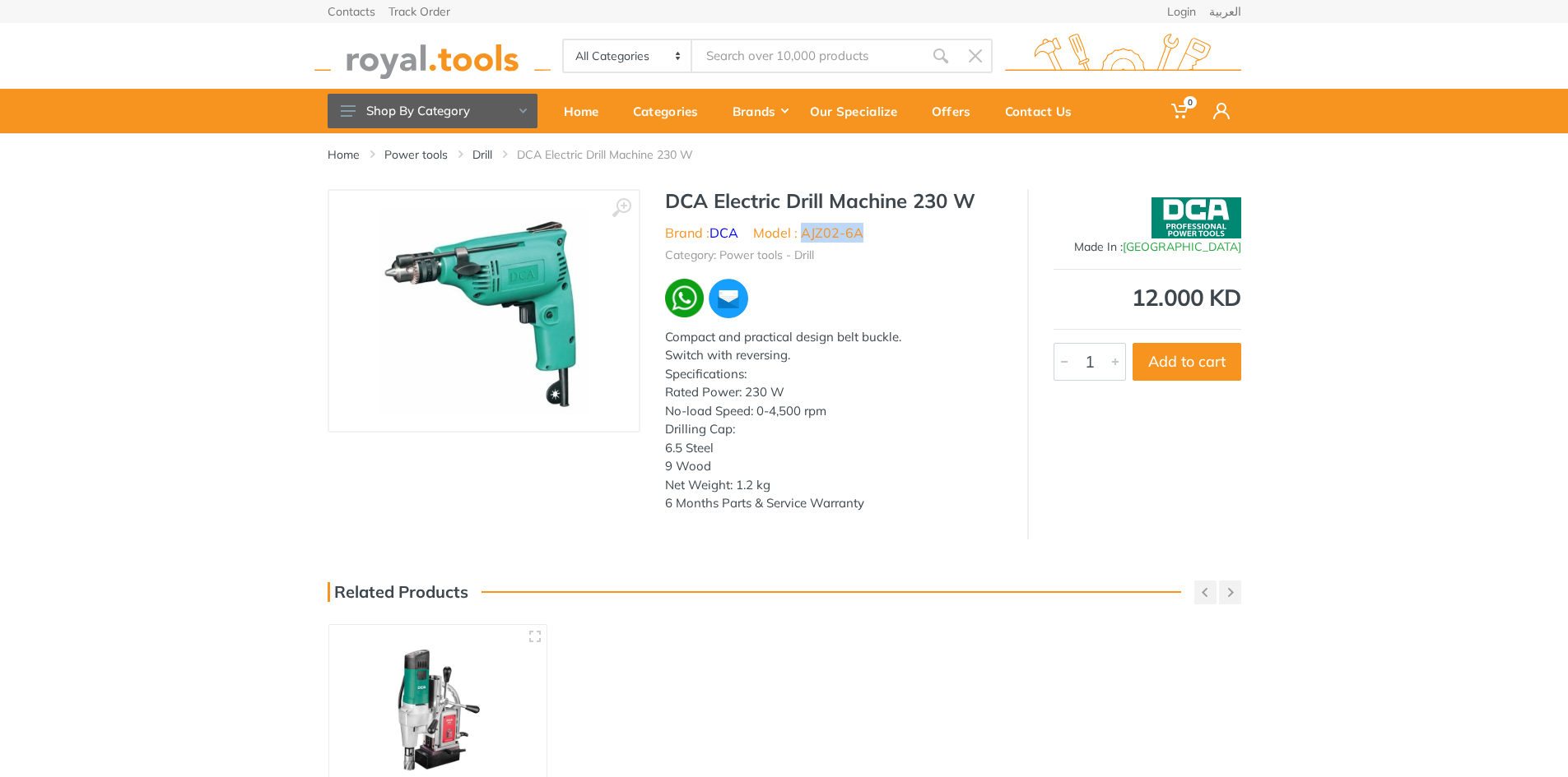
click at [662, 391] on div "DCA Electric Drill Machine 230 W Brand : DCA Model : AJZ02-6A Category: Power t…" at bounding box center [833, 355] width 386 height 334
copy div "Rated Power: 230 W No-load Speed: 0-4,500 rpm Drilling Cap: 6.5 Steel 9 Wood Ne…"
click at [631, 203] on button at bounding box center [621, 208] width 38 height 38
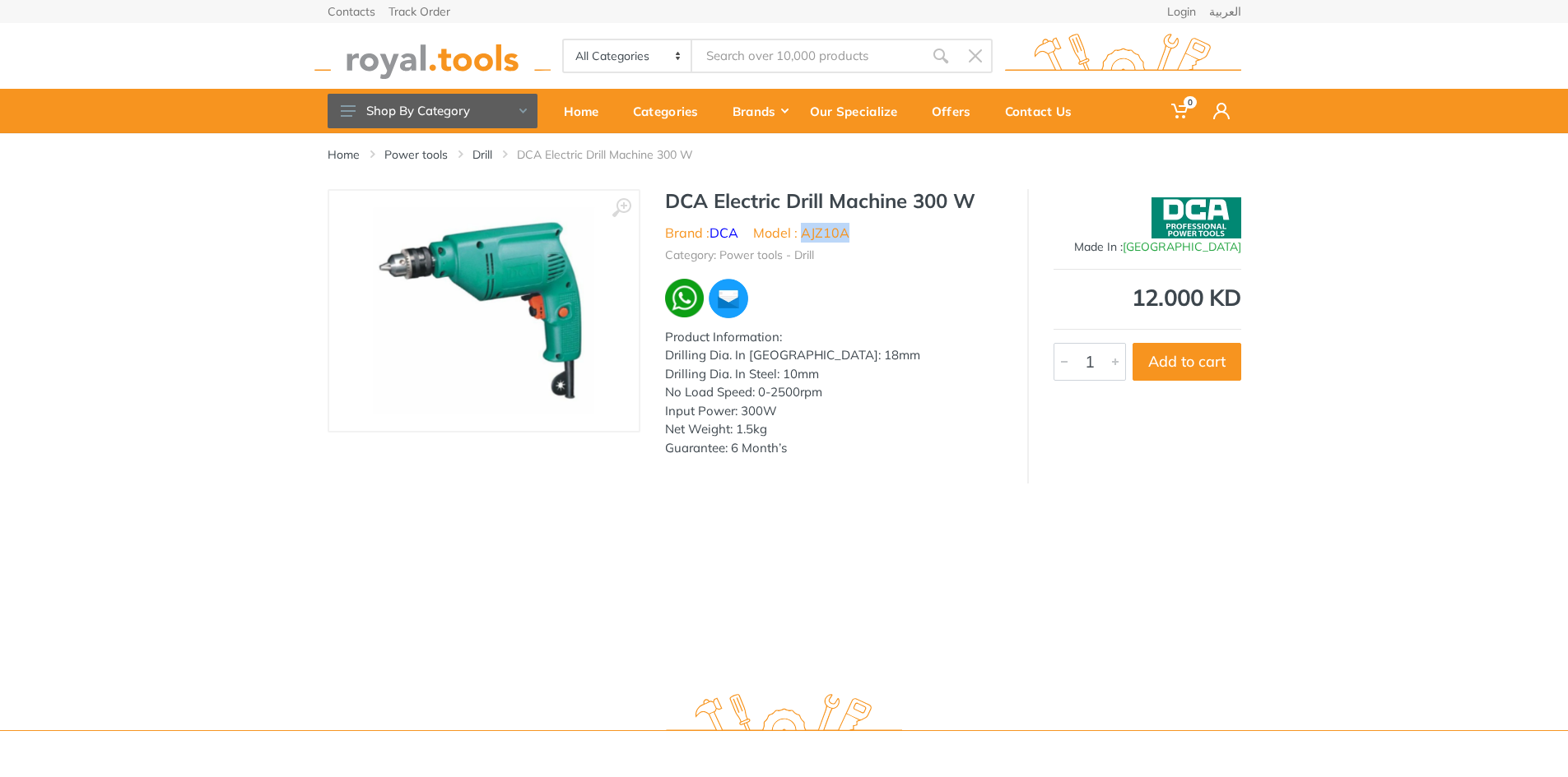
drag, startPoint x: 805, startPoint y: 233, endPoint x: 850, endPoint y: 234, distance: 45.0
click at [850, 234] on ul "Brand : DCA Model : AJZ10A" at bounding box center [833, 233] width 337 height 20
copy li "AJZ10A"
drag, startPoint x: 824, startPoint y: 442, endPoint x: 657, endPoint y: 355, distance: 188.3
click at [657, 355] on div "DCA Electric Drill Machine 300 W Brand : DCA Model : AJZ10A Category: Power too…" at bounding box center [833, 328] width 386 height 278
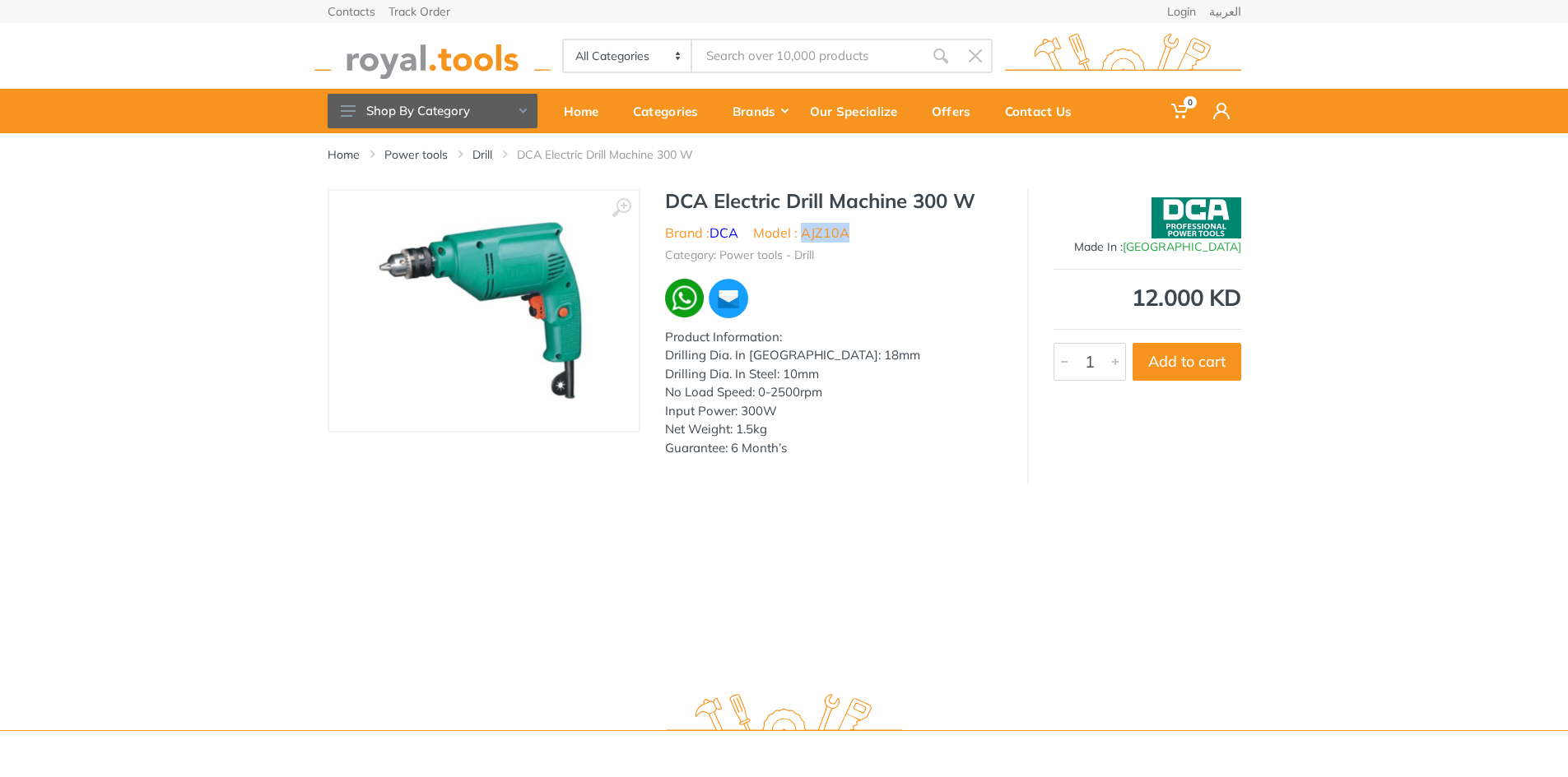
copy div "Drilling Dia. In Wood: 18mm Drilling Dia. In Steel: 10mm No Load Speed: 0-2500r…"
click at [568, 246] on img at bounding box center [483, 311] width 222 height 208
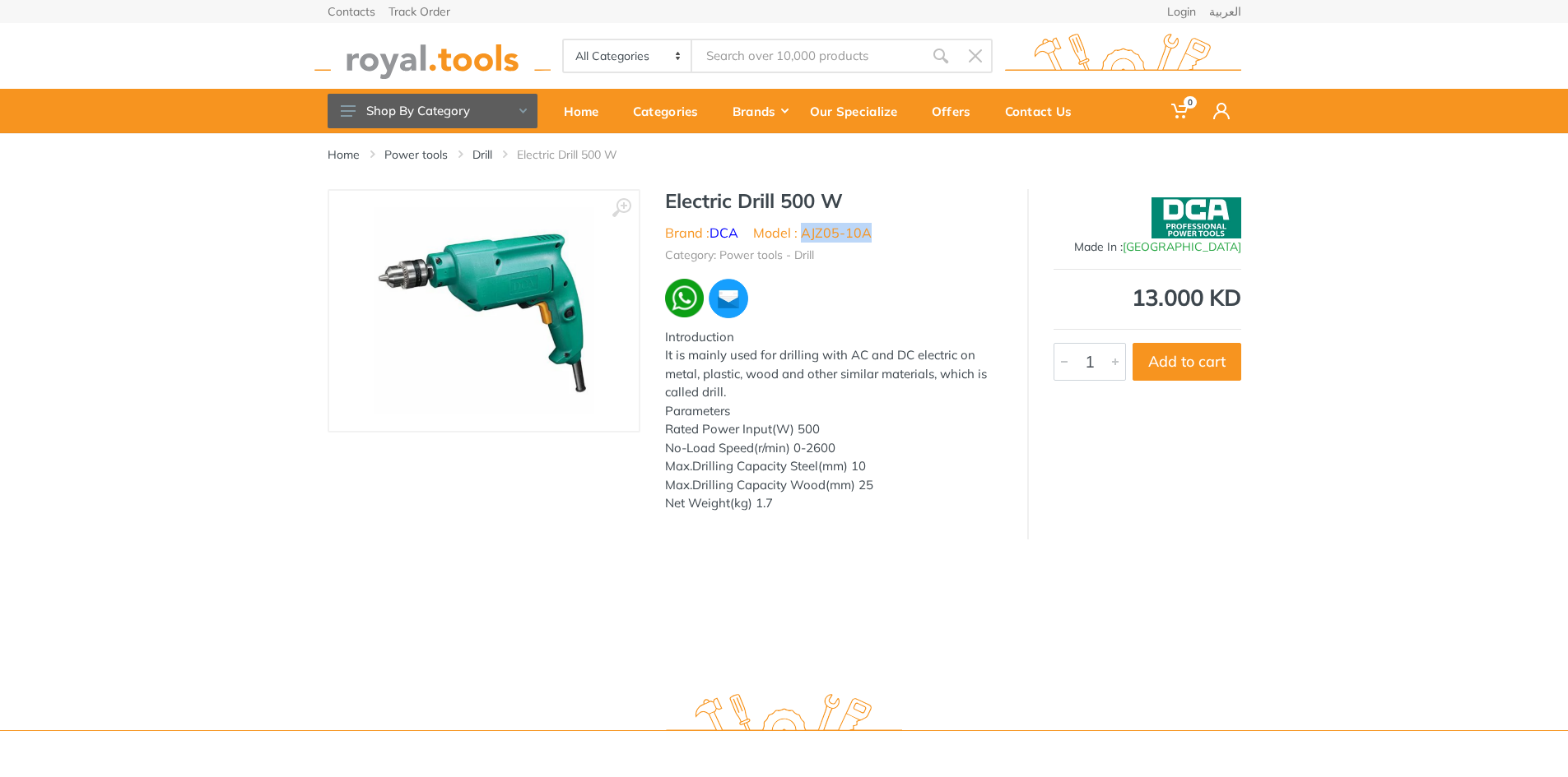
drag, startPoint x: 805, startPoint y: 236, endPoint x: 870, endPoint y: 236, distance: 65.0
click at [870, 236] on li "Model : AJZ05-10A" at bounding box center [812, 233] width 118 height 20
copy li "AJZ05-10A"
drag, startPoint x: 780, startPoint y: 516, endPoint x: 668, endPoint y: 435, distance: 138.2
click at [668, 435] on div "Electric Drill 500 W Brand : DCA Model : AJZ05-10A Category: Power tools - Dril…" at bounding box center [833, 355] width 386 height 334
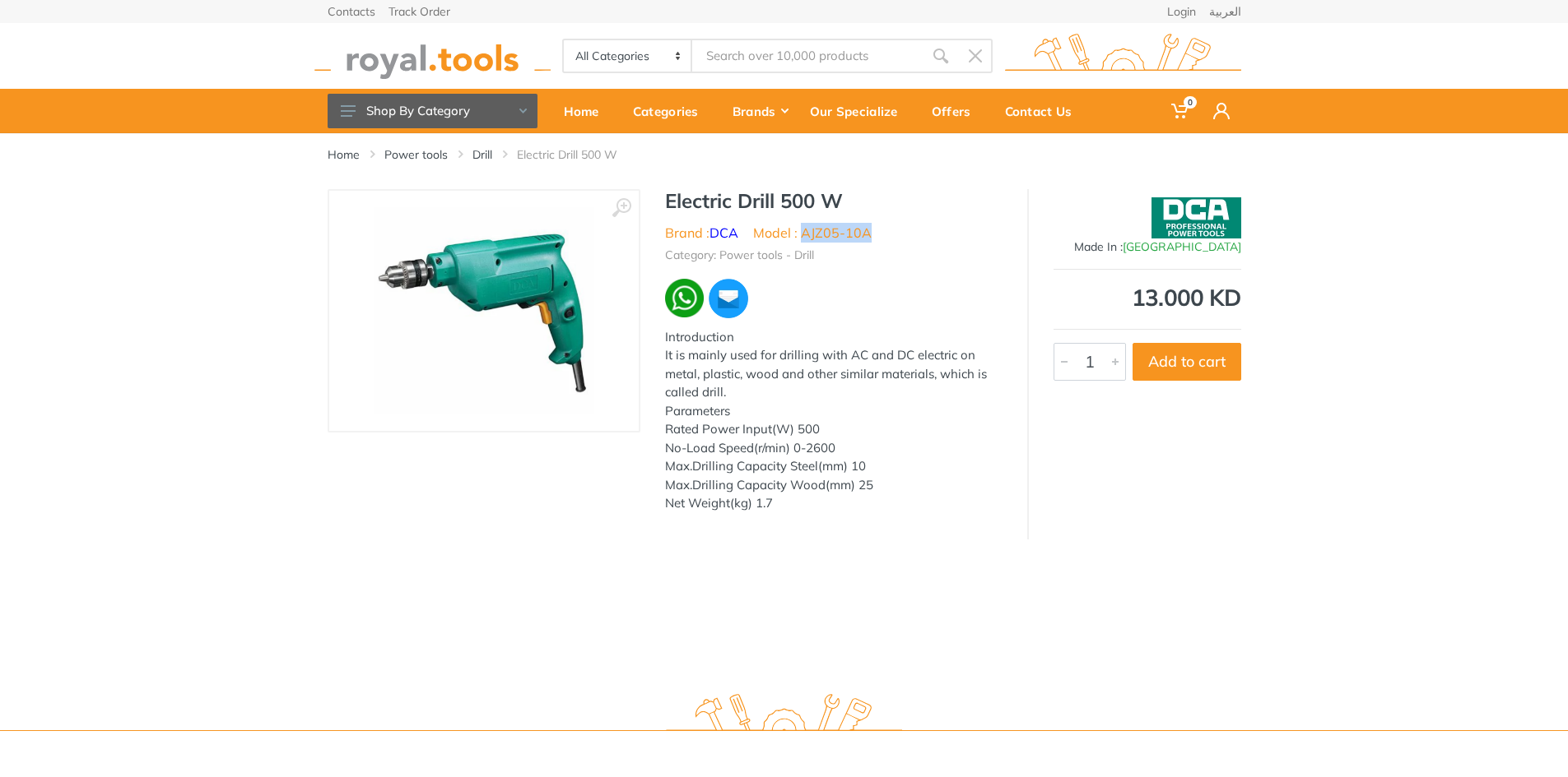
copy div "Rated Power Input(W) 500 No-Load Speed(r/min) 0-2600 Max.Drilling Capacity Stee…"
click at [516, 261] on img at bounding box center [483, 311] width 222 height 208
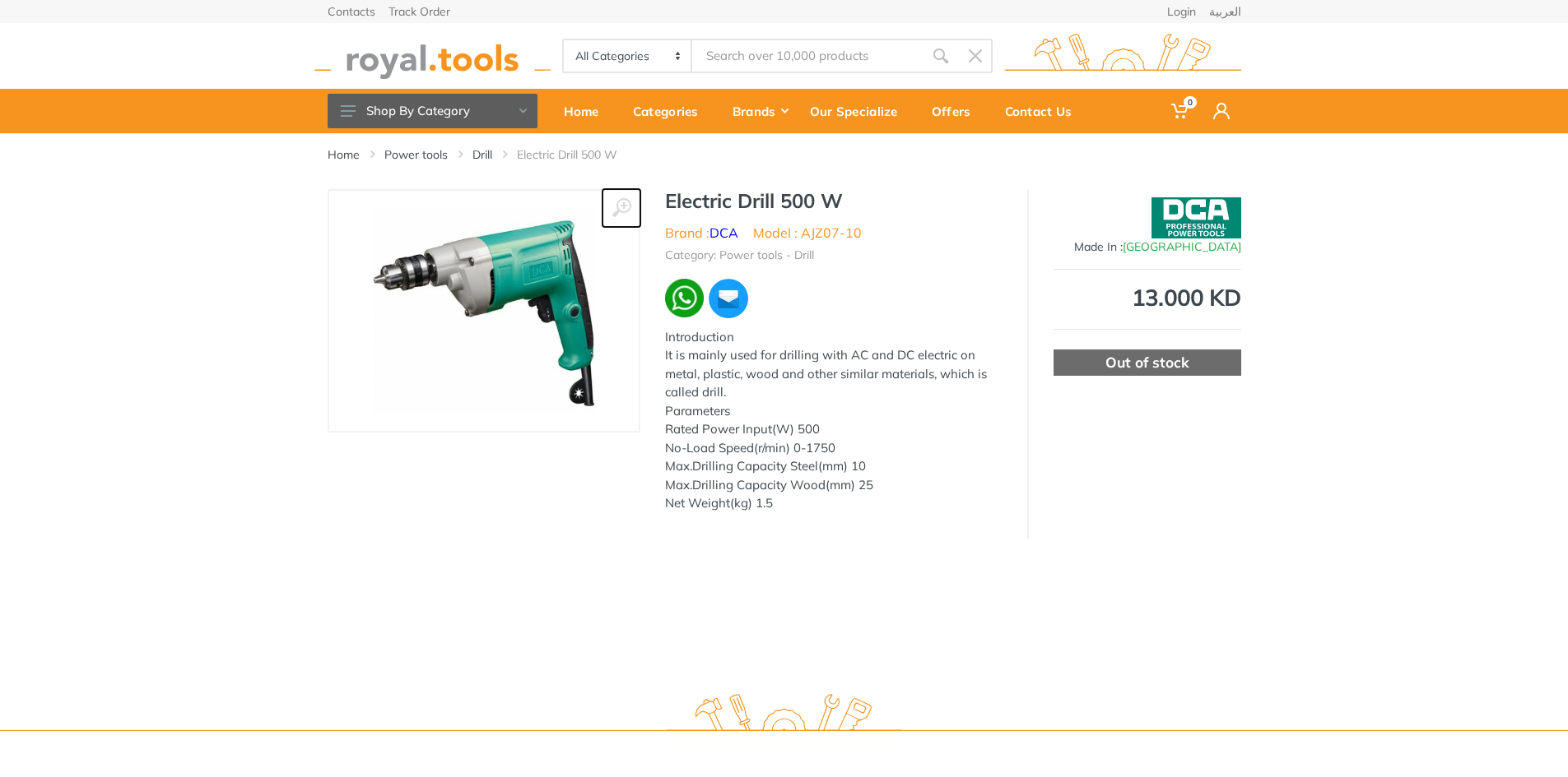
click at [626, 204] on icon at bounding box center [621, 208] width 20 height 20
drag, startPoint x: 811, startPoint y: 508, endPoint x: 668, endPoint y: 432, distance: 161.9
click at [668, 432] on div "Introduction It is mainly used for drilling with AC and DC electric on metal, p…" at bounding box center [833, 421] width 337 height 185
copy div "Rated Power Input(W) 500 No-Load Speed(r/min) 0-1750 Max.Drilling Capacity Stee…"
